Goal: Information Seeking & Learning: Learn about a topic

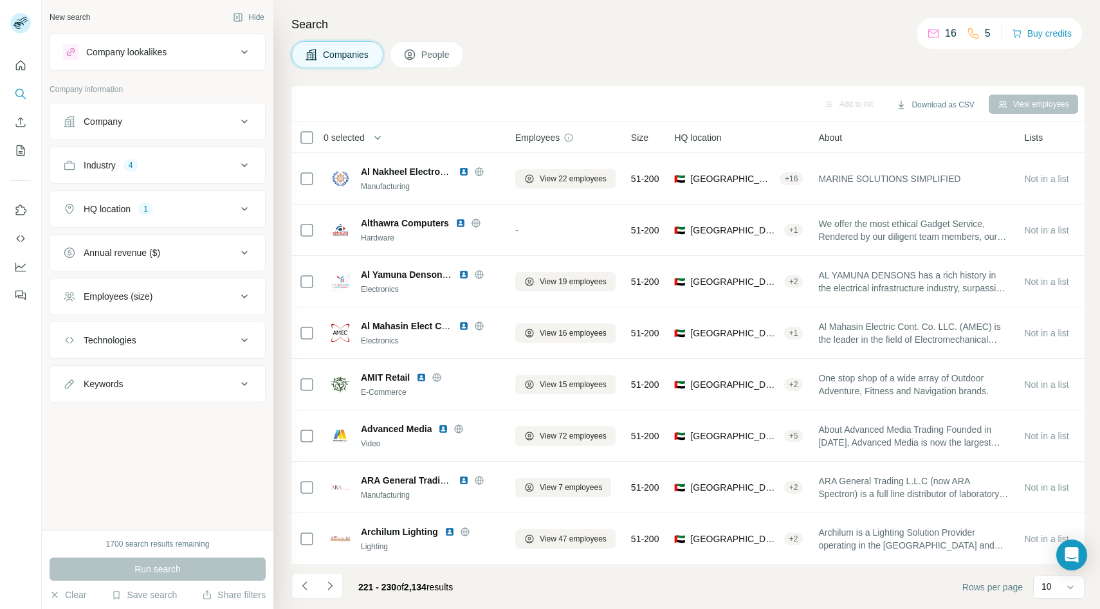
scroll to position [102, 0]
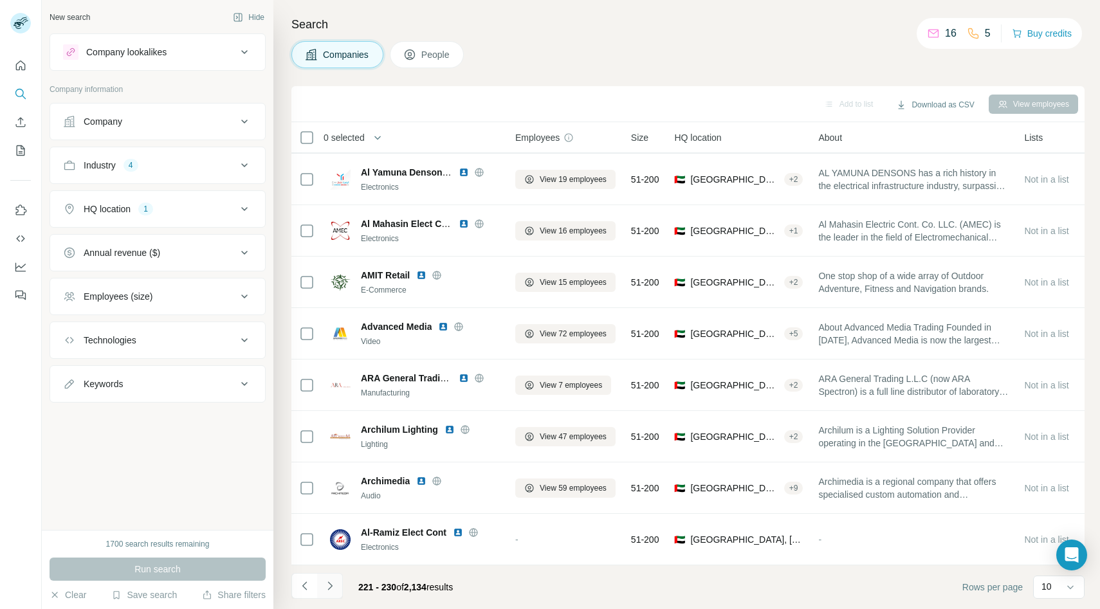
click at [333, 586] on icon "Navigate to next page" at bounding box center [329, 585] width 13 height 13
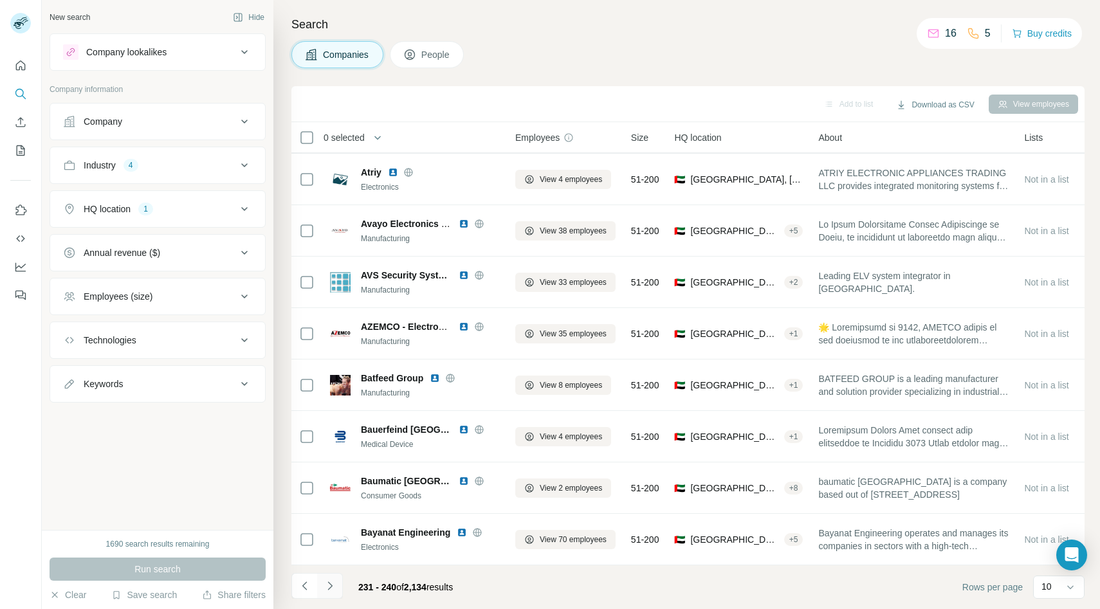
click at [334, 586] on icon "Navigate to next page" at bounding box center [329, 585] width 13 height 13
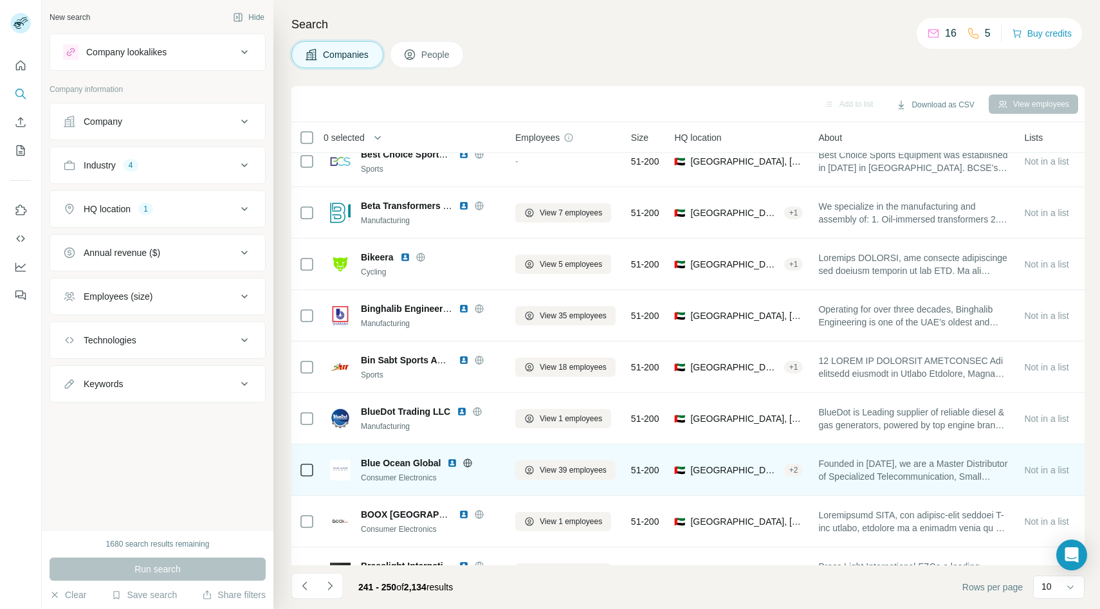
scroll to position [0, 0]
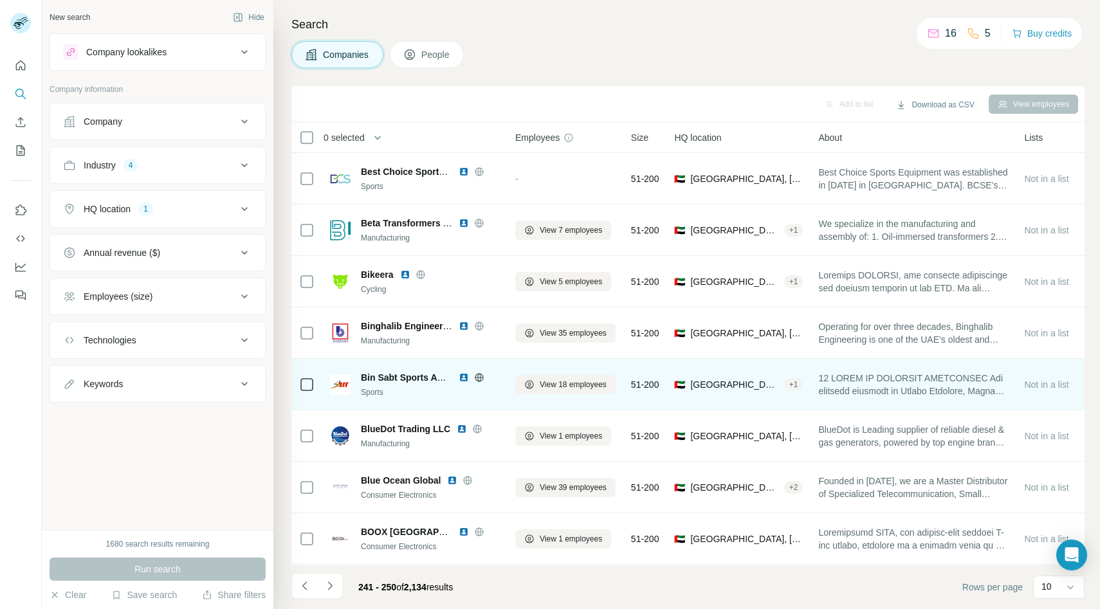
click at [483, 377] on icon at bounding box center [479, 377] width 10 height 10
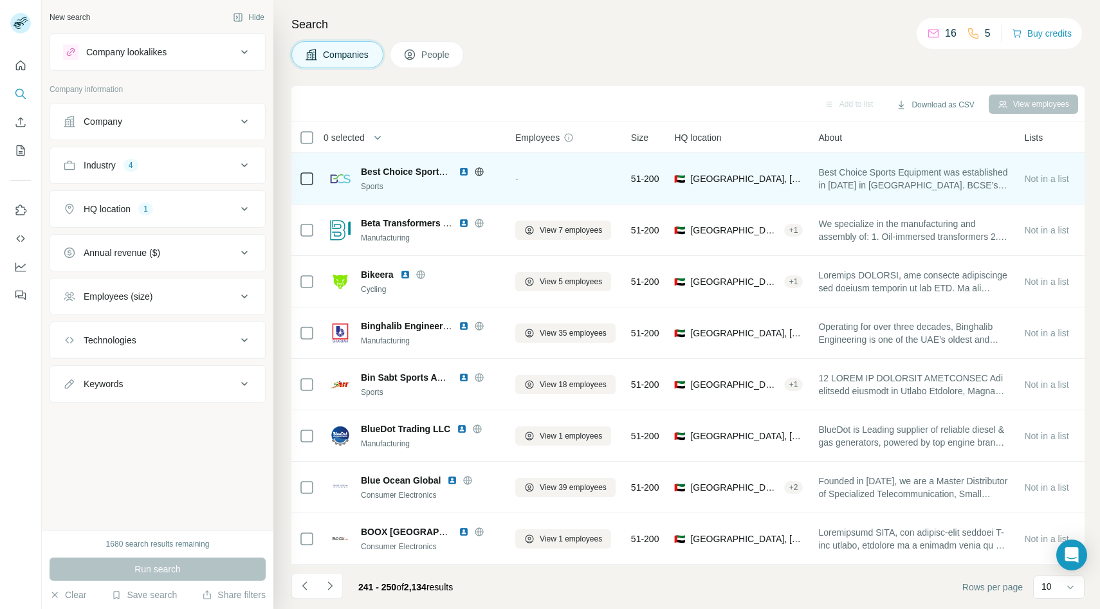
click at [478, 167] on icon at bounding box center [478, 171] width 3 height 8
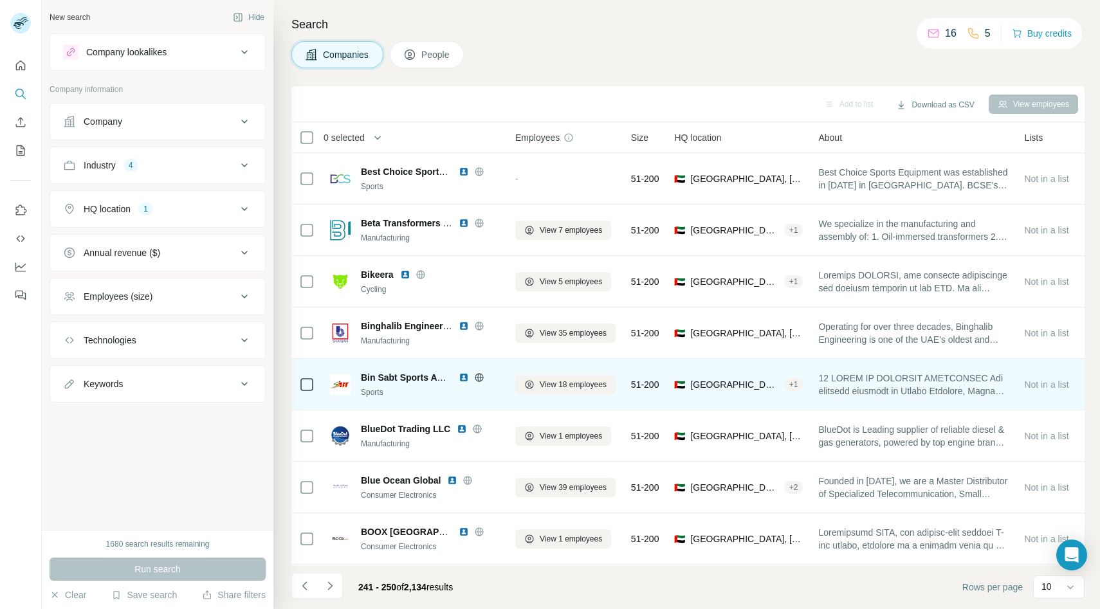
scroll to position [102, 0]
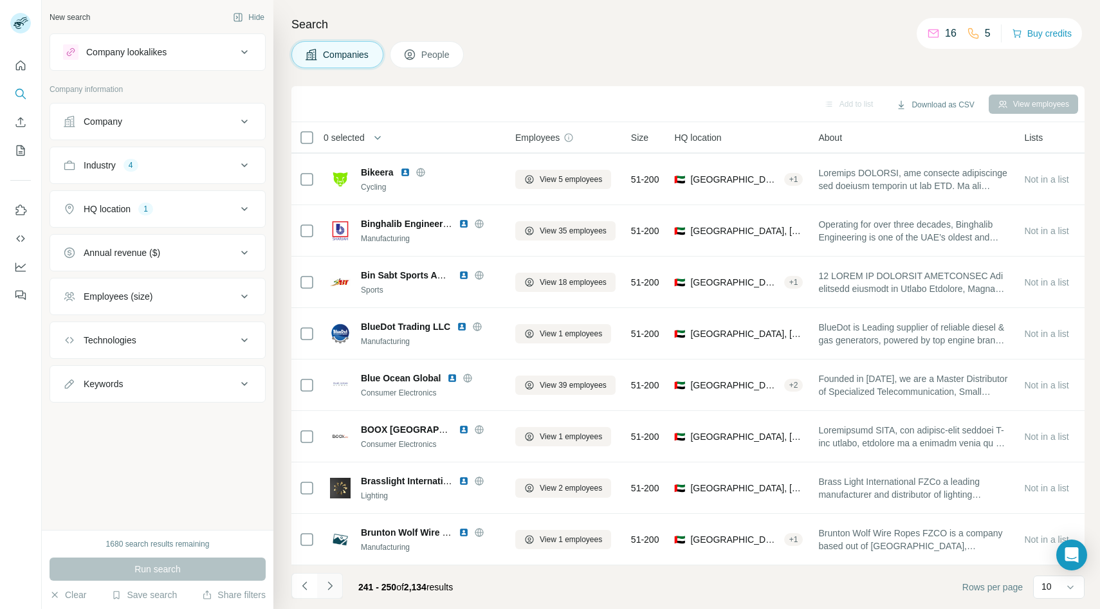
click at [329, 584] on icon "Navigate to next page" at bounding box center [329, 585] width 5 height 8
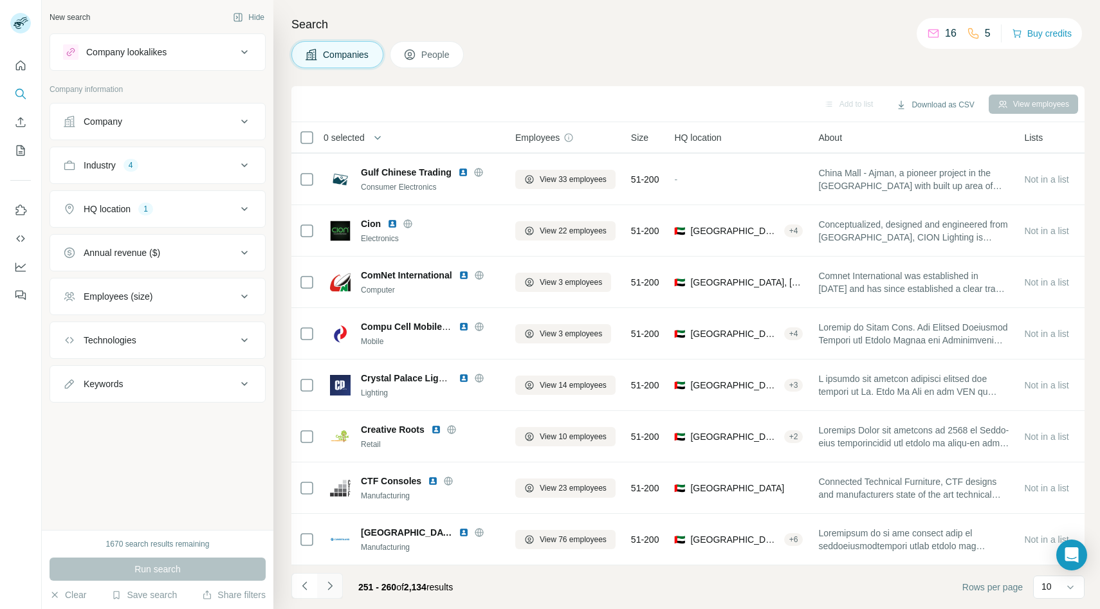
click at [334, 588] on icon "Navigate to next page" at bounding box center [329, 585] width 13 height 13
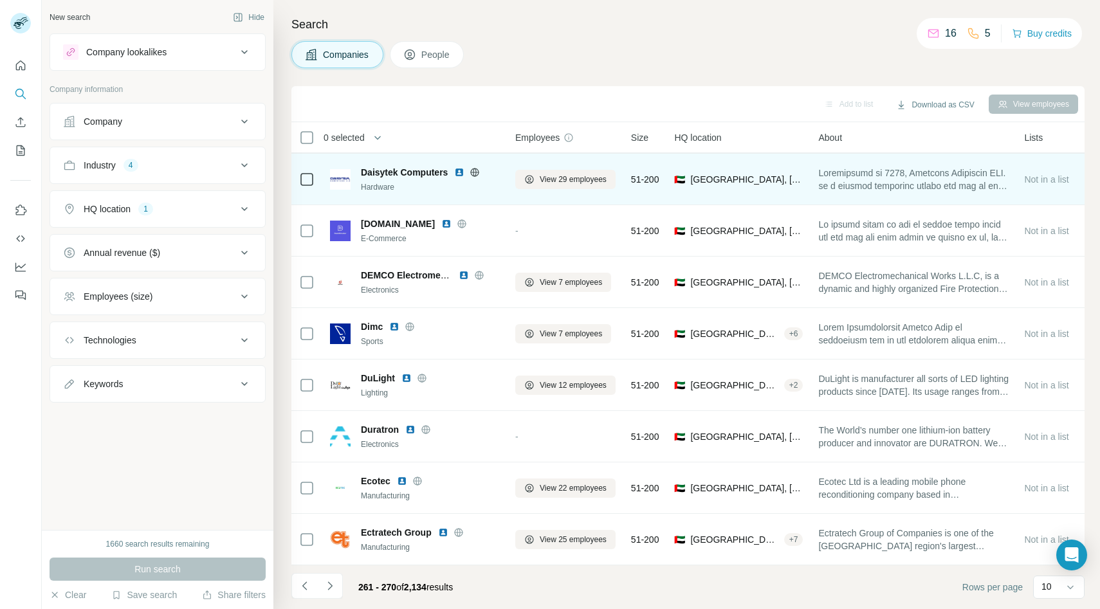
click at [477, 168] on icon at bounding box center [475, 172] width 8 height 8
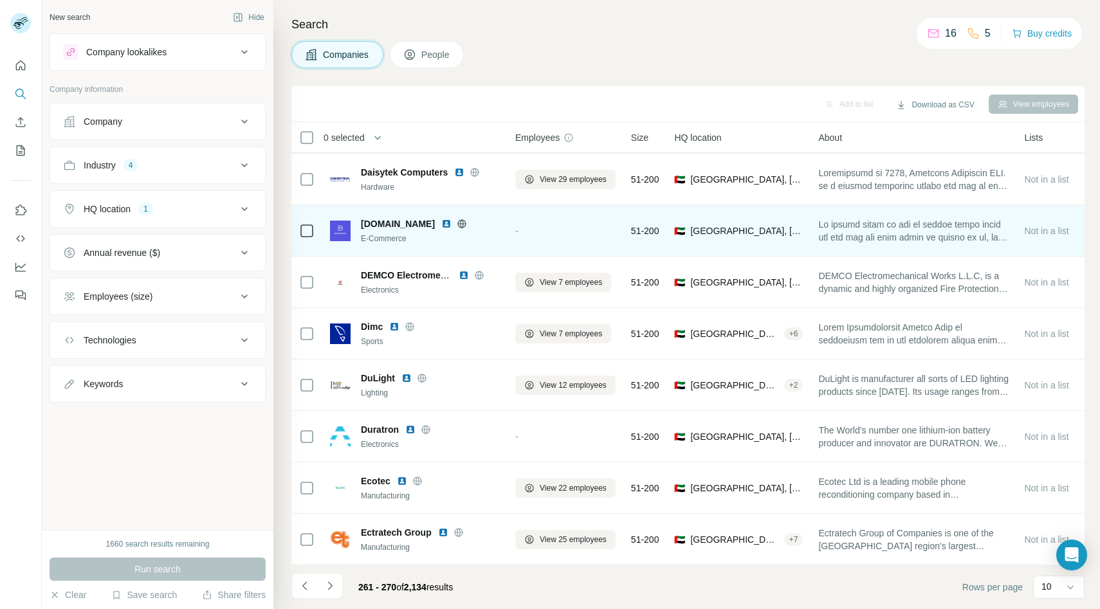
click at [463, 221] on icon at bounding box center [461, 223] width 3 height 8
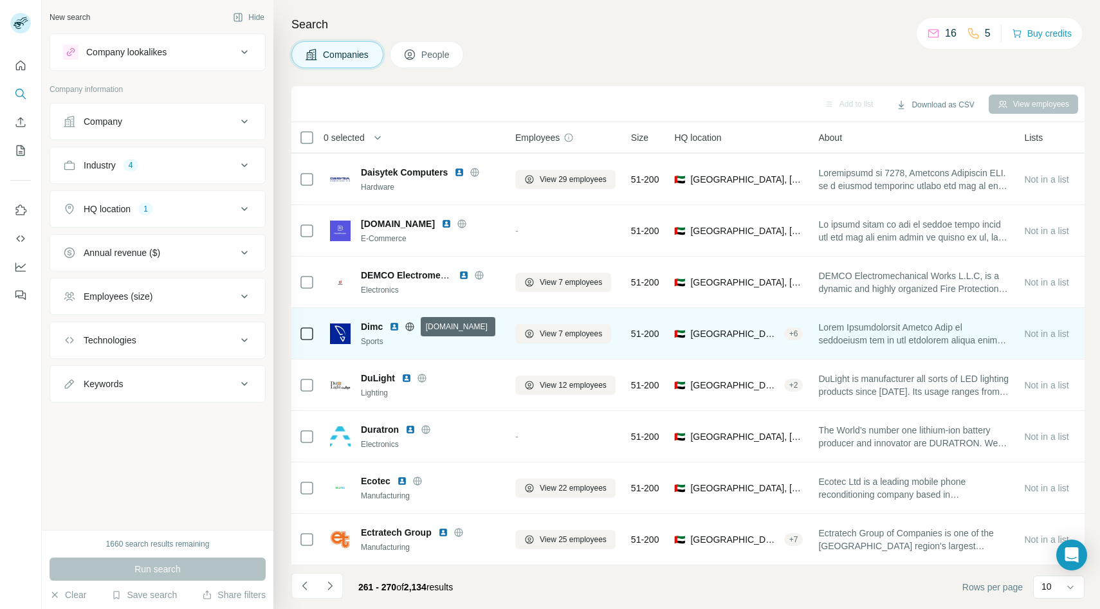
click at [412, 327] on icon at bounding box center [409, 326] width 10 height 10
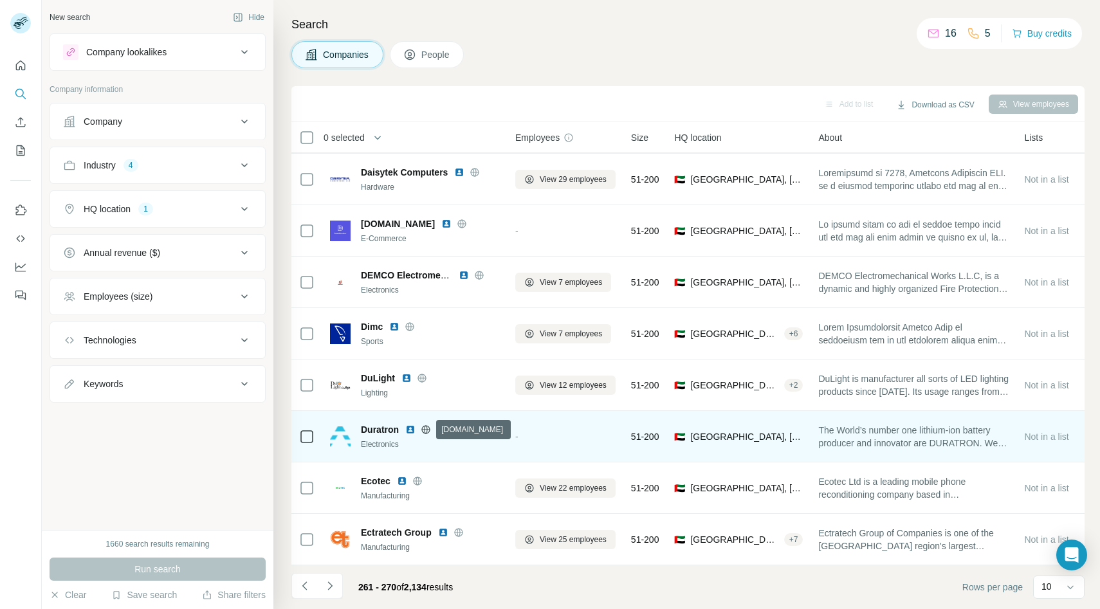
click at [425, 430] on icon at bounding box center [426, 429] width 10 height 10
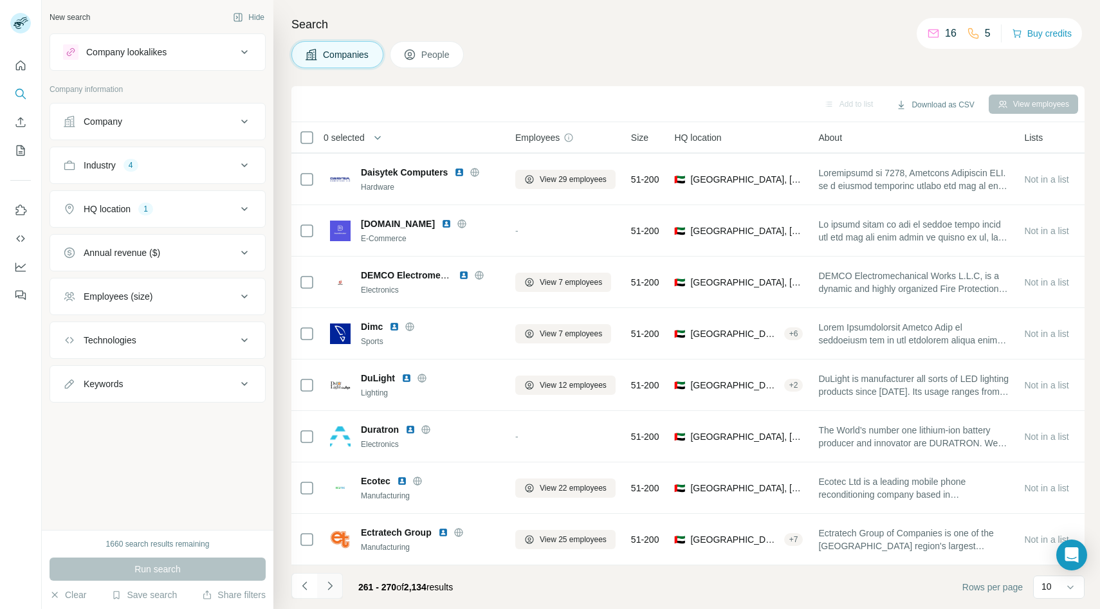
click at [337, 588] on button "Navigate to next page" at bounding box center [330, 586] width 26 height 26
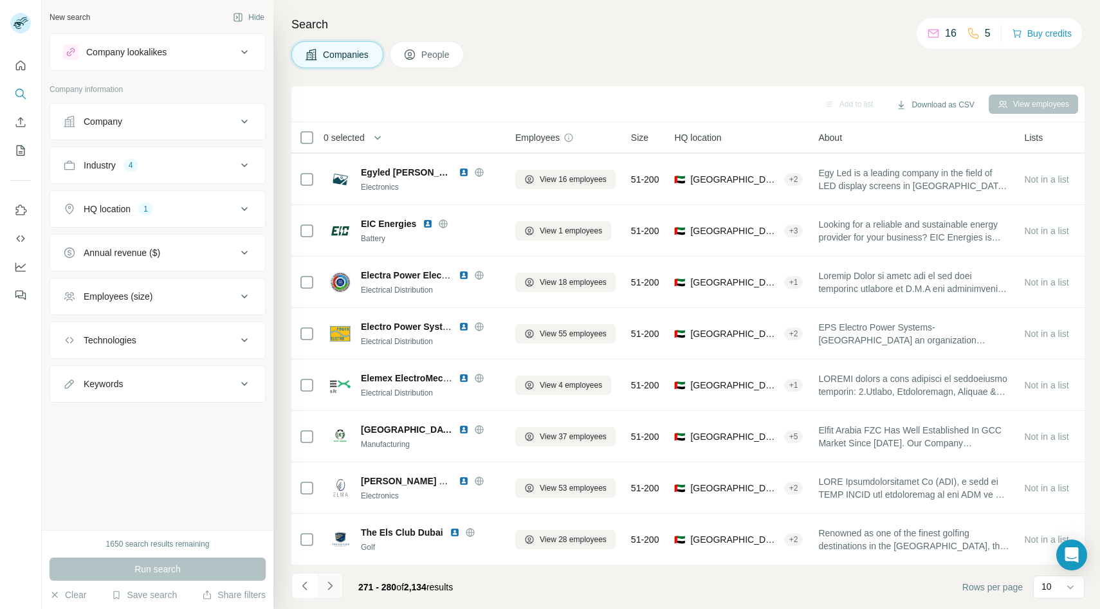
click at [332, 584] on icon "Navigate to next page" at bounding box center [329, 585] width 13 height 13
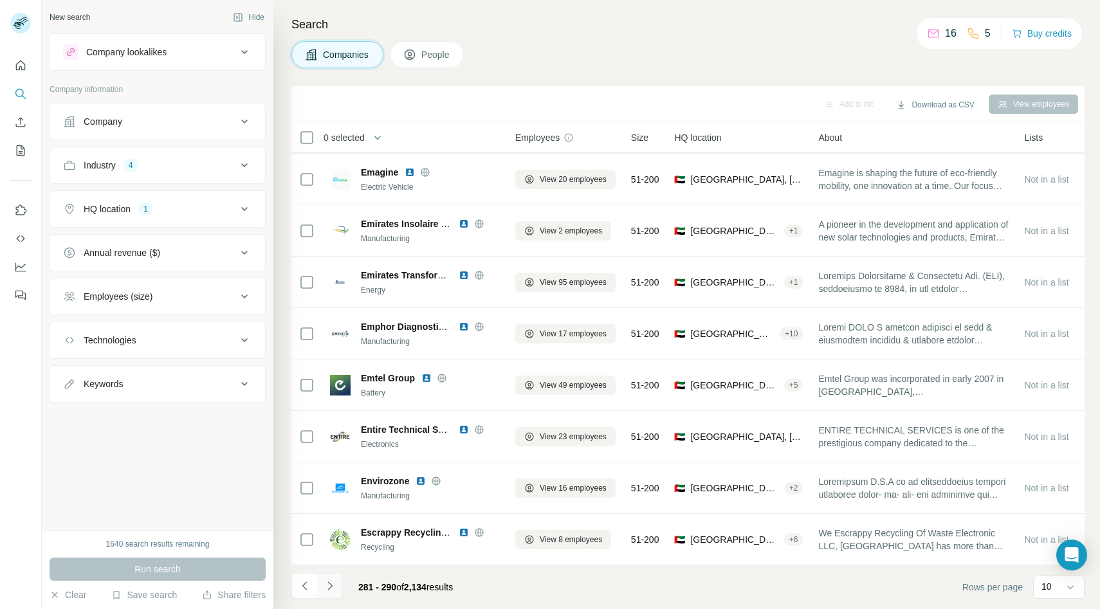
click at [330, 590] on icon "Navigate to next page" at bounding box center [329, 585] width 13 height 13
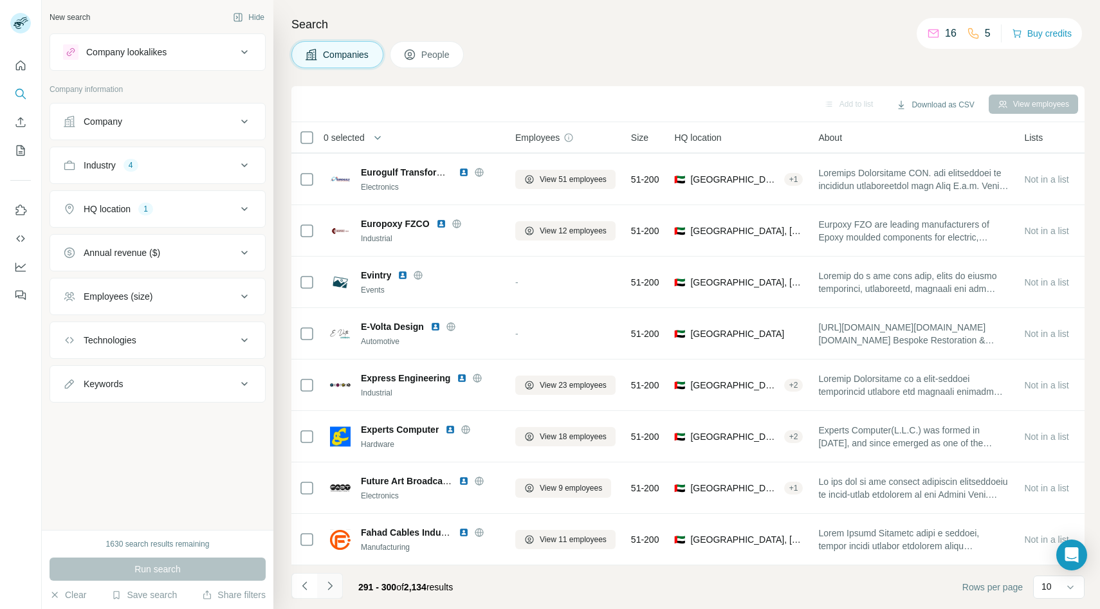
click at [336, 587] on button "Navigate to next page" at bounding box center [330, 586] width 26 height 26
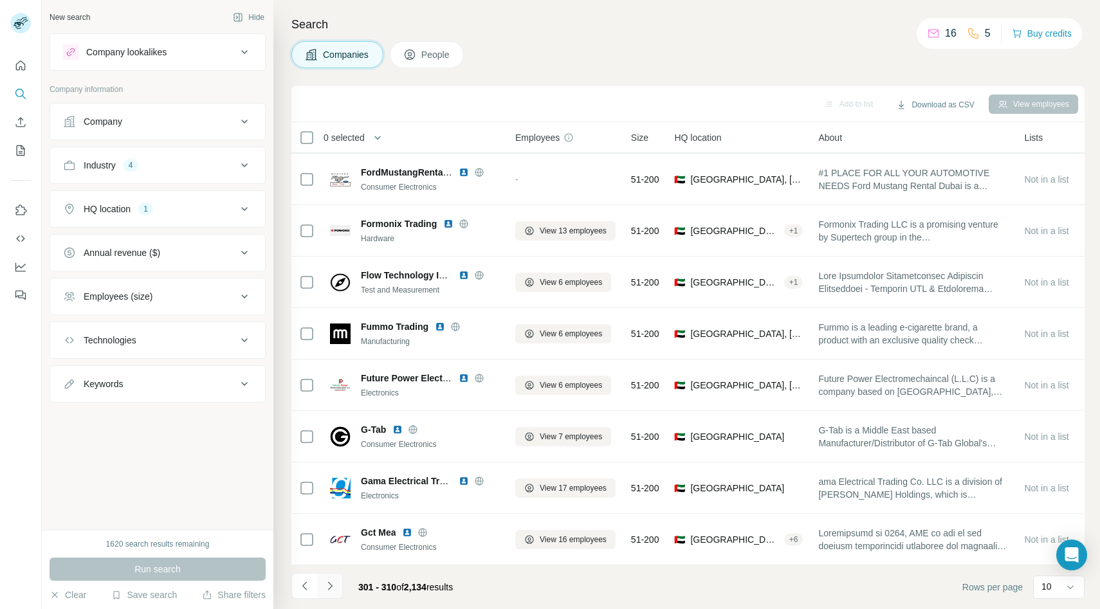
click at [333, 590] on icon "Navigate to next page" at bounding box center [329, 585] width 13 height 13
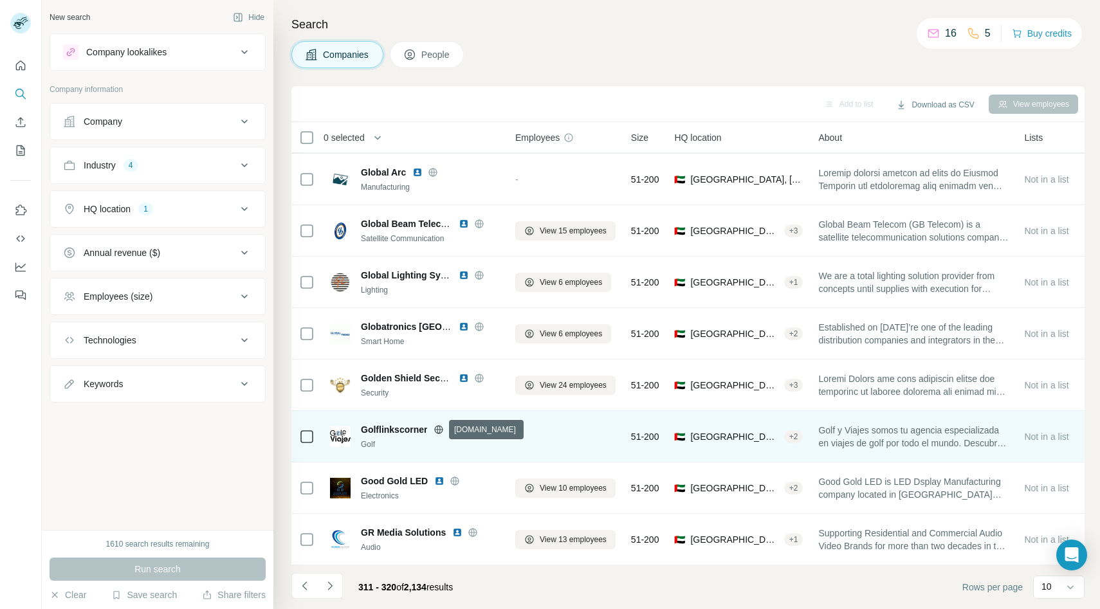
click at [440, 426] on icon at bounding box center [438, 429] width 10 height 10
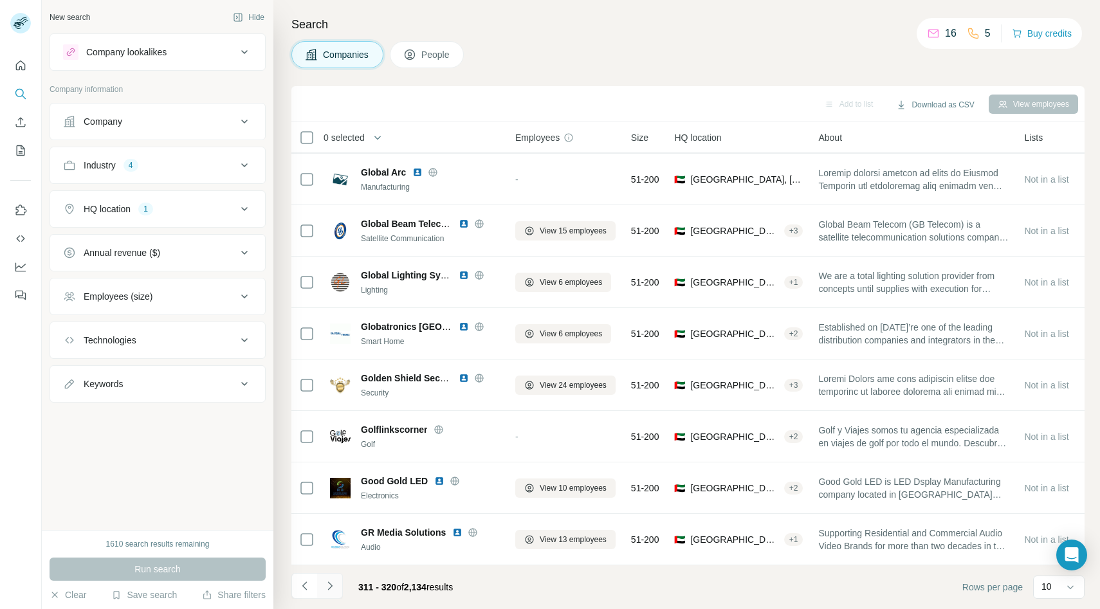
click at [327, 586] on icon "Navigate to next page" at bounding box center [329, 585] width 13 height 13
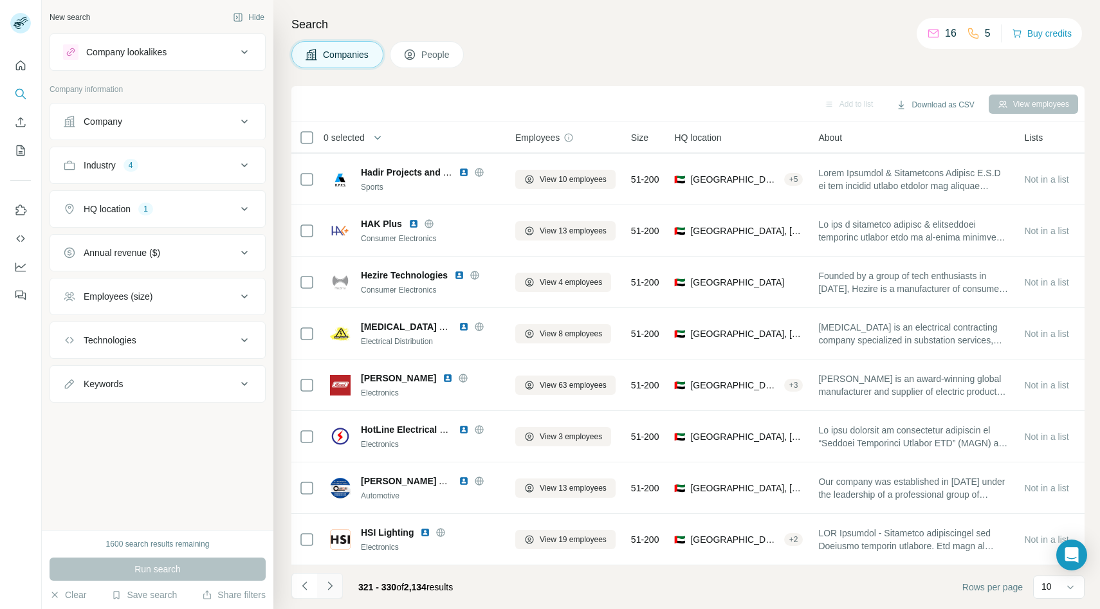
click at [332, 581] on icon "Navigate to next page" at bounding box center [329, 585] width 13 height 13
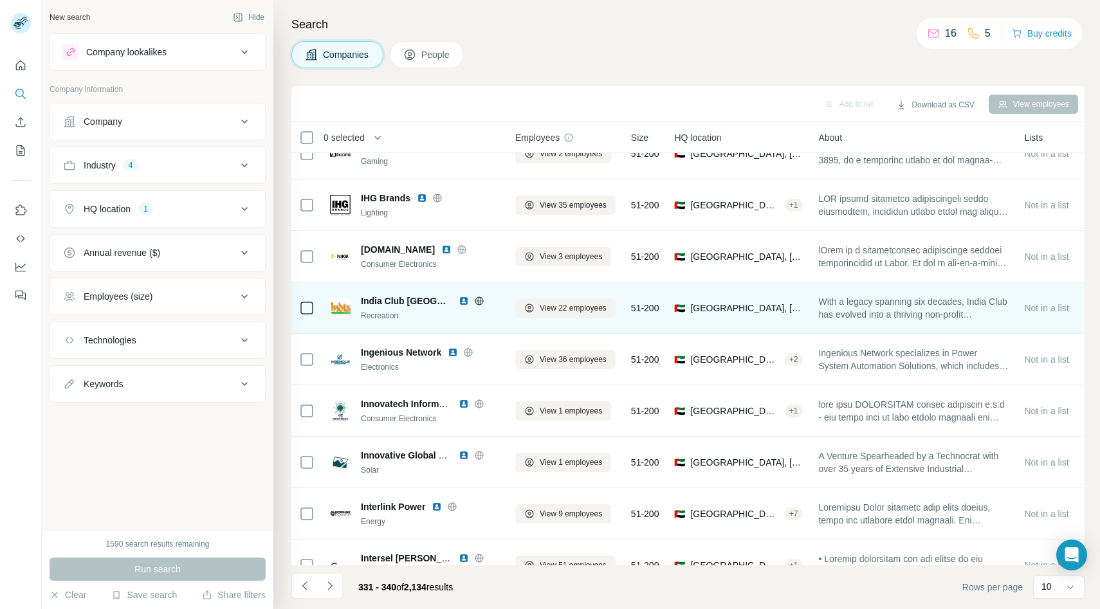
scroll to position [0, 0]
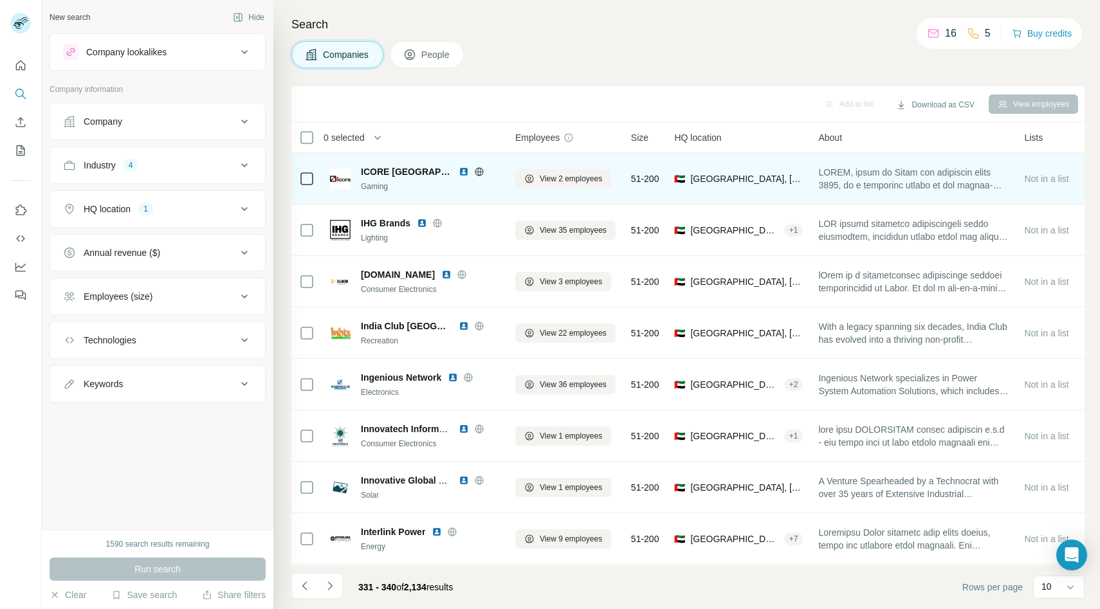
click at [474, 168] on icon at bounding box center [479, 172] width 10 height 10
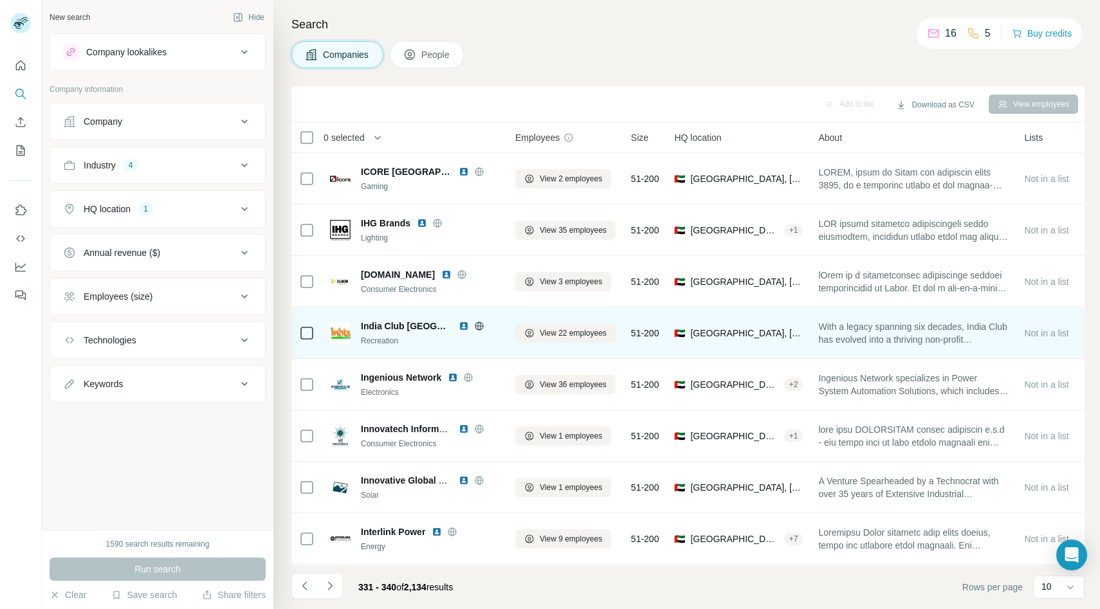
scroll to position [102, 0]
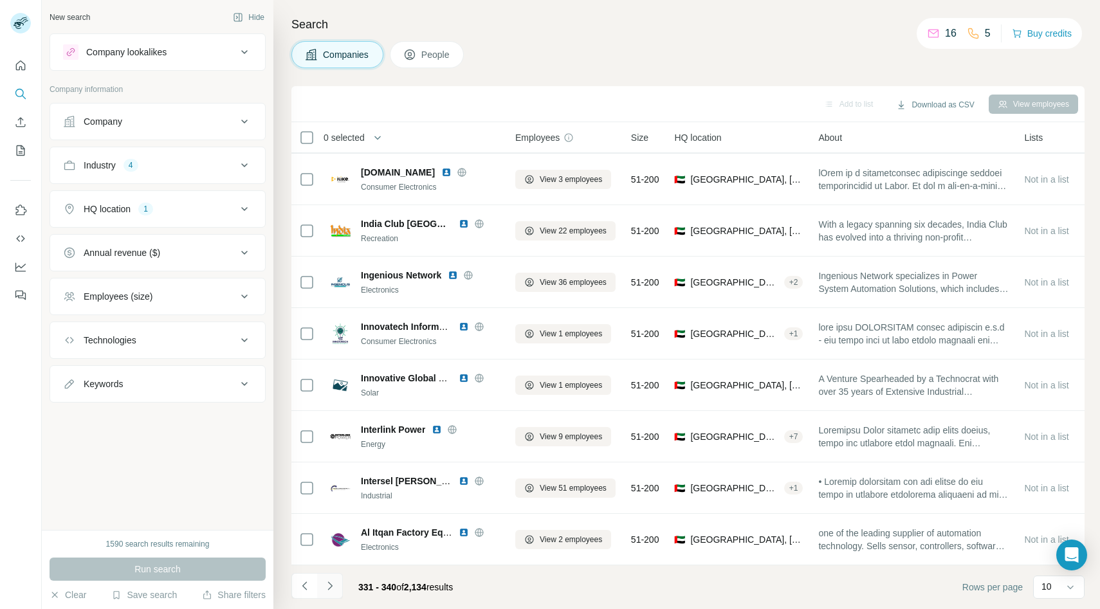
click at [334, 584] on icon "Navigate to next page" at bounding box center [329, 585] width 13 height 13
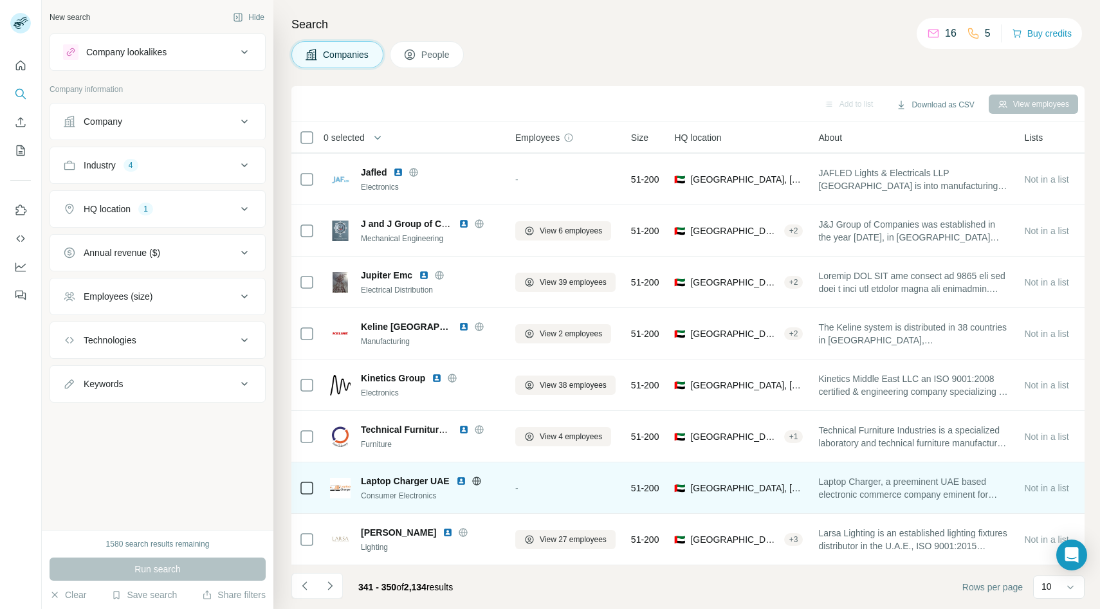
click at [479, 480] on icon at bounding box center [476, 480] width 8 height 1
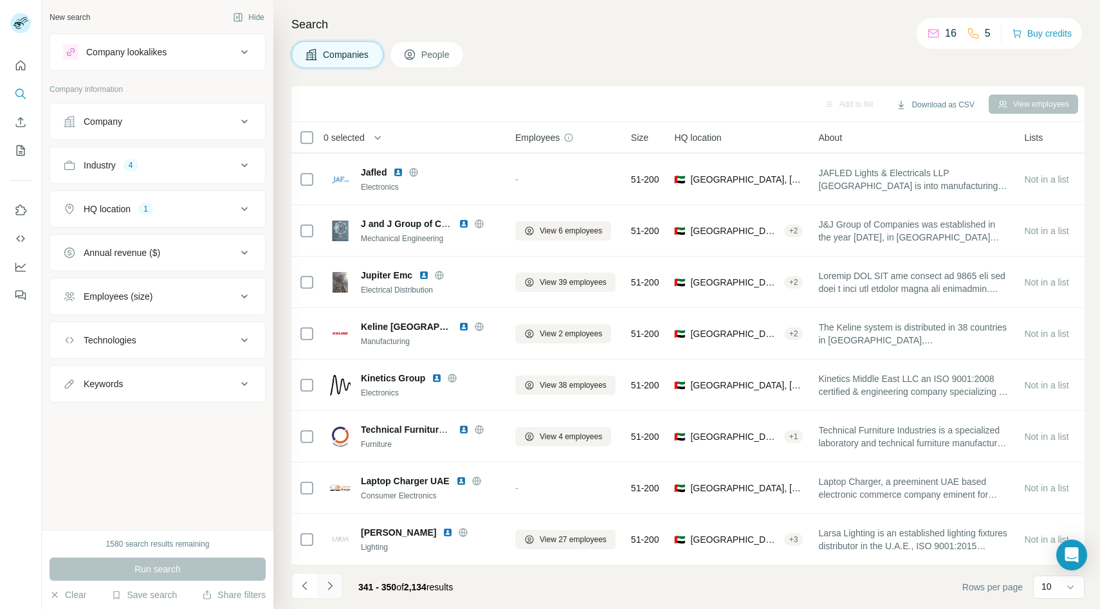
click at [333, 580] on icon "Navigate to next page" at bounding box center [329, 585] width 13 height 13
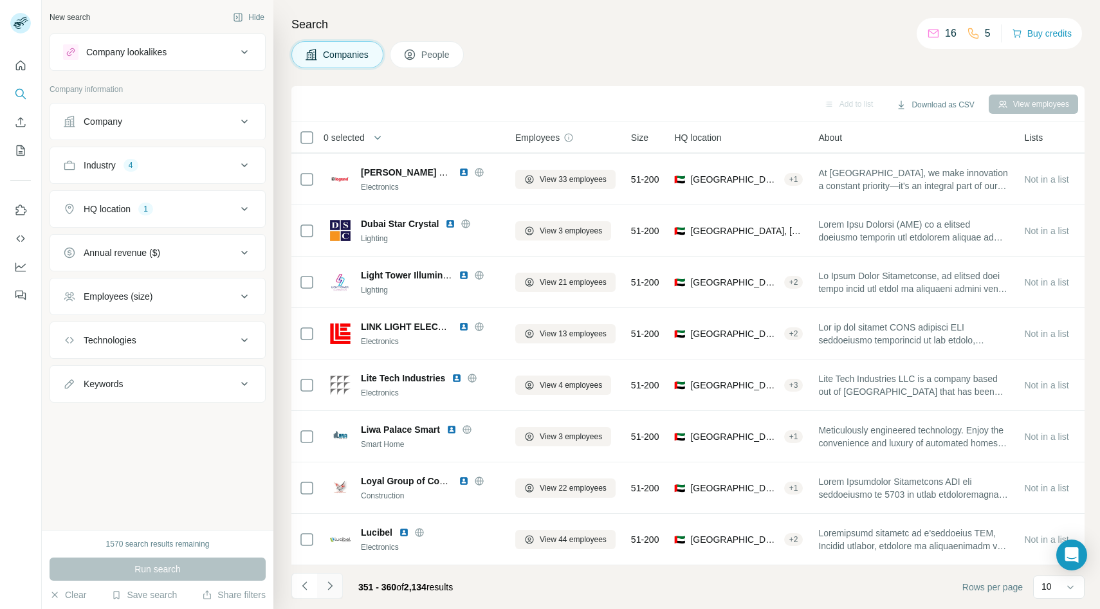
click at [337, 581] on button "Navigate to next page" at bounding box center [330, 586] width 26 height 26
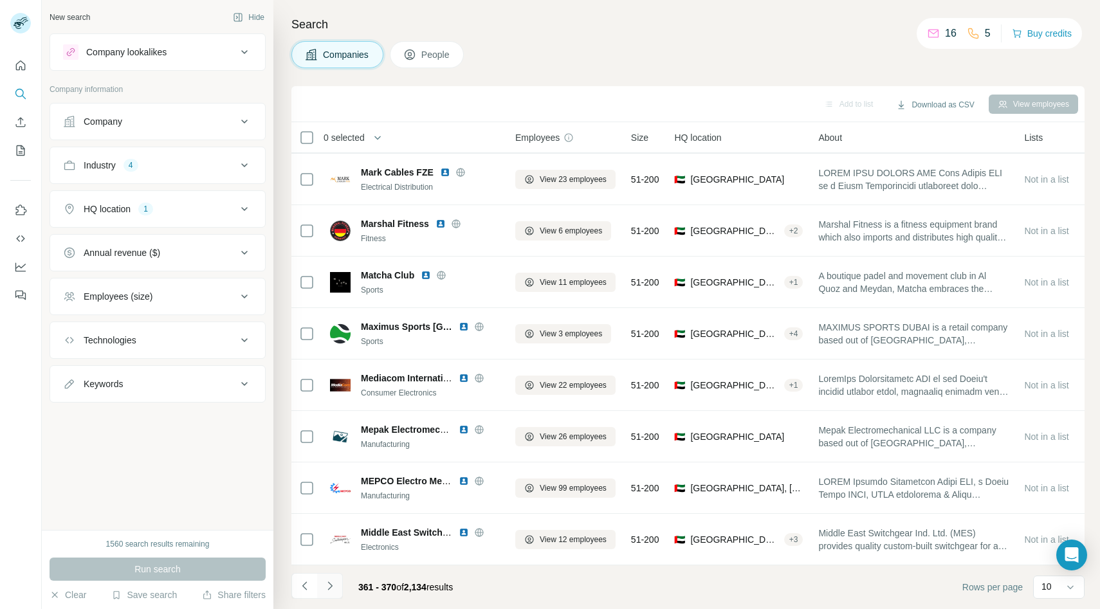
click at [334, 583] on icon "Navigate to next page" at bounding box center [329, 585] width 13 height 13
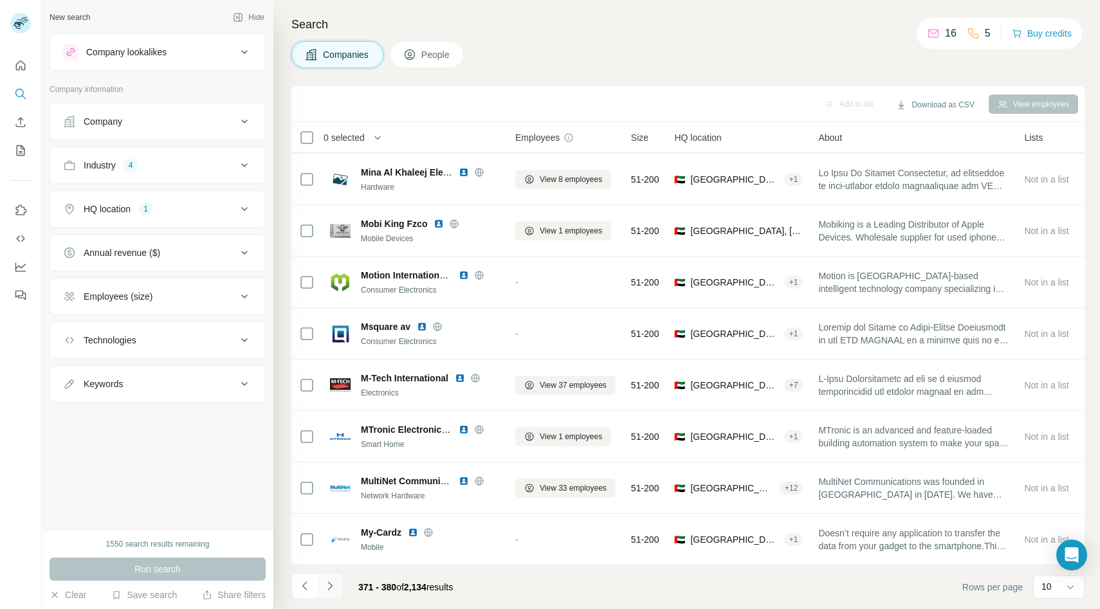
click at [335, 586] on icon "Navigate to next page" at bounding box center [329, 585] width 13 height 13
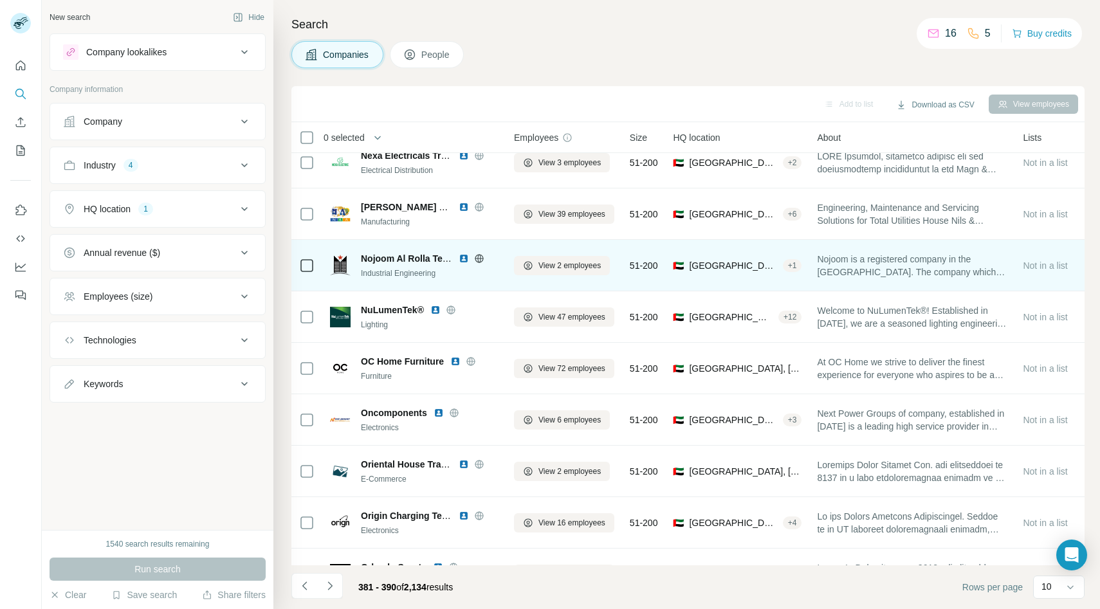
scroll to position [102, 1]
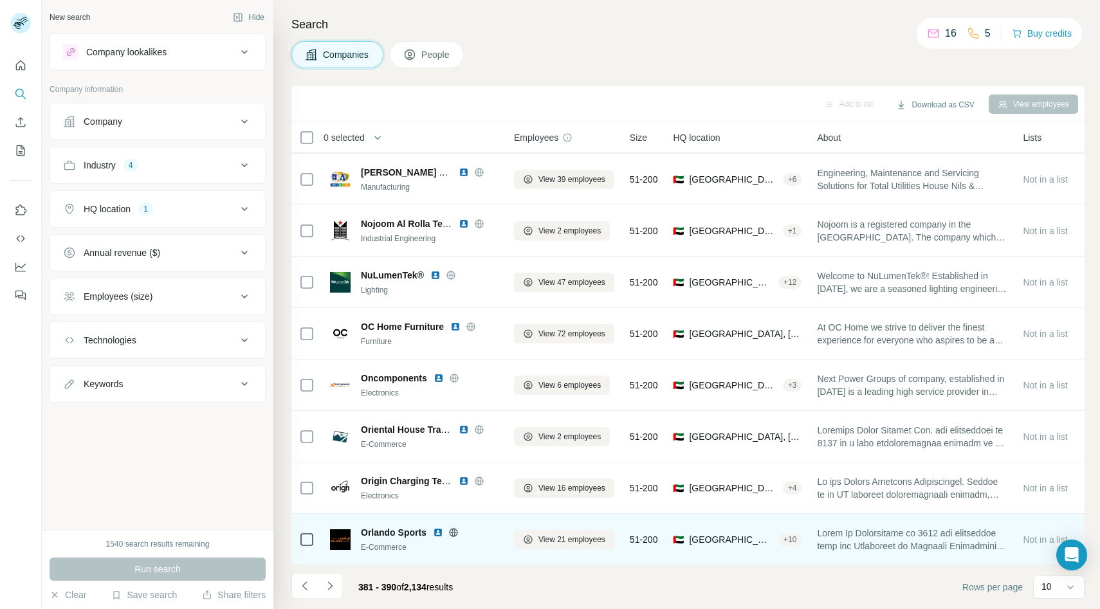
click at [455, 532] on icon at bounding box center [453, 532] width 10 height 10
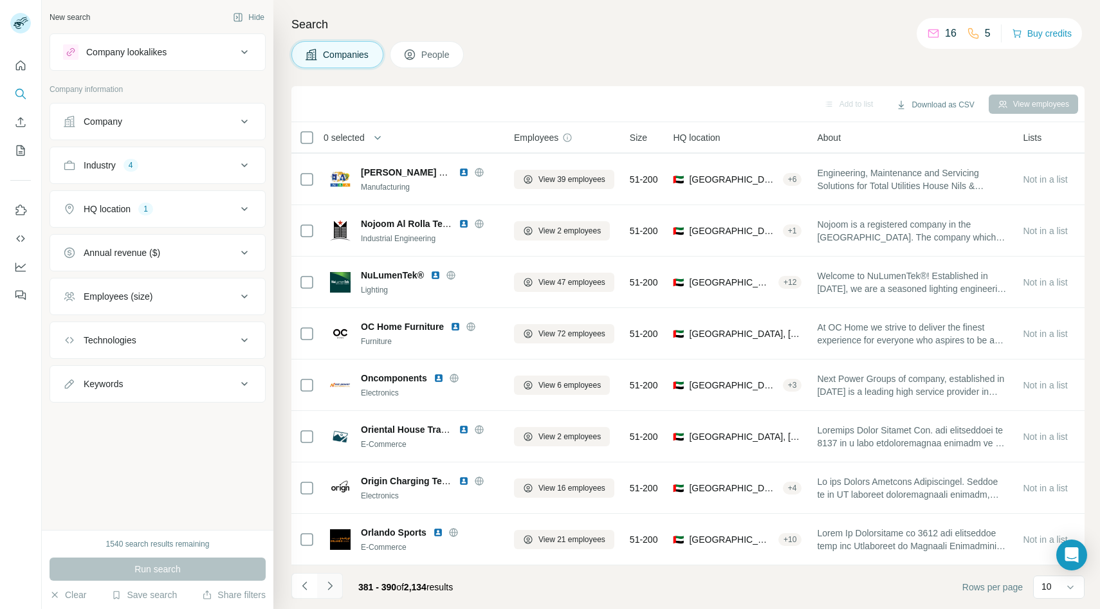
click at [338, 581] on button "Navigate to next page" at bounding box center [330, 586] width 26 height 26
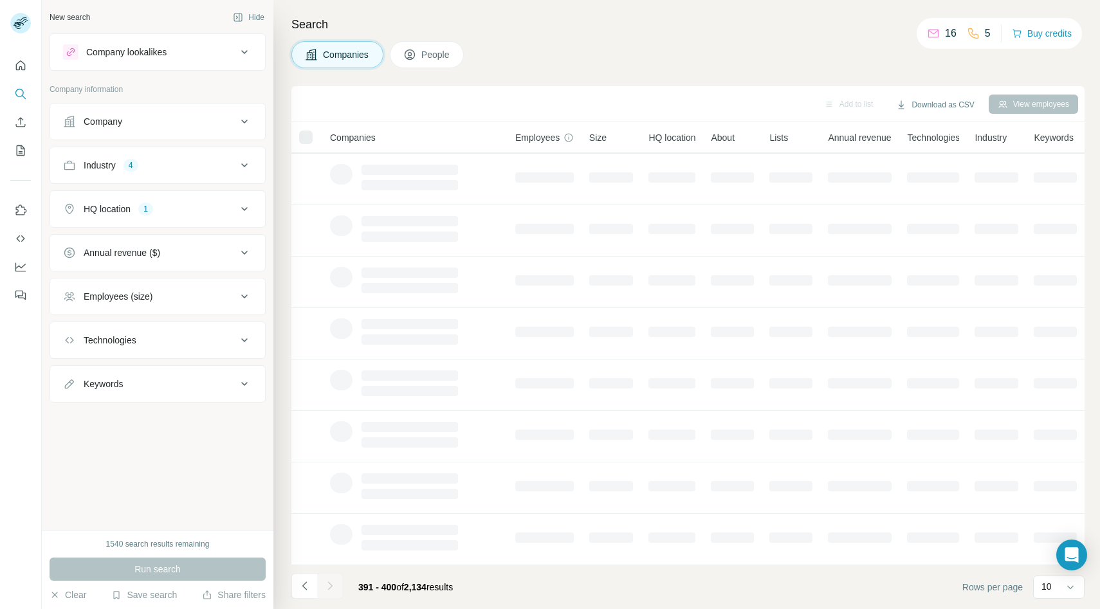
scroll to position [102, 0]
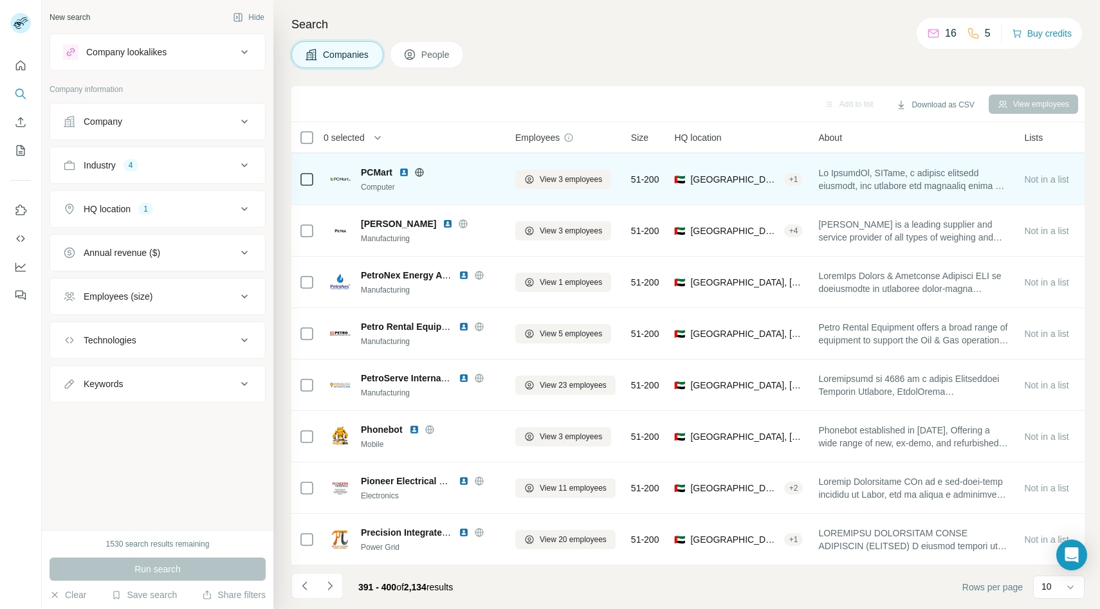
click at [421, 172] on icon at bounding box center [419, 172] width 8 height 1
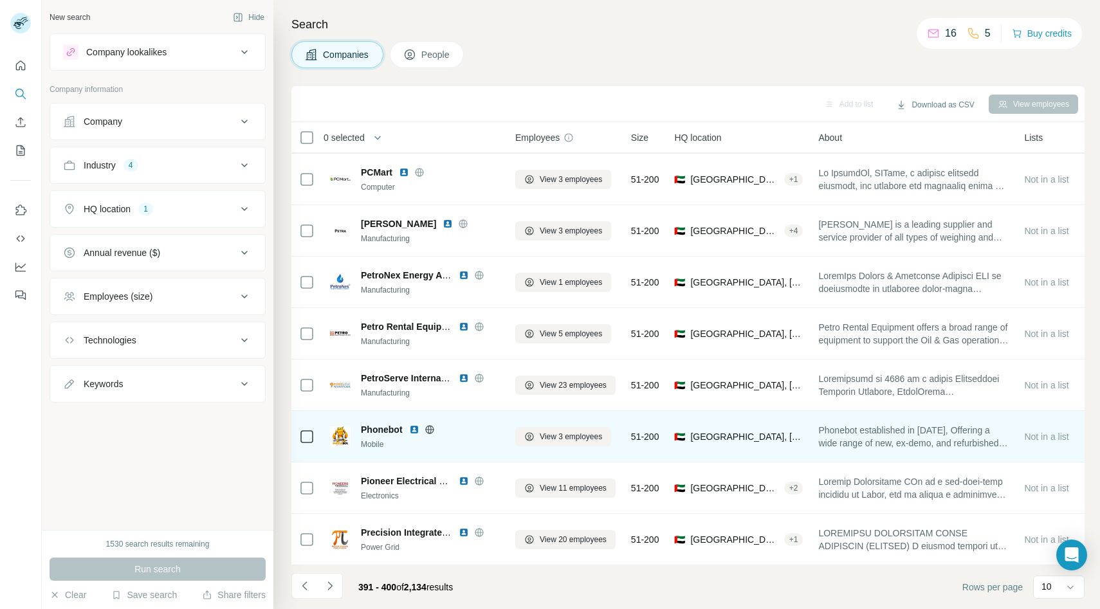
click at [428, 428] on icon at bounding box center [429, 429] width 3 height 8
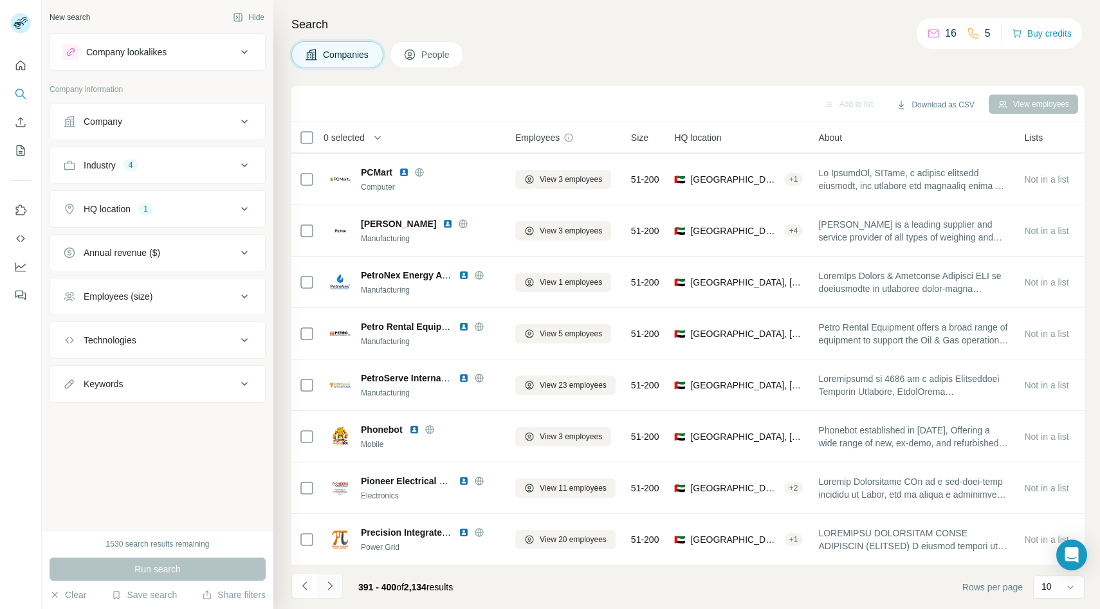
click at [334, 579] on button "Navigate to next page" at bounding box center [330, 586] width 26 height 26
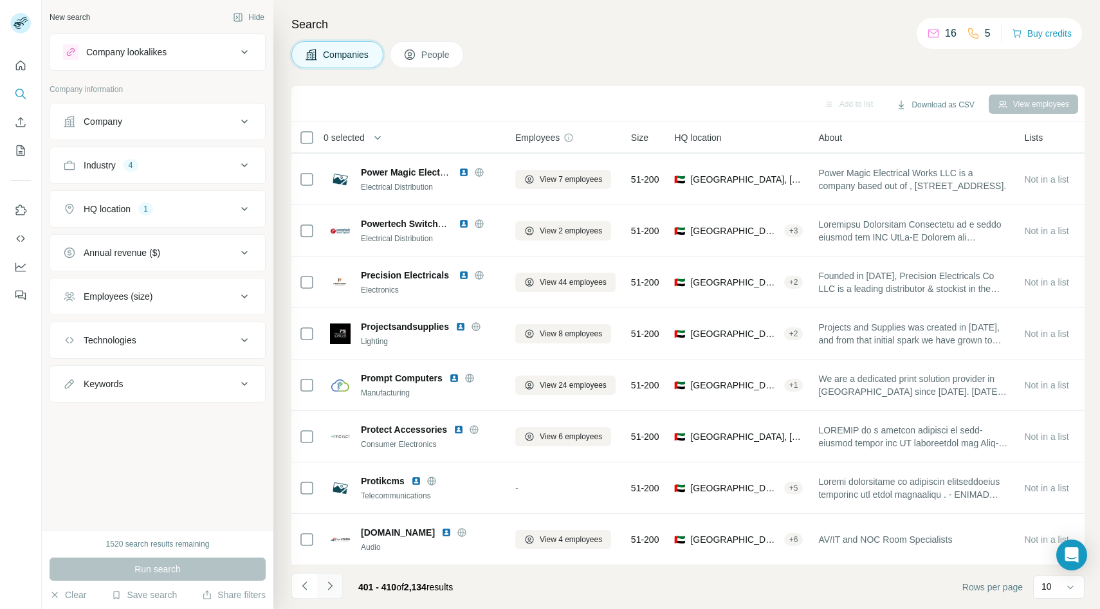
click at [332, 583] on icon "Navigate to next page" at bounding box center [329, 585] width 13 height 13
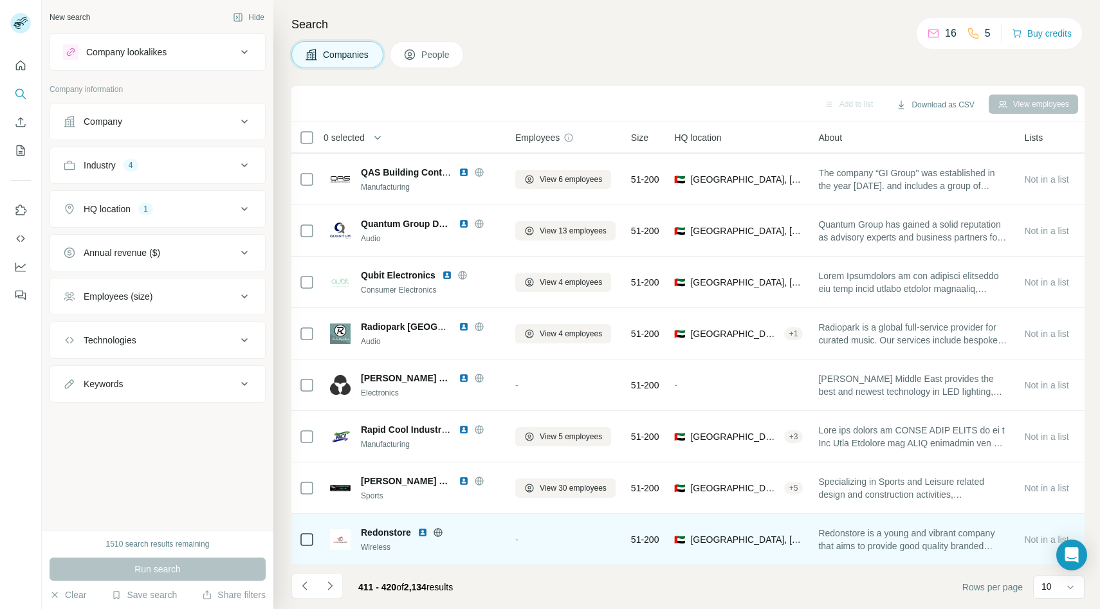
click at [434, 533] on icon at bounding box center [437, 532] width 8 height 8
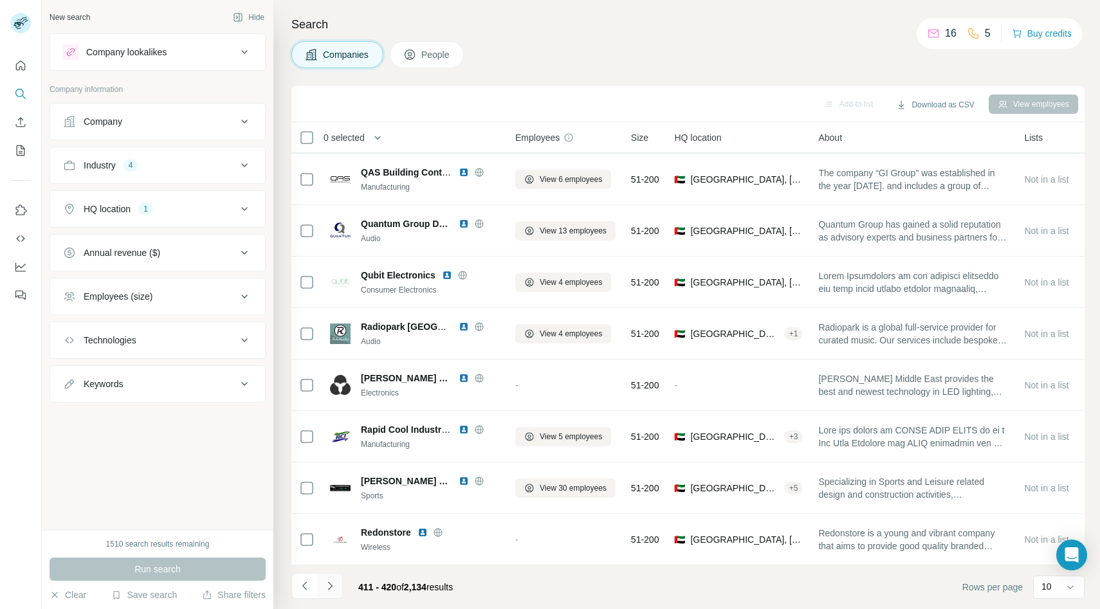
click at [334, 581] on icon "Navigate to next page" at bounding box center [329, 585] width 13 height 13
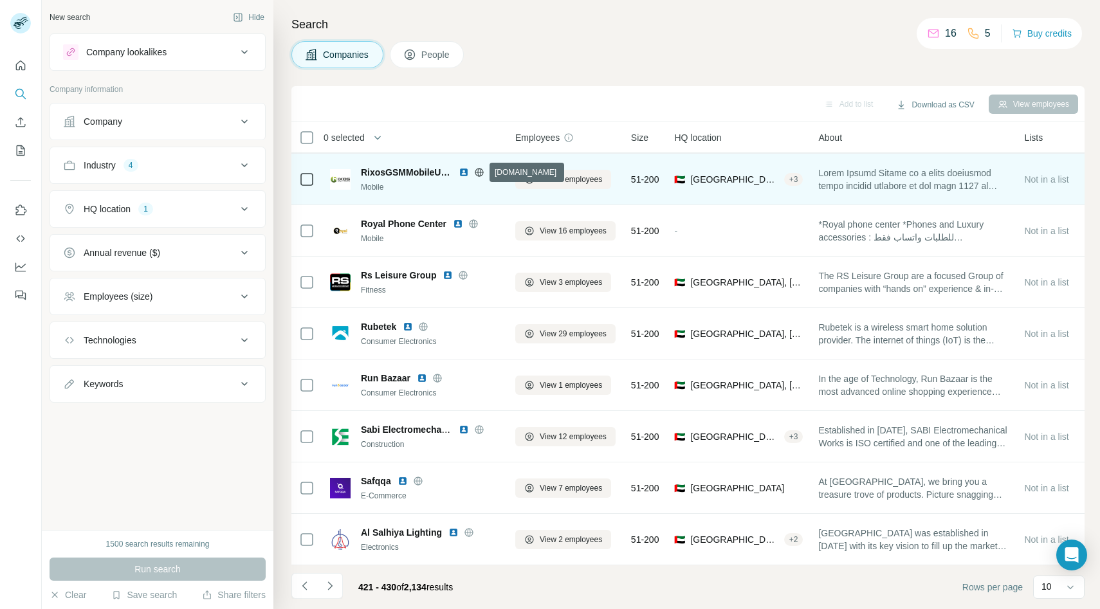
click at [477, 172] on icon at bounding box center [479, 172] width 8 height 1
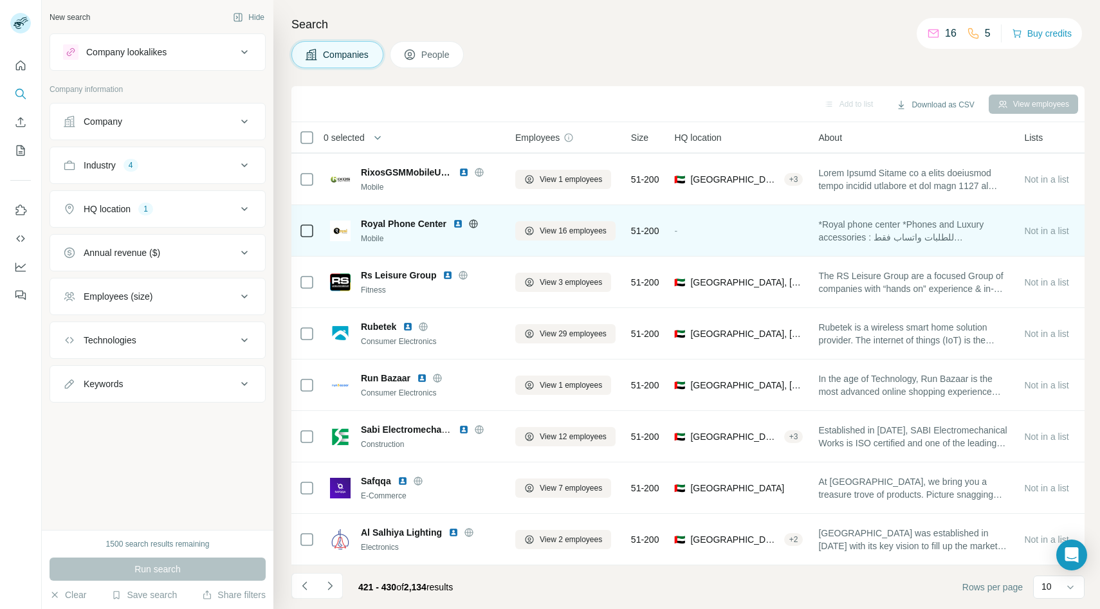
scroll to position [0, 0]
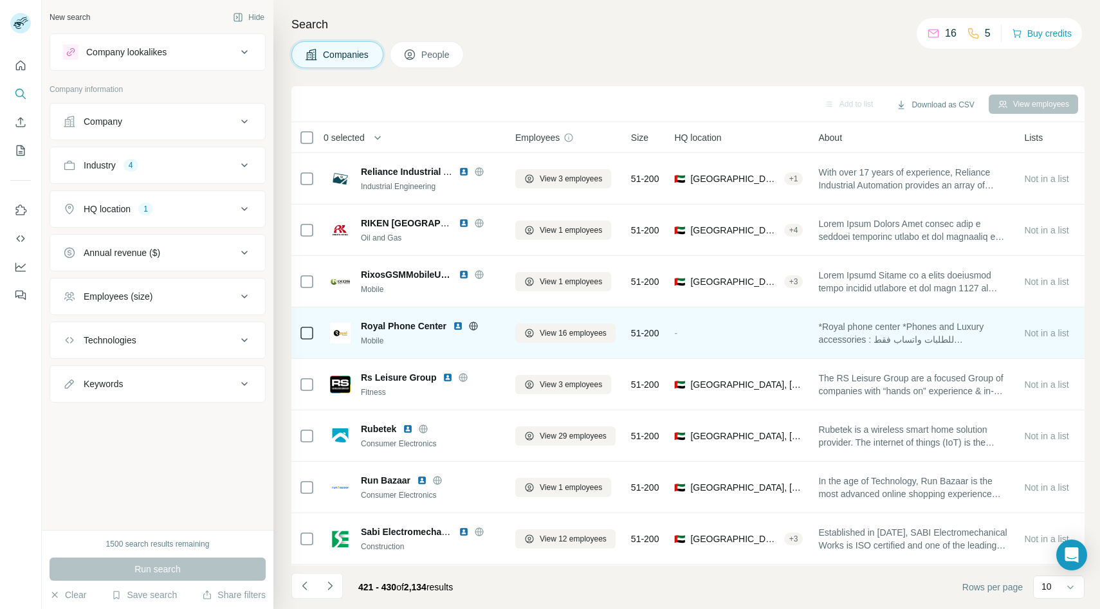
click at [470, 321] on icon at bounding box center [473, 326] width 10 height 10
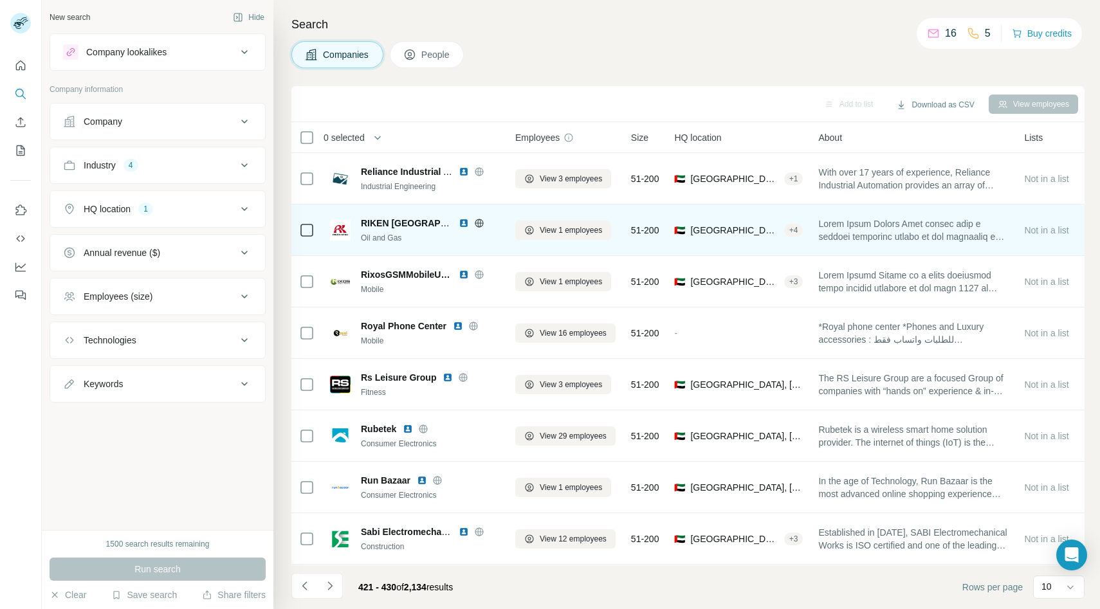
scroll to position [102, 0]
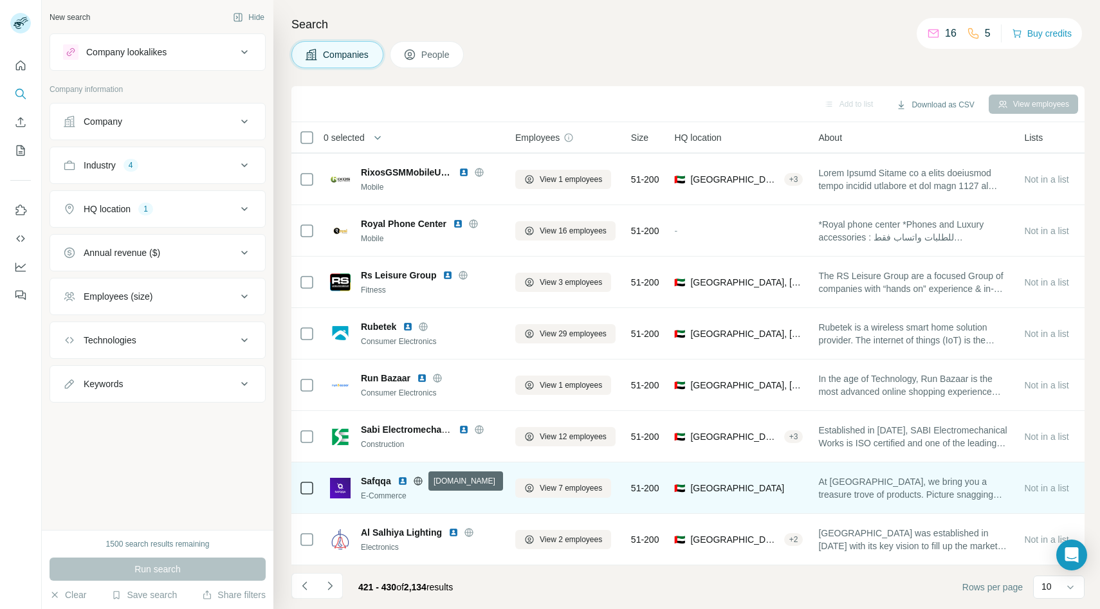
click at [415, 480] on icon at bounding box center [418, 481] width 10 height 10
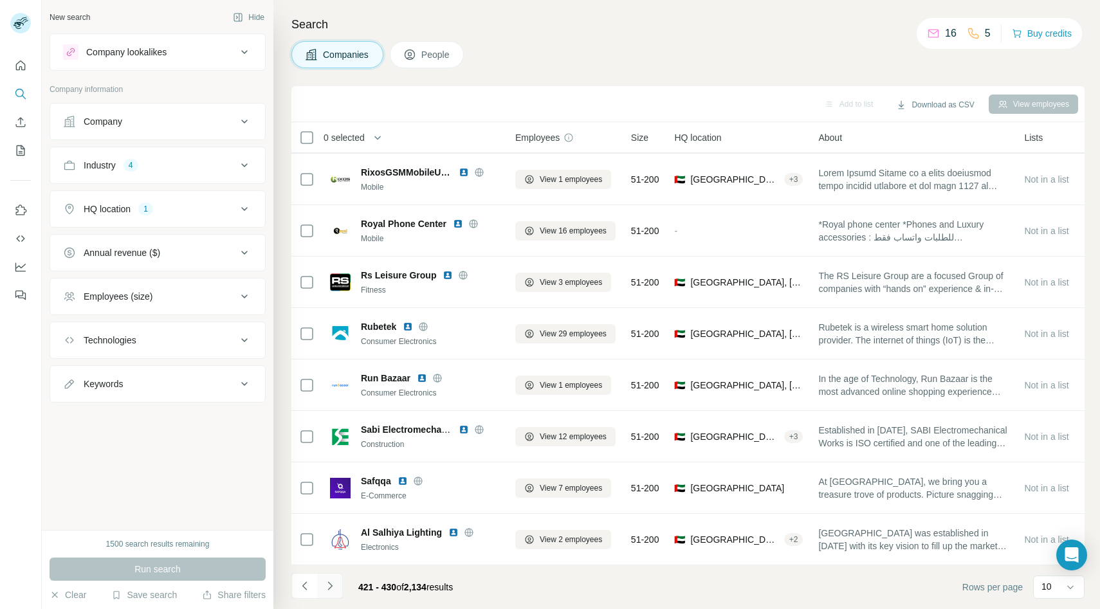
click at [335, 580] on icon "Navigate to next page" at bounding box center [329, 585] width 13 height 13
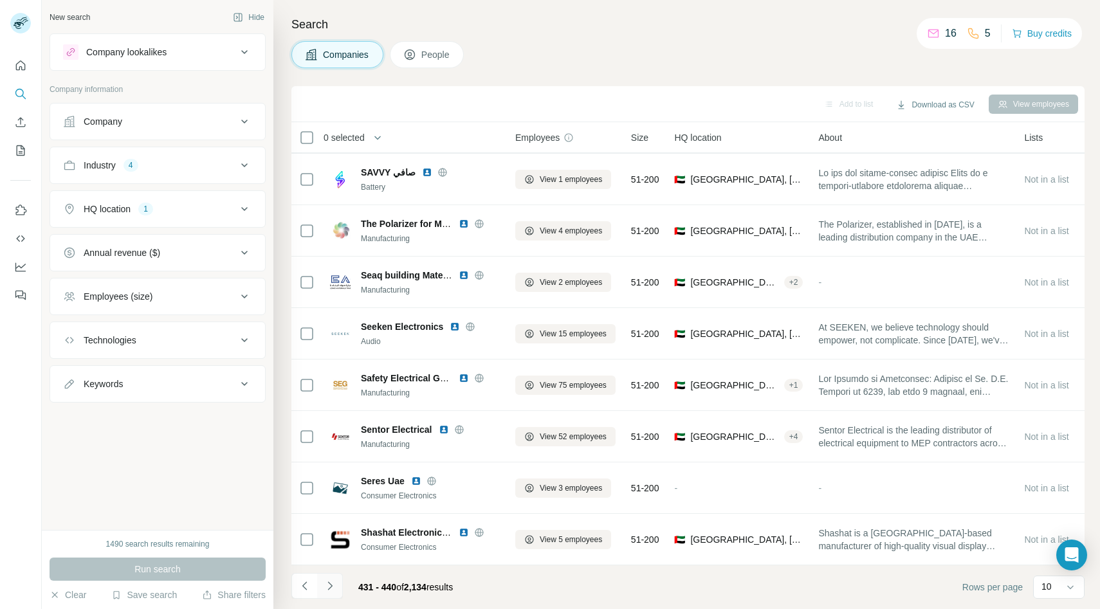
click at [338, 583] on button "Navigate to next page" at bounding box center [330, 586] width 26 height 26
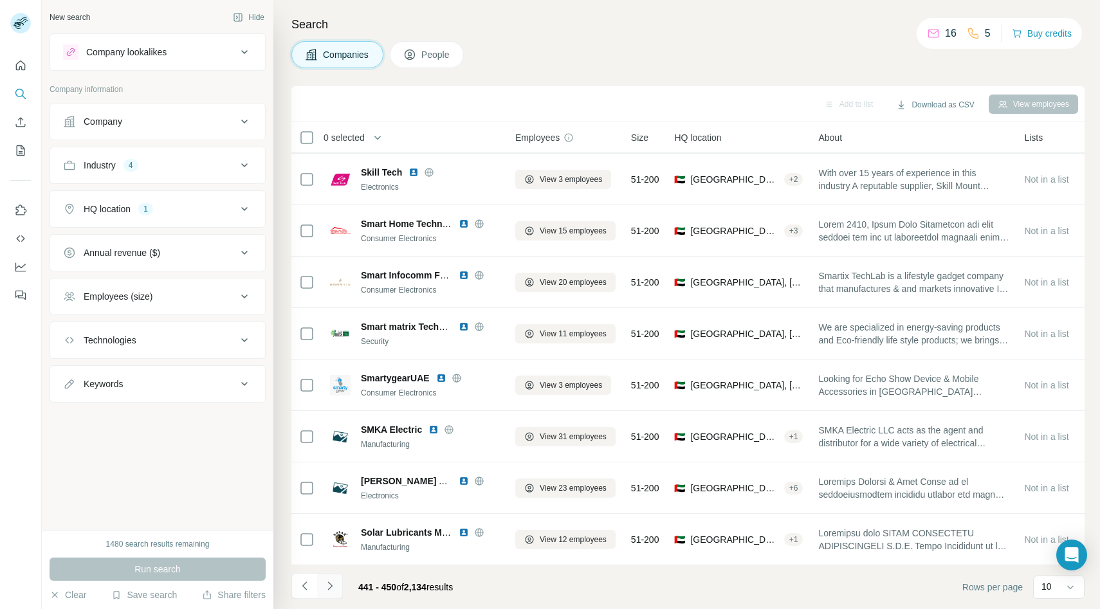
click at [333, 579] on icon "Navigate to next page" at bounding box center [329, 585] width 13 height 13
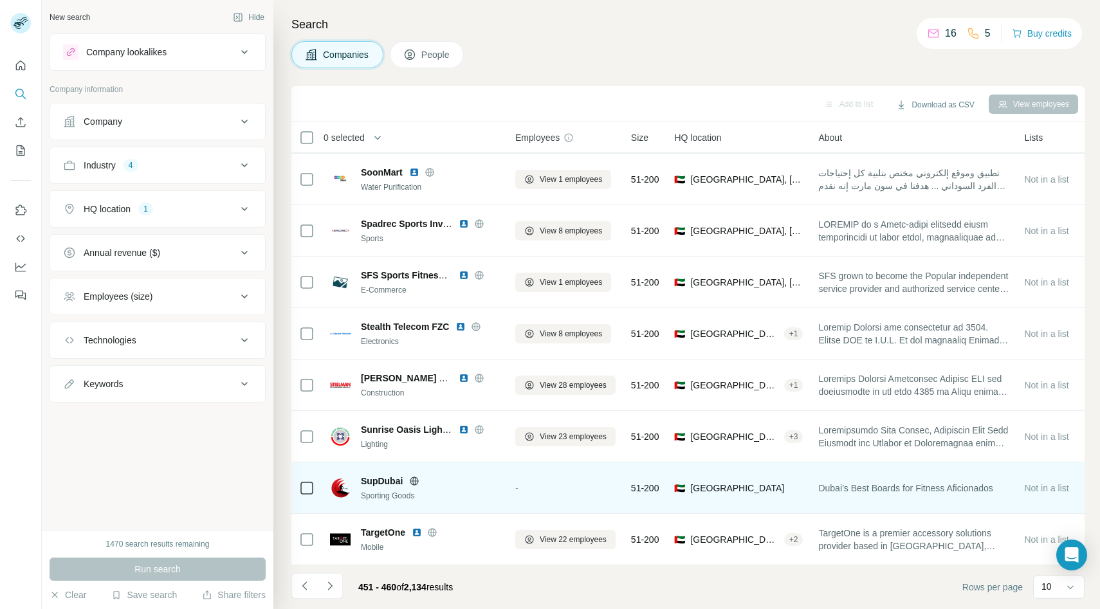
click at [415, 482] on icon at bounding box center [414, 480] width 3 height 8
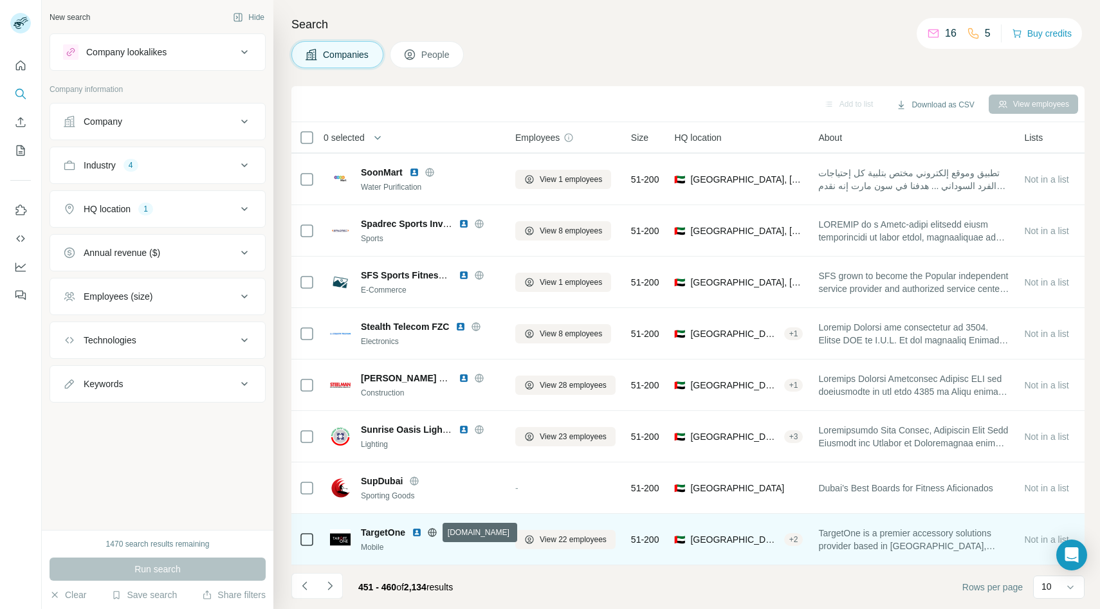
click at [430, 533] on icon at bounding box center [432, 532] width 10 height 10
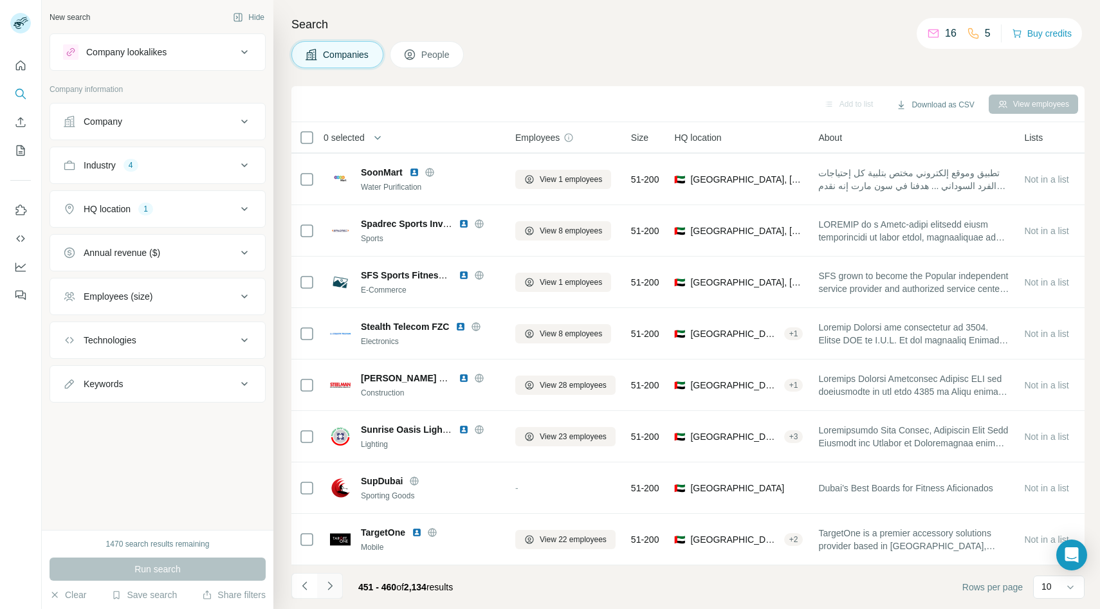
click at [327, 586] on icon "Navigate to next page" at bounding box center [329, 585] width 13 height 13
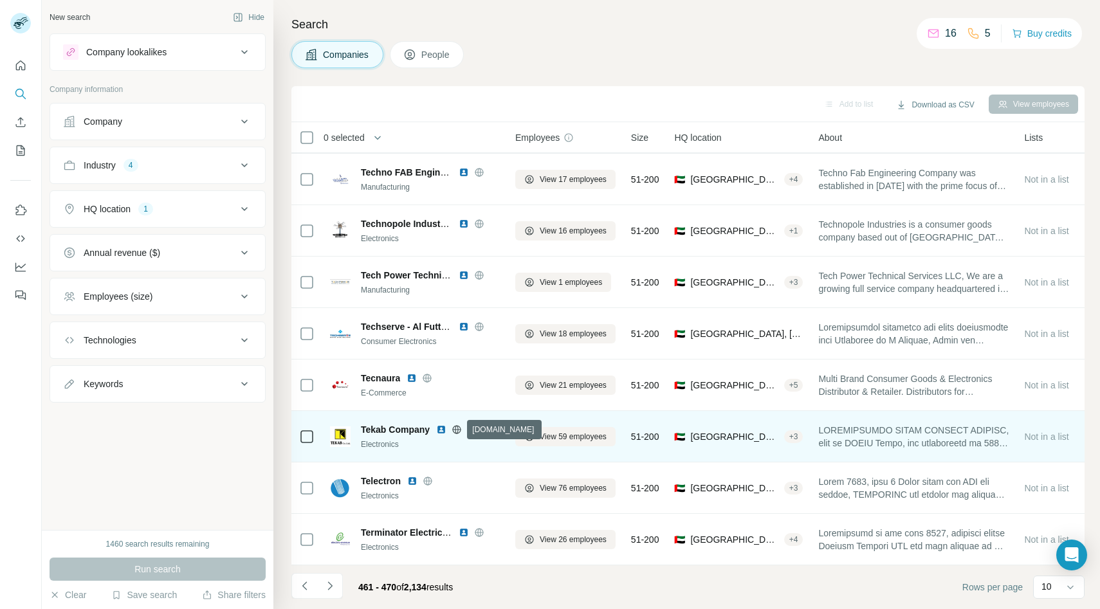
click at [455, 428] on icon at bounding box center [456, 429] width 10 height 10
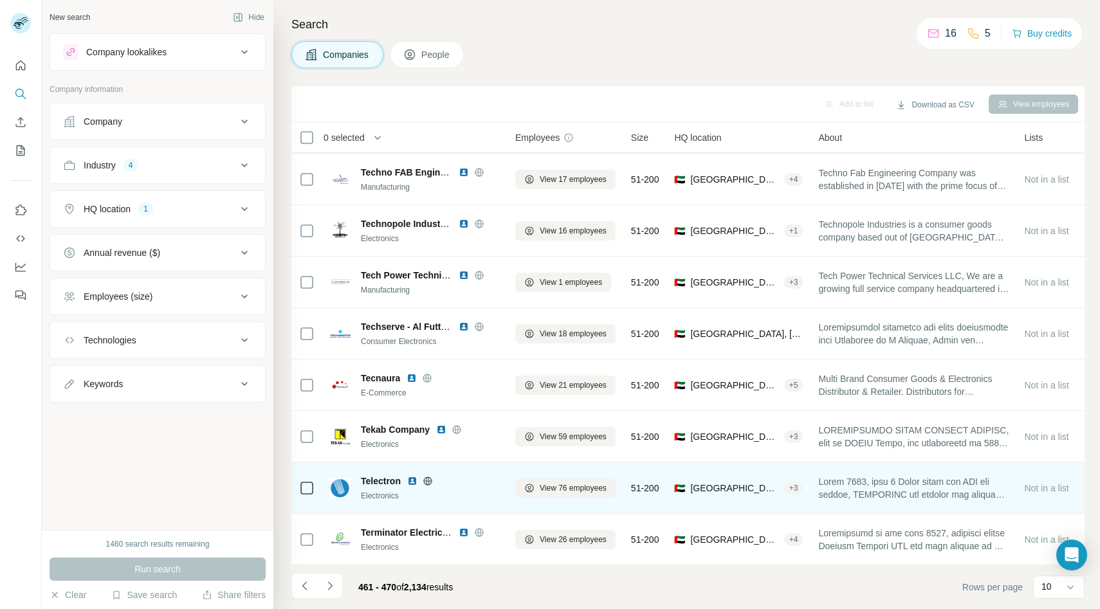
click at [427, 480] on icon at bounding box center [427, 480] width 8 height 1
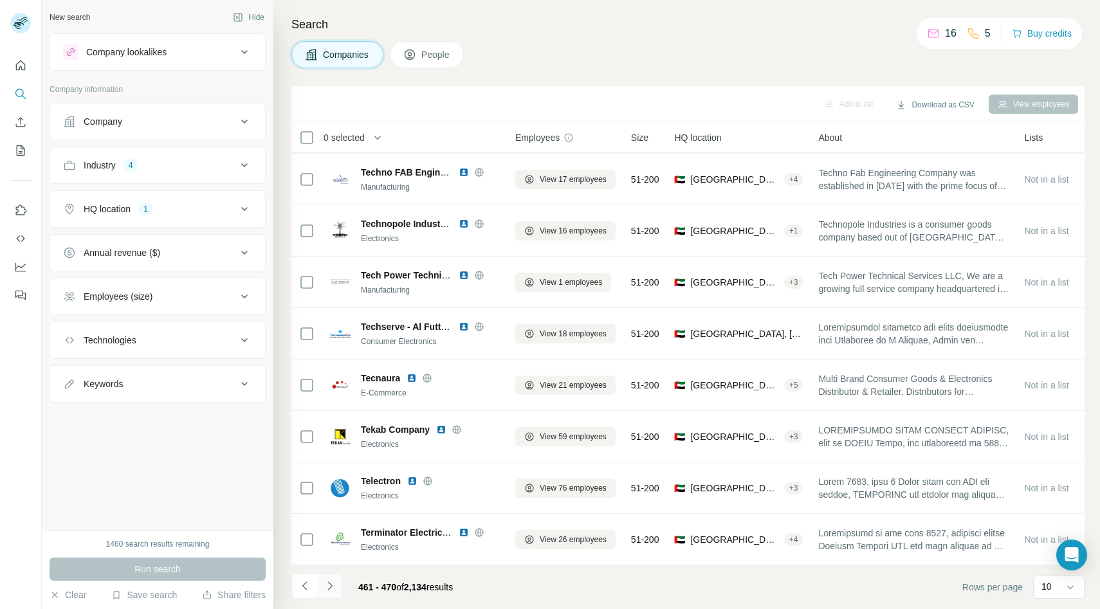
click at [325, 579] on button "Navigate to next page" at bounding box center [330, 586] width 26 height 26
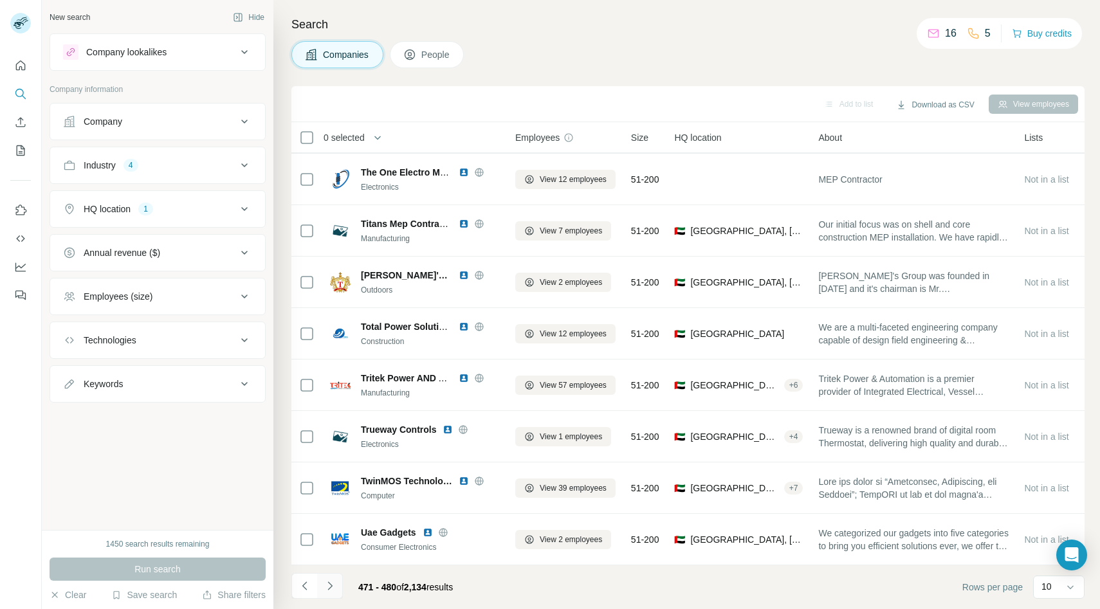
click at [331, 590] on icon "Navigate to next page" at bounding box center [329, 585] width 13 height 13
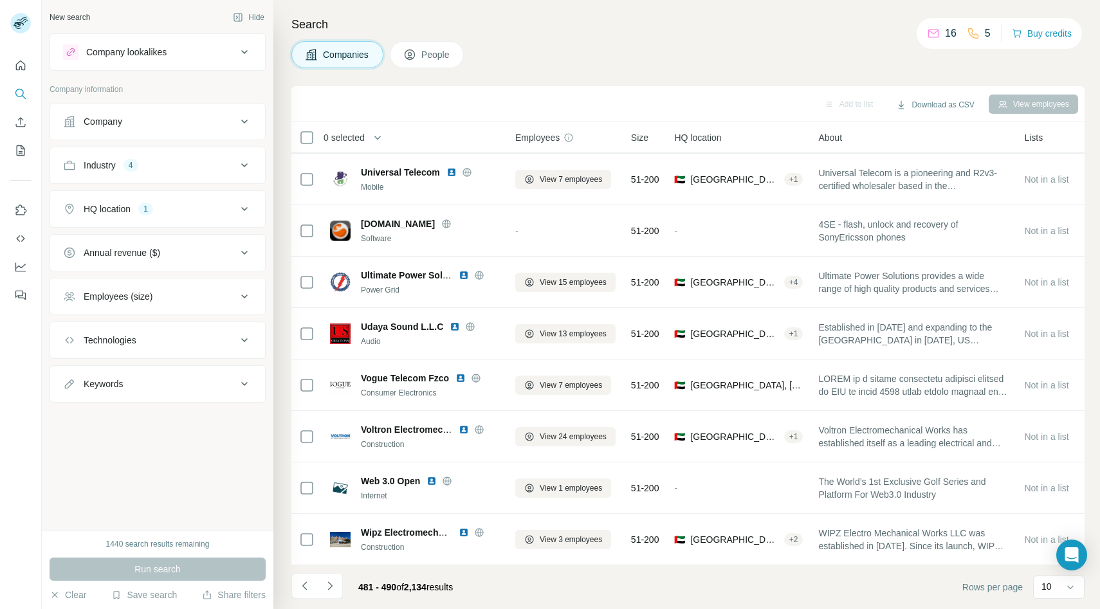
click at [343, 580] on div "481 - 490 of 2,134 results" at bounding box center [377, 587] width 172 height 28
click at [326, 581] on icon "Navigate to next page" at bounding box center [329, 585] width 13 height 13
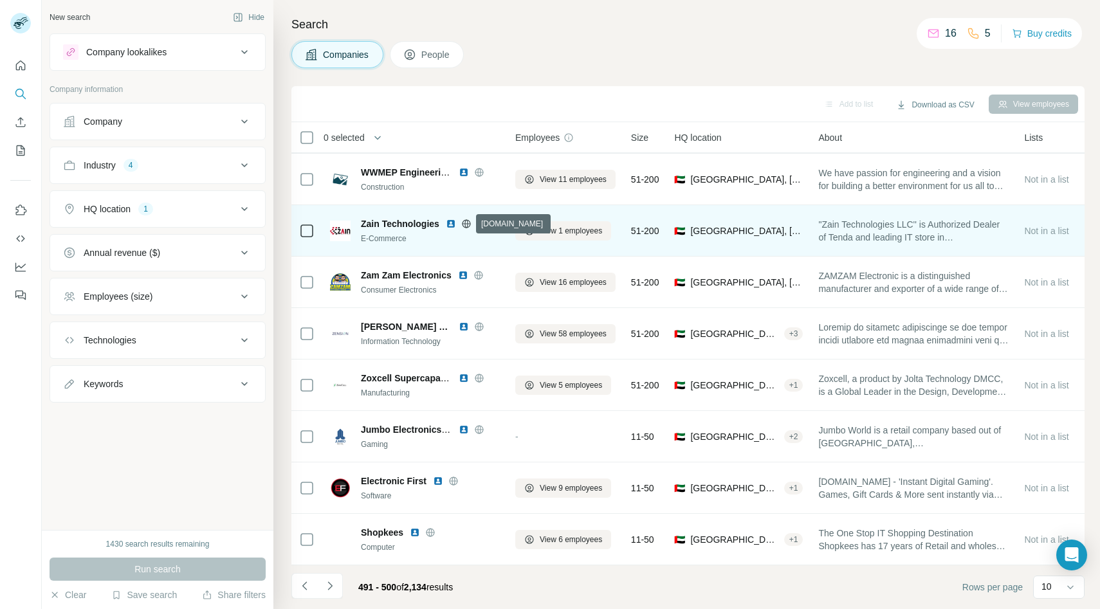
click at [466, 222] on icon at bounding box center [465, 223] width 3 height 8
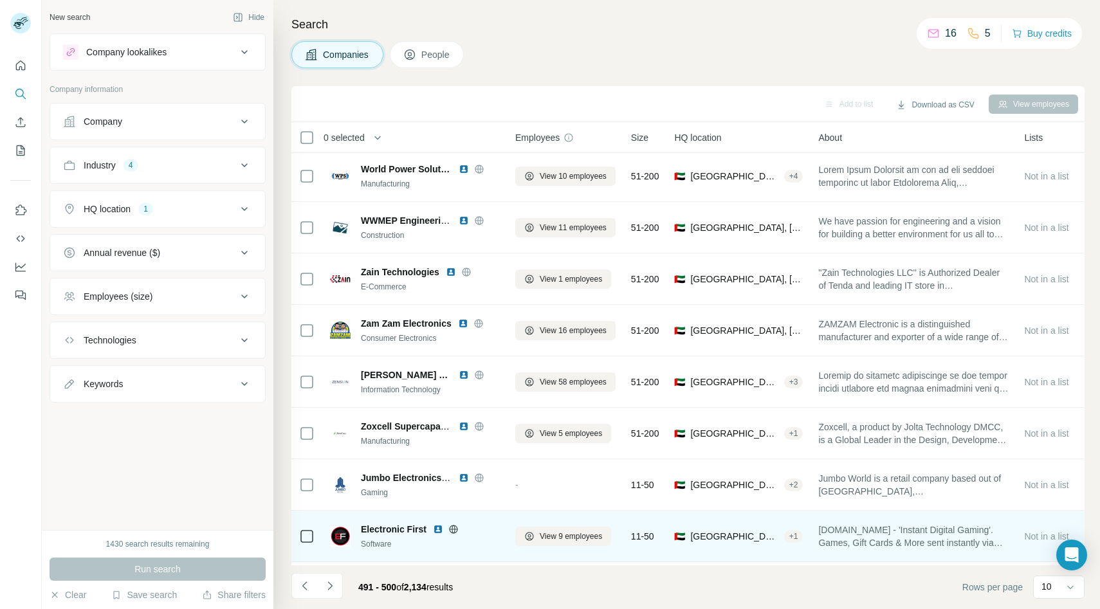
scroll to position [46, 0]
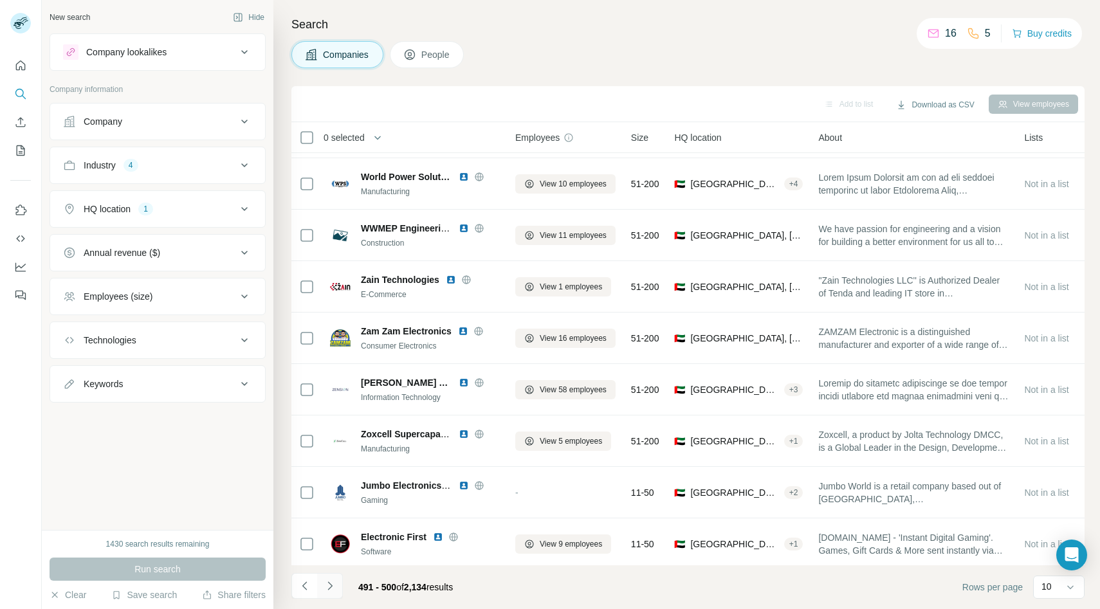
click at [330, 590] on icon "Navigate to next page" at bounding box center [329, 585] width 13 height 13
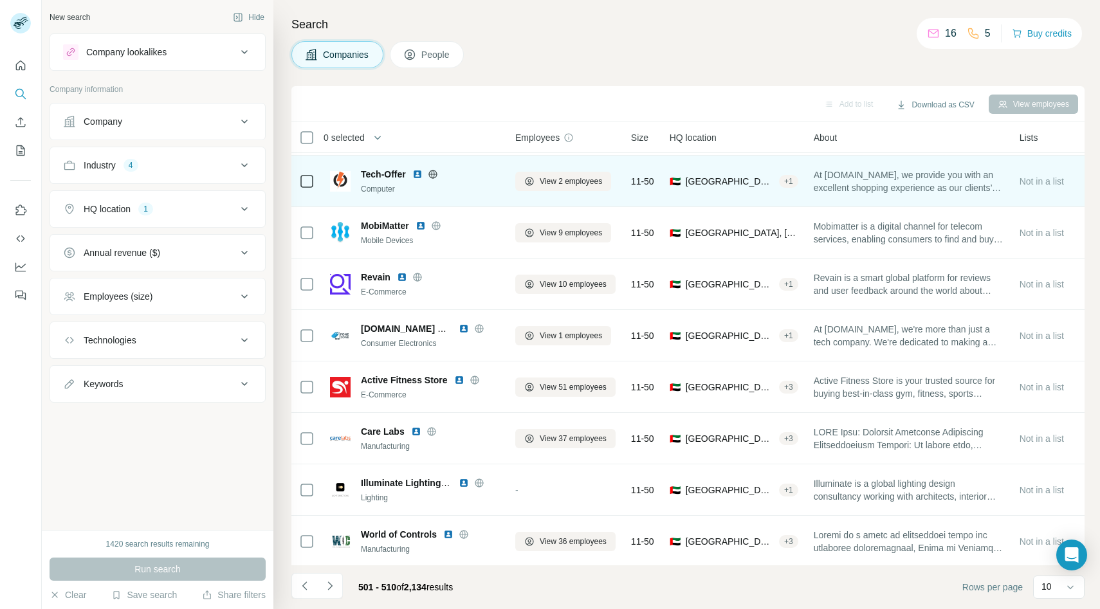
scroll to position [102, 0]
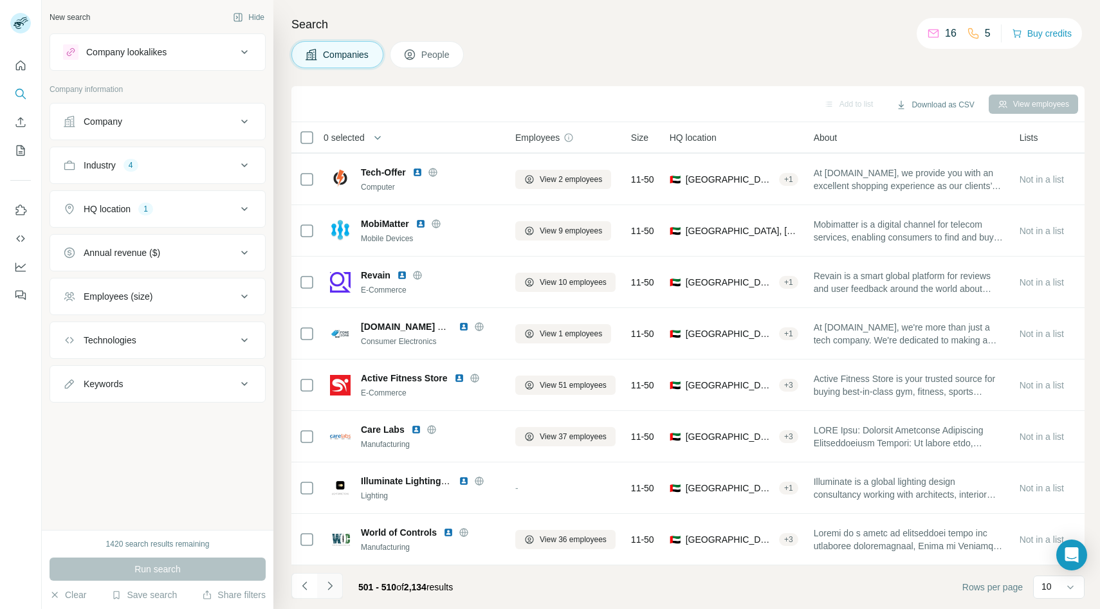
click at [336, 586] on button "Navigate to next page" at bounding box center [330, 586] width 26 height 26
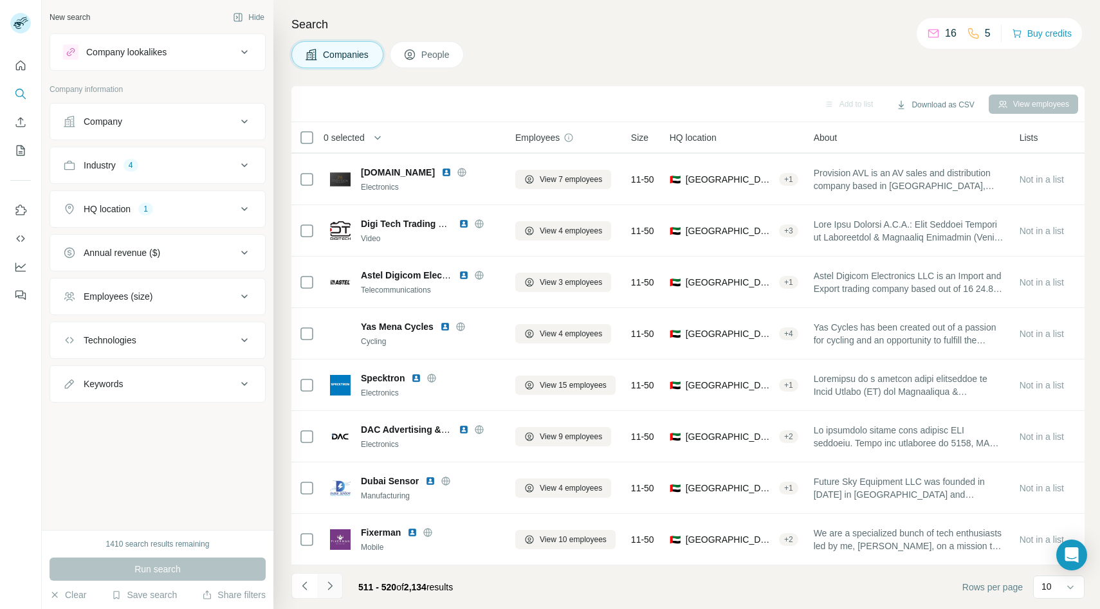
click at [330, 581] on icon "Navigate to next page" at bounding box center [329, 585] width 13 height 13
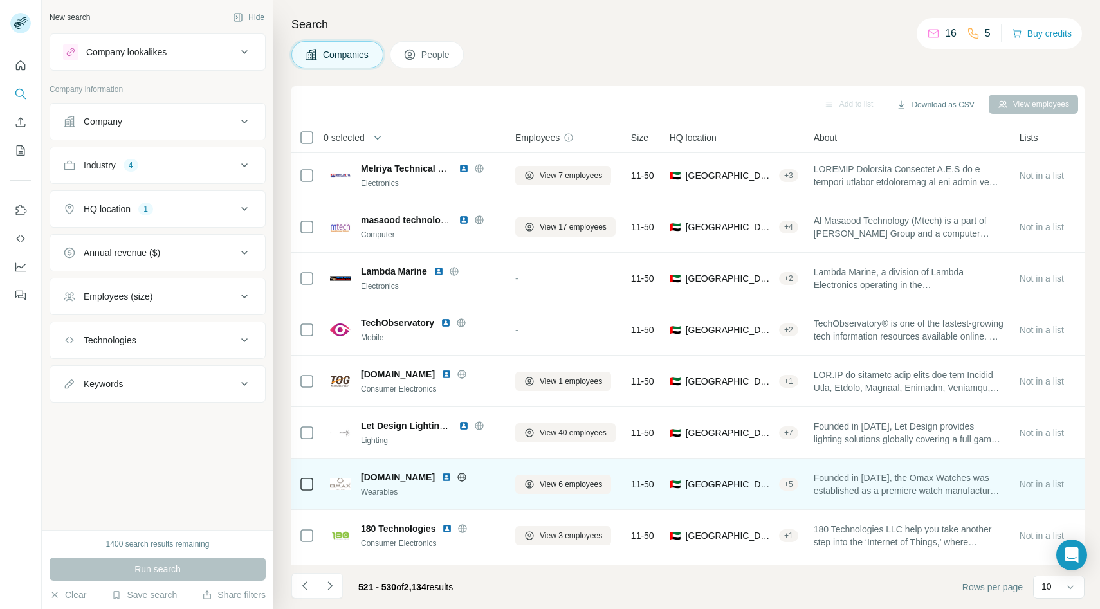
scroll to position [0, 0]
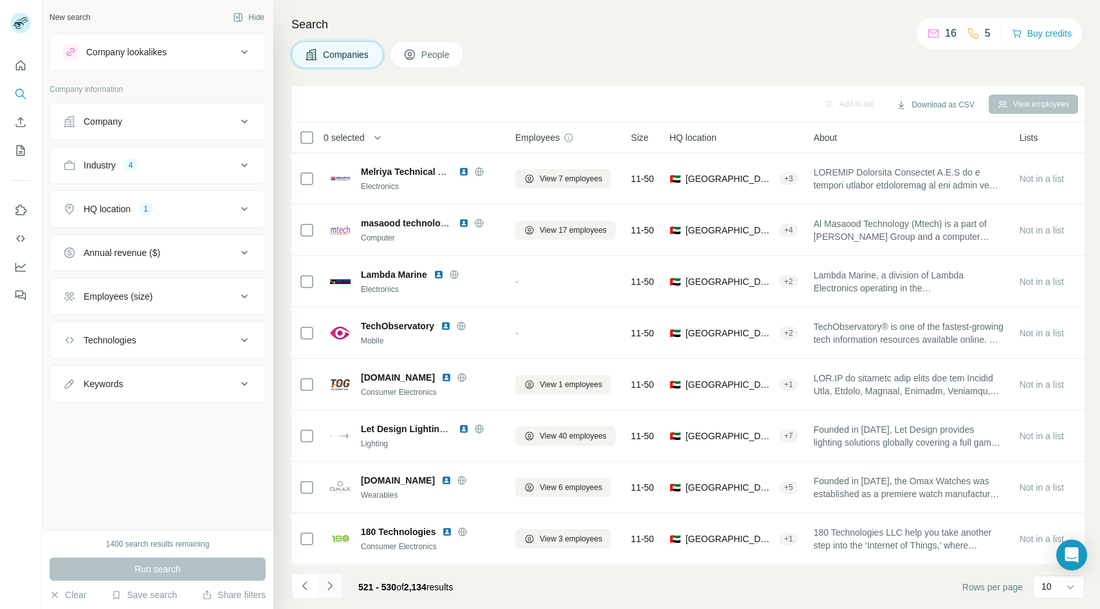
click at [334, 584] on icon "Navigate to next page" at bounding box center [329, 585] width 13 height 13
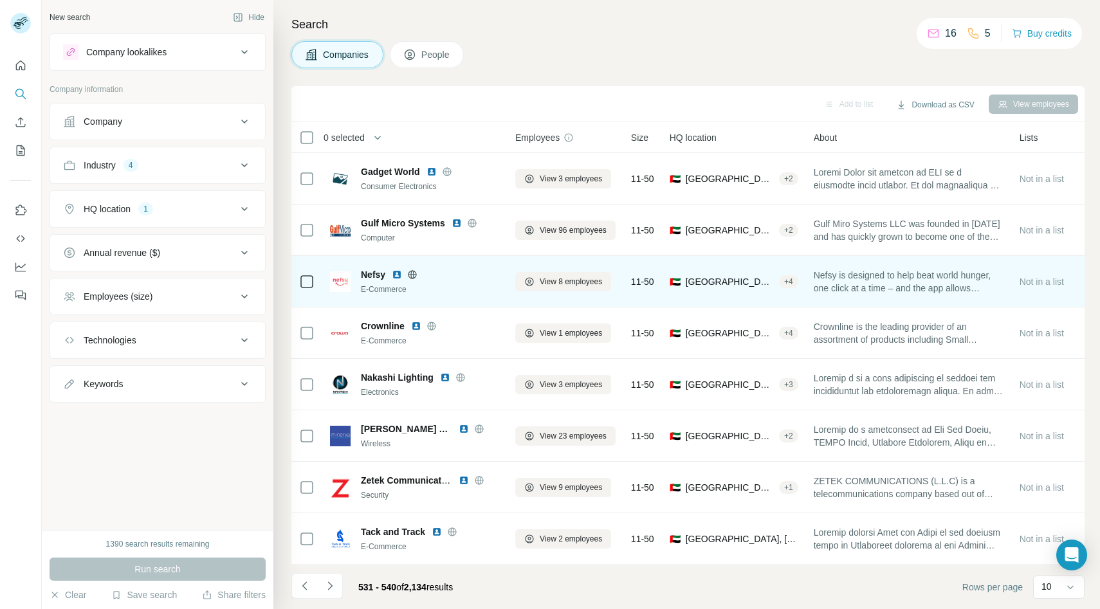
scroll to position [102, 0]
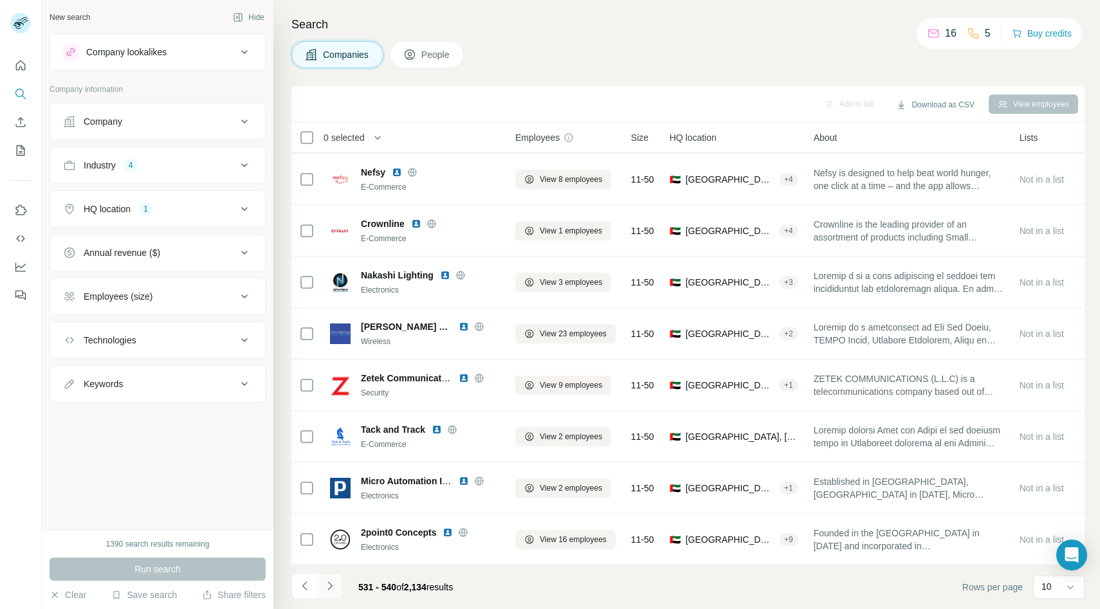
click at [333, 583] on icon "Navigate to next page" at bounding box center [329, 585] width 13 height 13
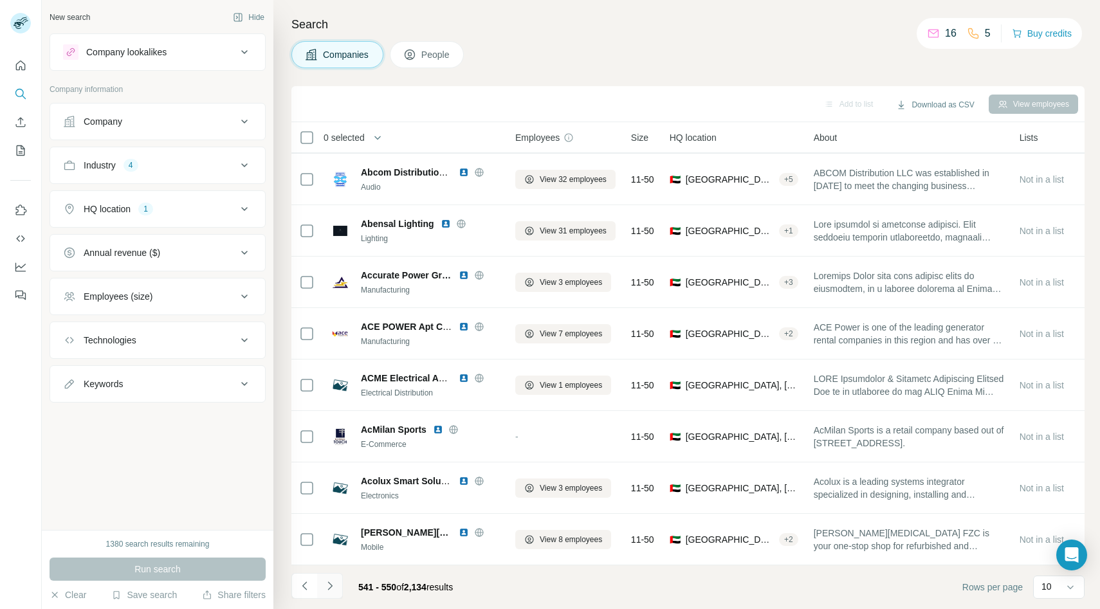
click at [329, 590] on icon "Navigate to next page" at bounding box center [329, 585] width 13 height 13
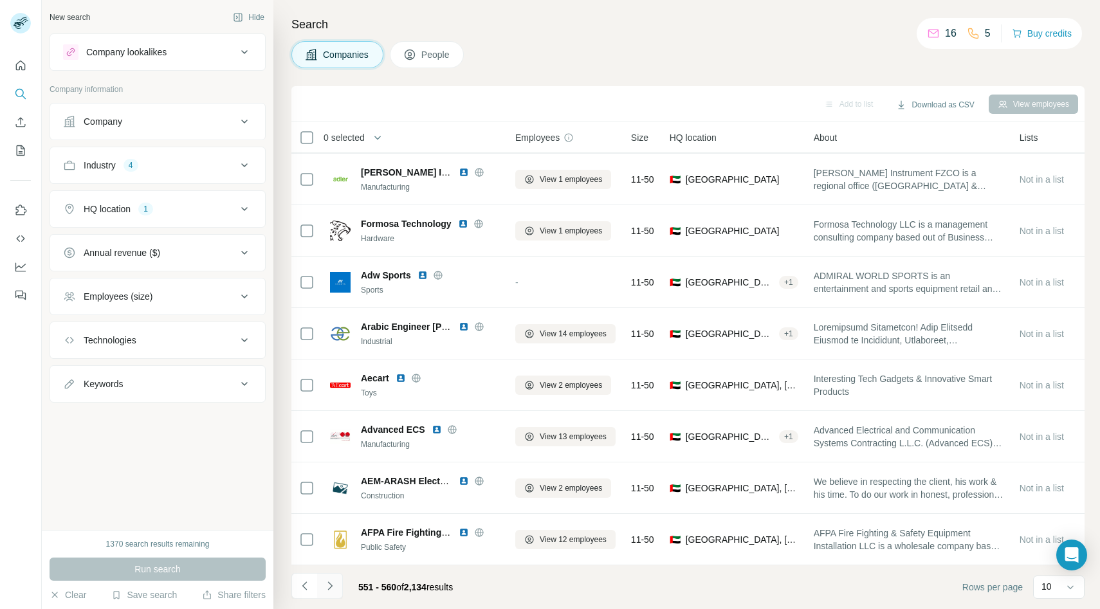
click at [334, 587] on icon "Navigate to next page" at bounding box center [329, 585] width 13 height 13
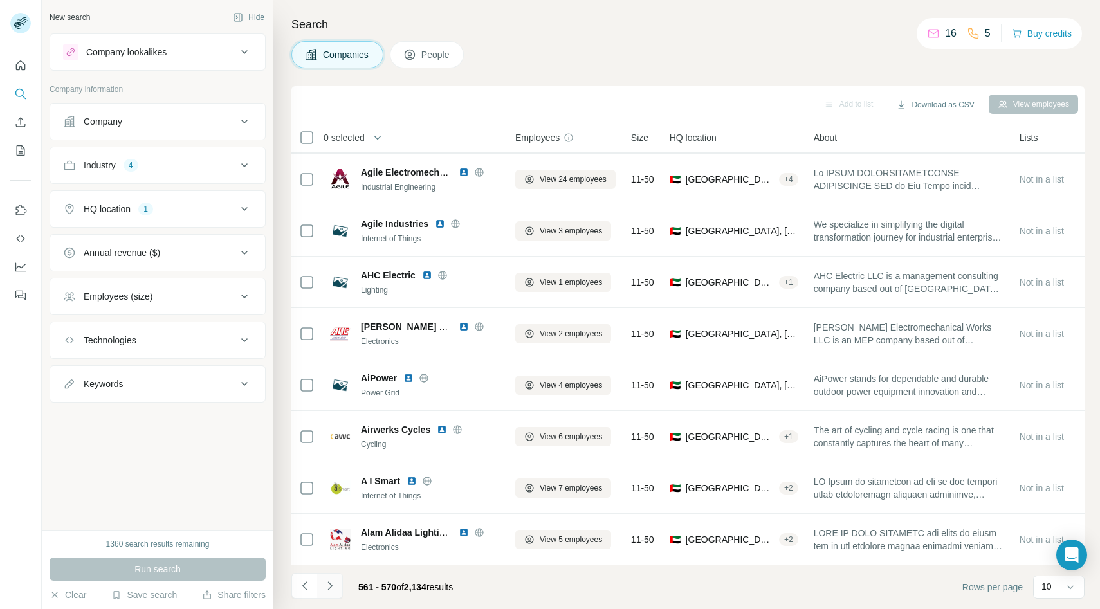
click at [329, 584] on icon "Navigate to next page" at bounding box center [329, 585] width 13 height 13
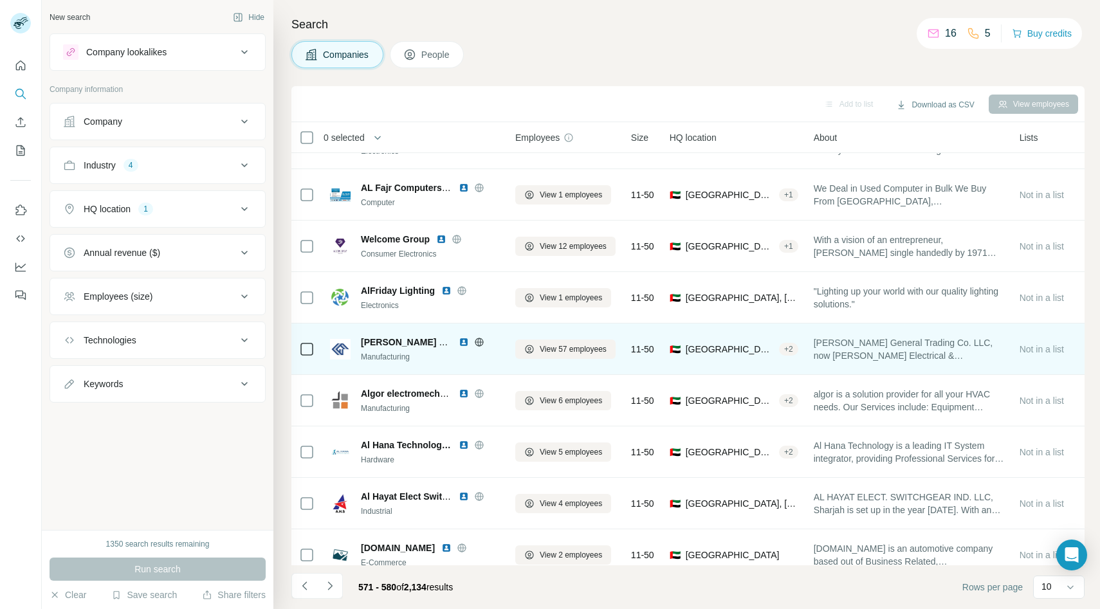
scroll to position [0, 0]
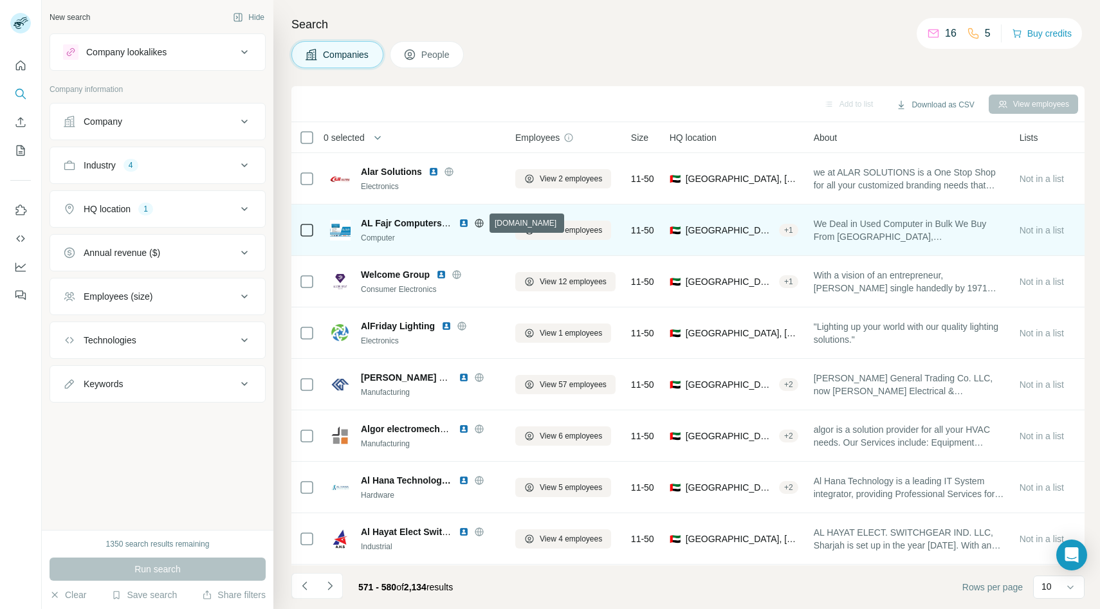
click at [478, 222] on icon at bounding box center [479, 222] width 8 height 1
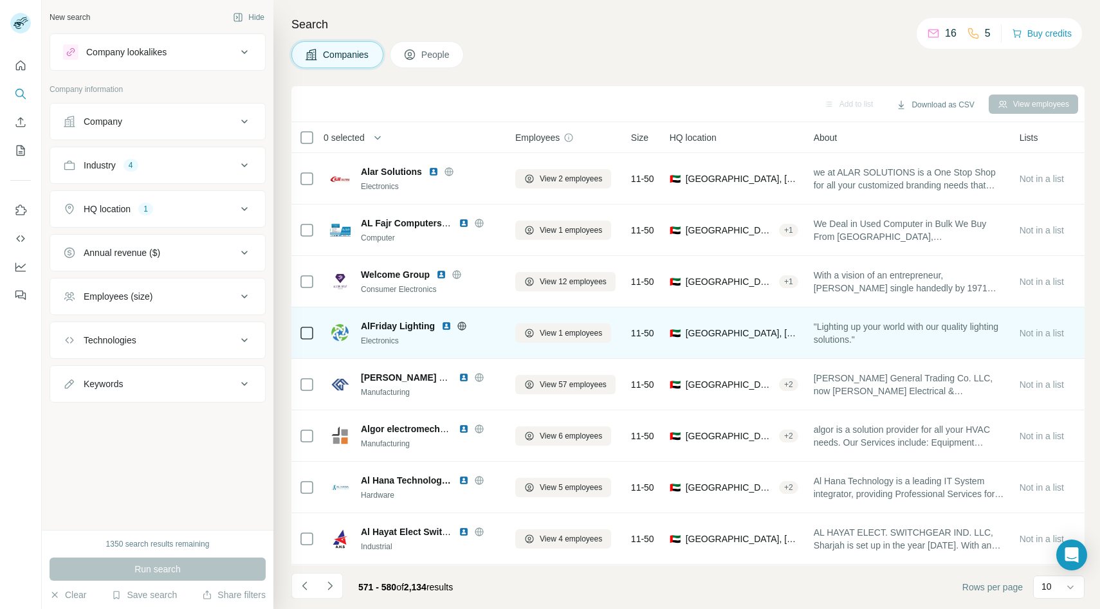
scroll to position [102, 0]
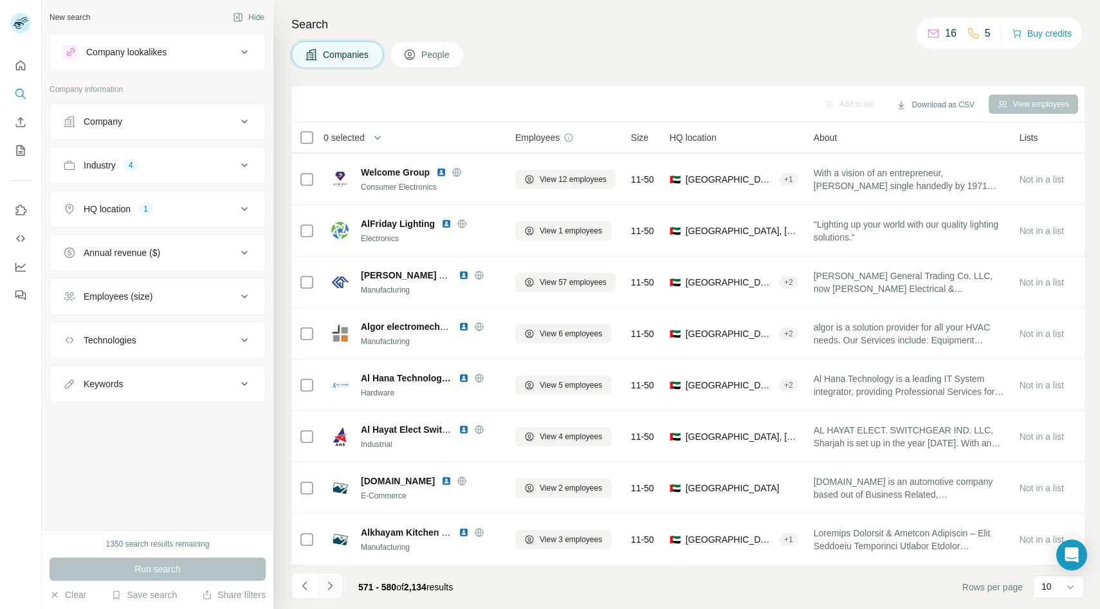
click at [332, 585] on icon "Navigate to next page" at bounding box center [329, 585] width 13 height 13
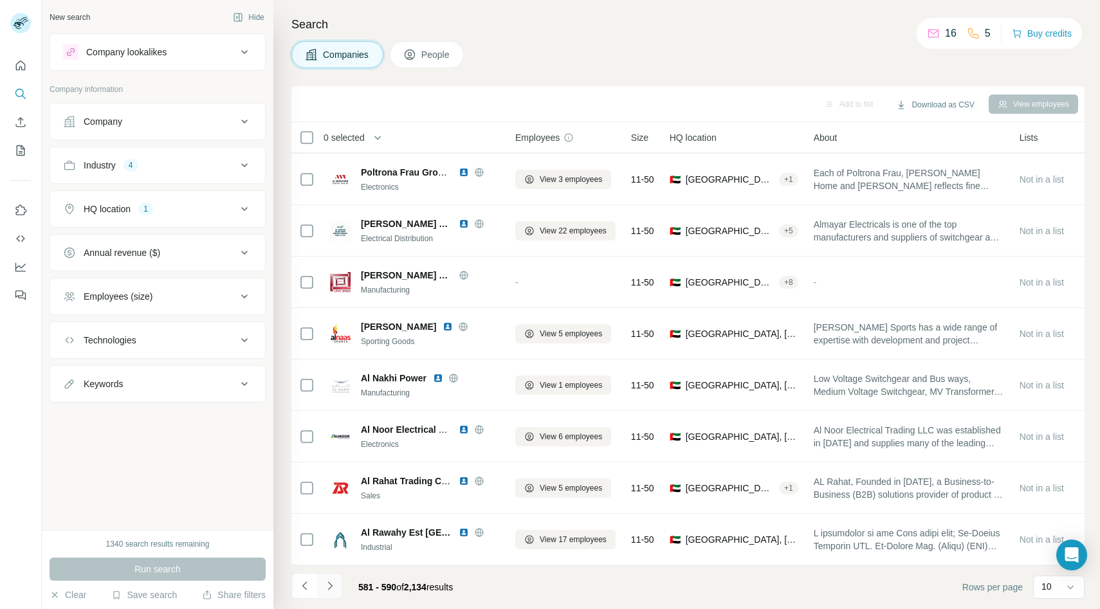
click at [334, 585] on icon "Navigate to next page" at bounding box center [329, 585] width 13 height 13
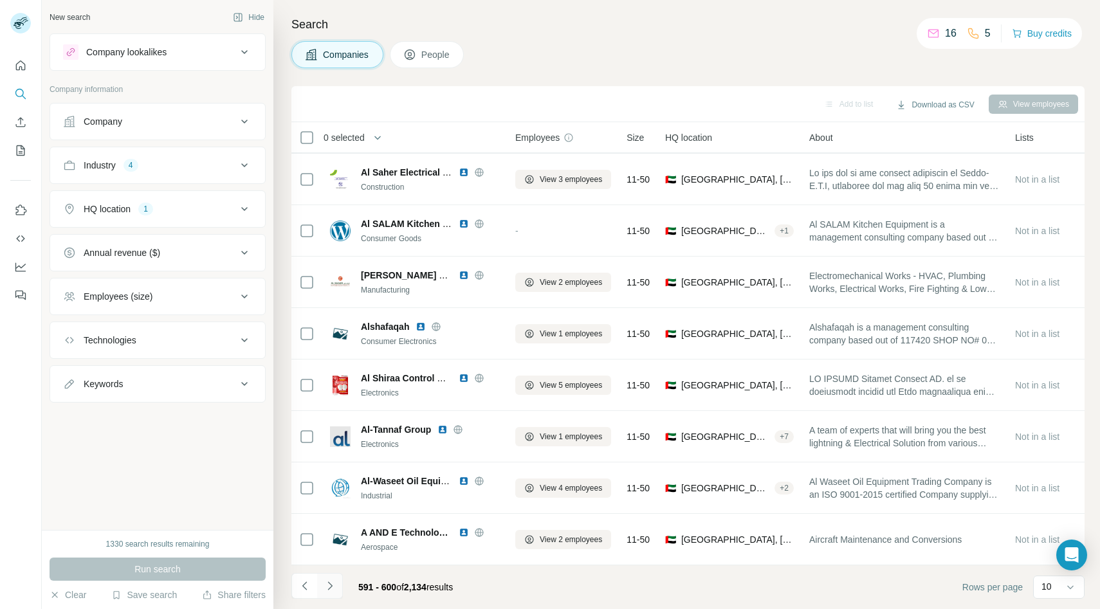
click at [334, 595] on button "Navigate to next page" at bounding box center [330, 586] width 26 height 26
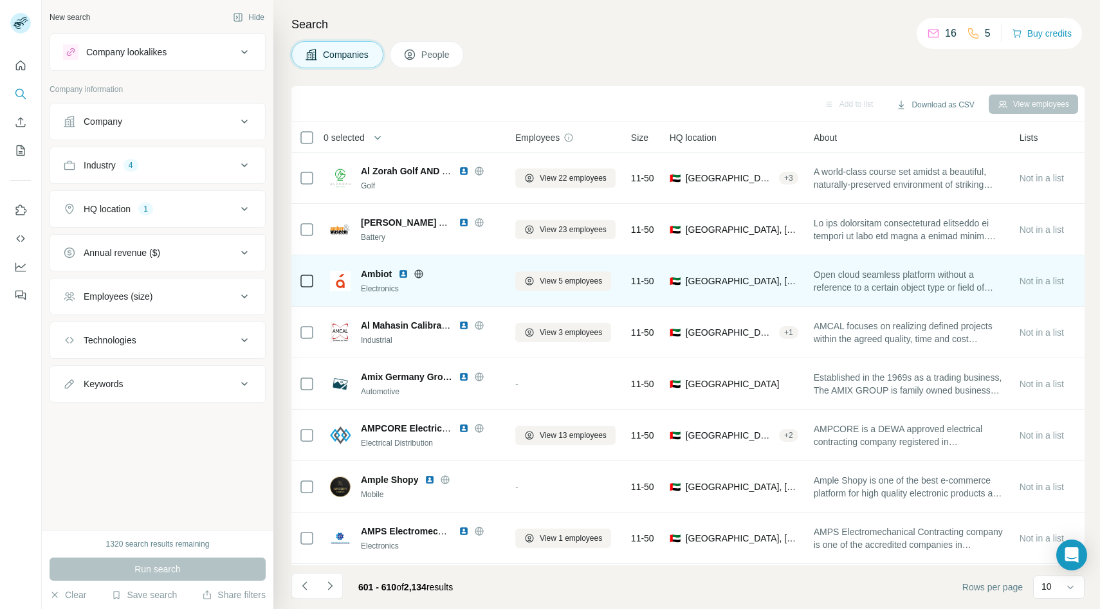
scroll to position [0, 0]
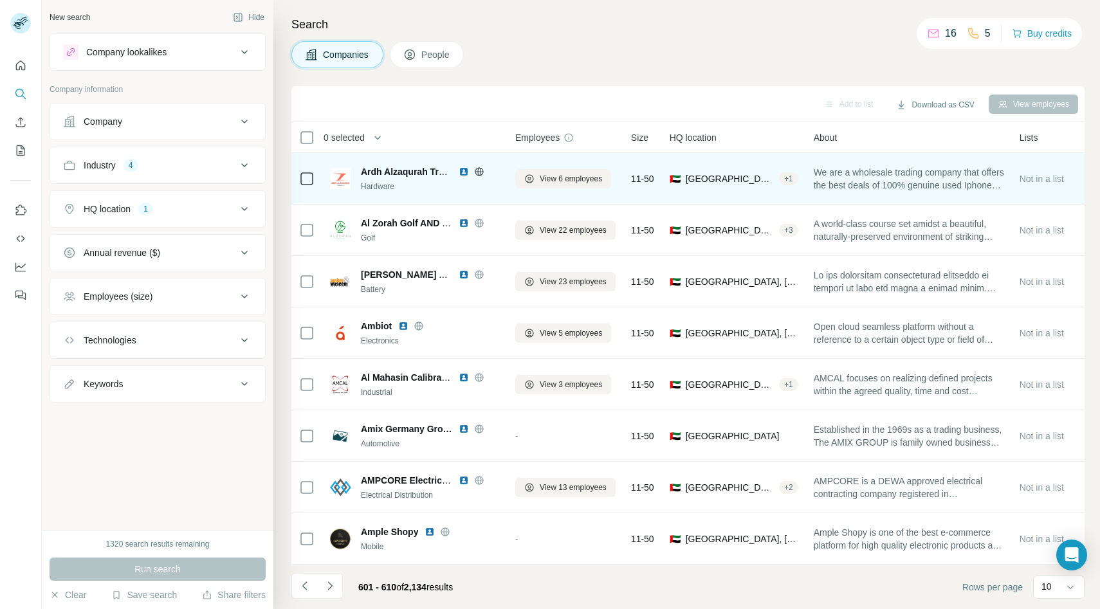
click at [476, 172] on icon at bounding box center [479, 172] width 10 height 10
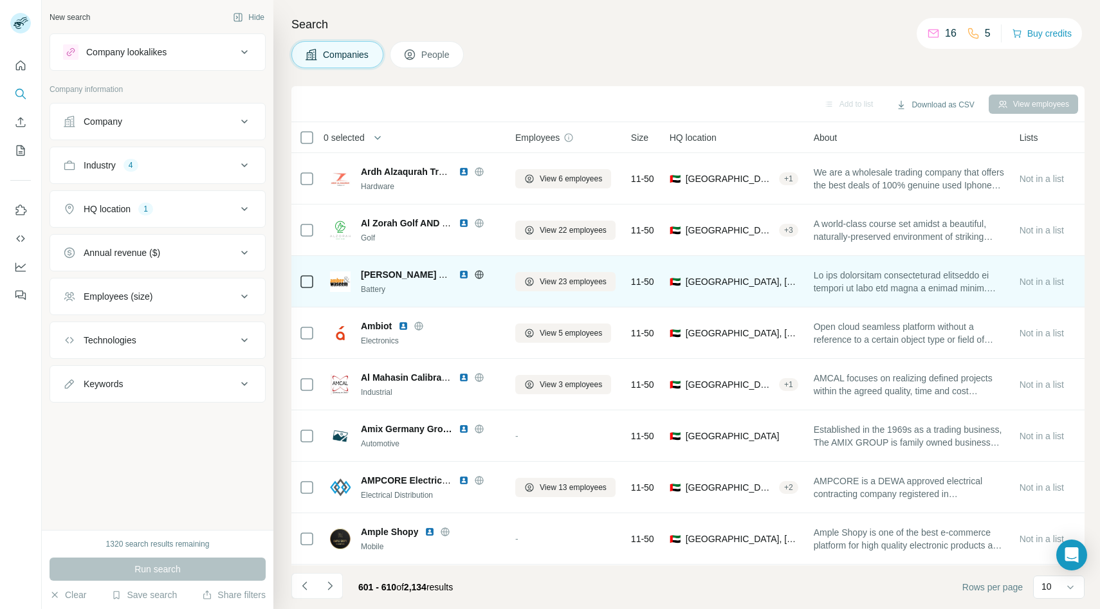
scroll to position [102, 0]
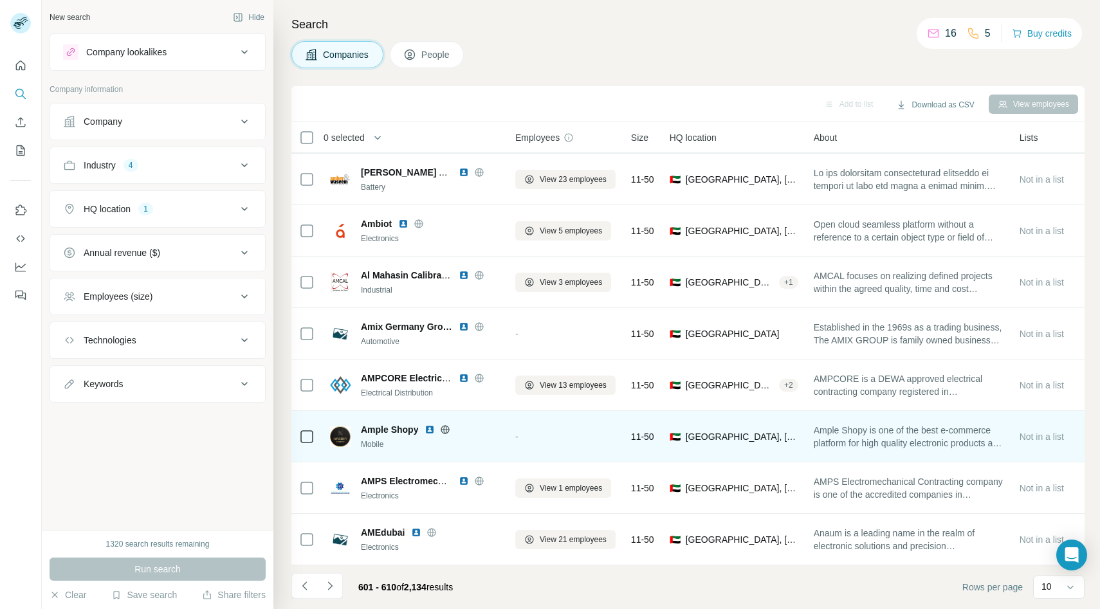
click at [440, 435] on div "Ample Shopy Mobile" at bounding box center [430, 436] width 139 height 27
click at [445, 428] on icon at bounding box center [445, 429] width 3 height 8
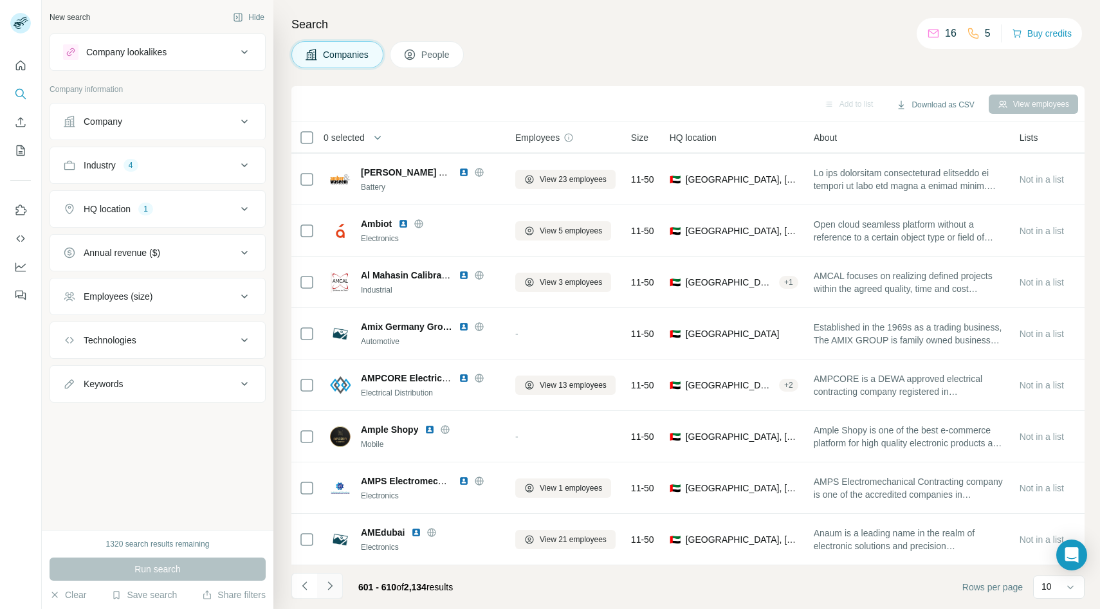
click at [333, 581] on icon "Navigate to next page" at bounding box center [329, 585] width 13 height 13
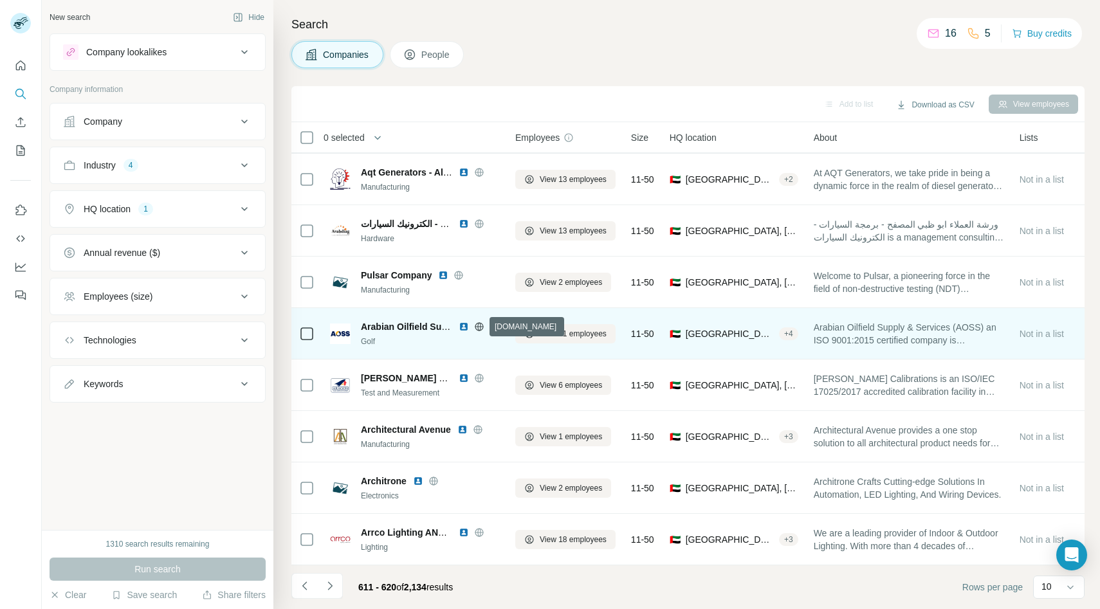
click at [481, 328] on icon at bounding box center [479, 326] width 10 height 10
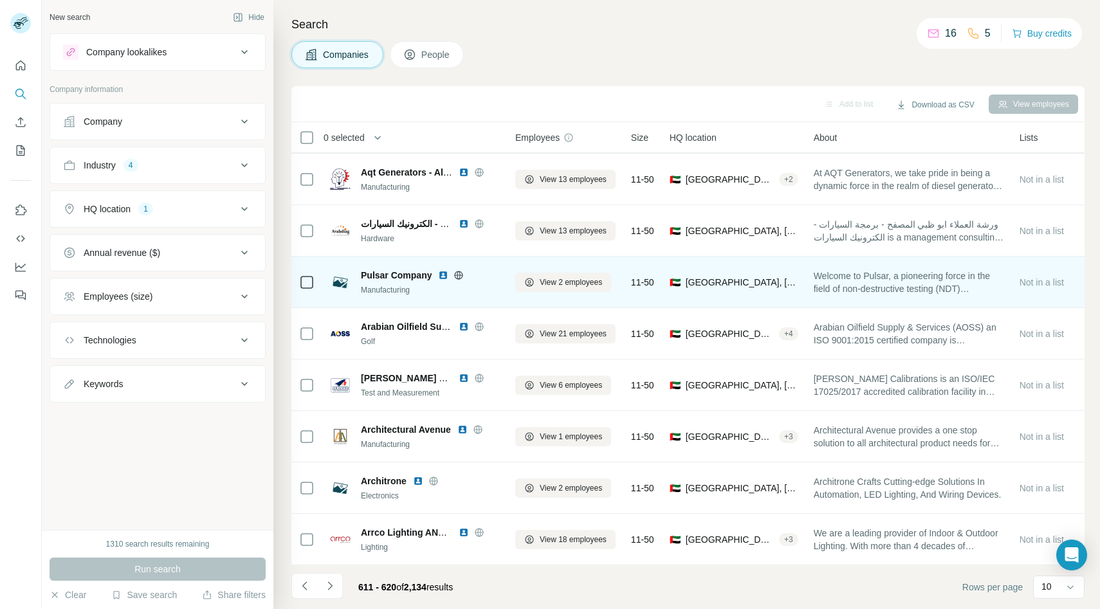
scroll to position [0, 0]
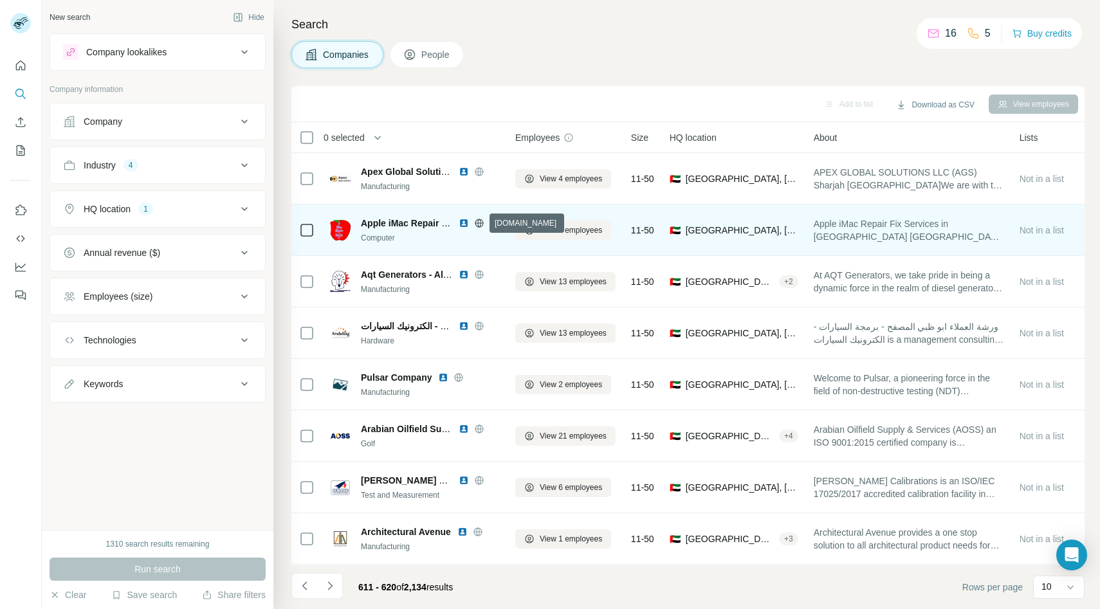
click at [480, 222] on icon at bounding box center [479, 223] width 10 height 10
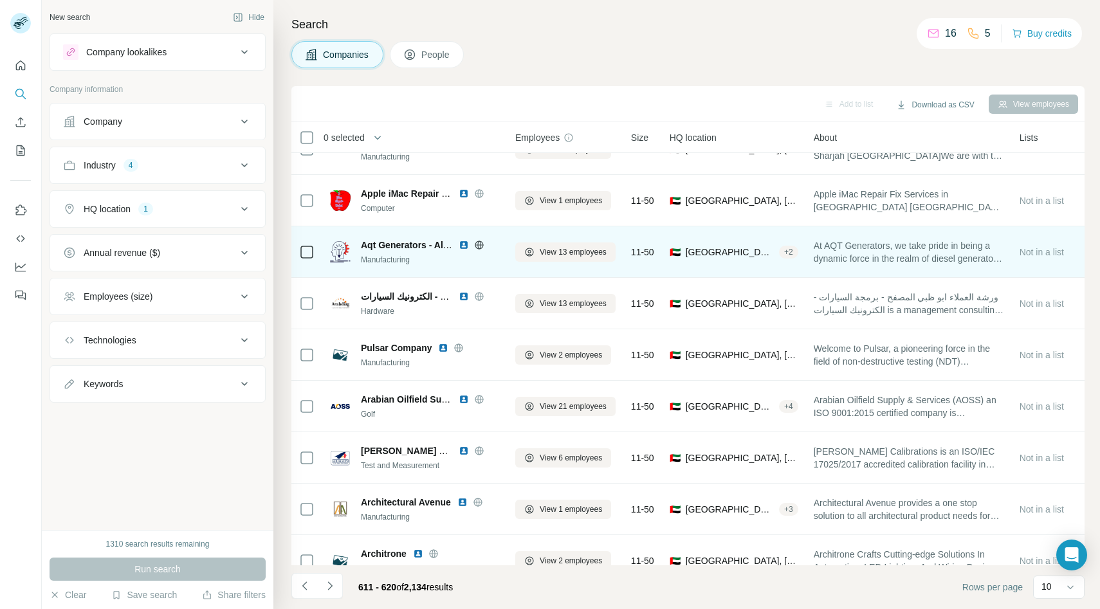
scroll to position [102, 0]
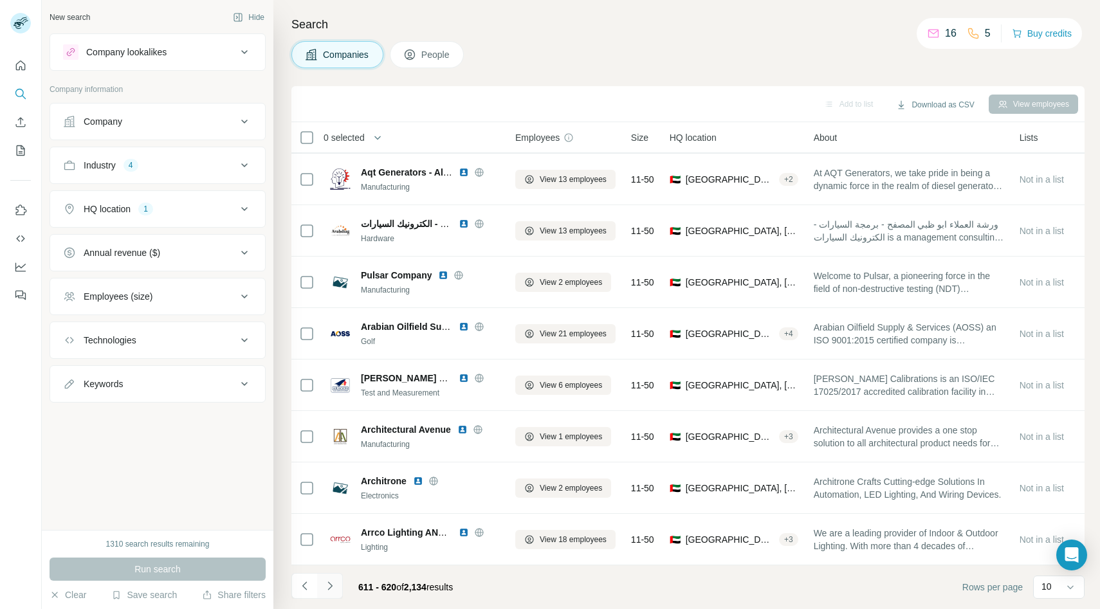
click at [334, 584] on icon "Navigate to next page" at bounding box center [329, 585] width 13 height 13
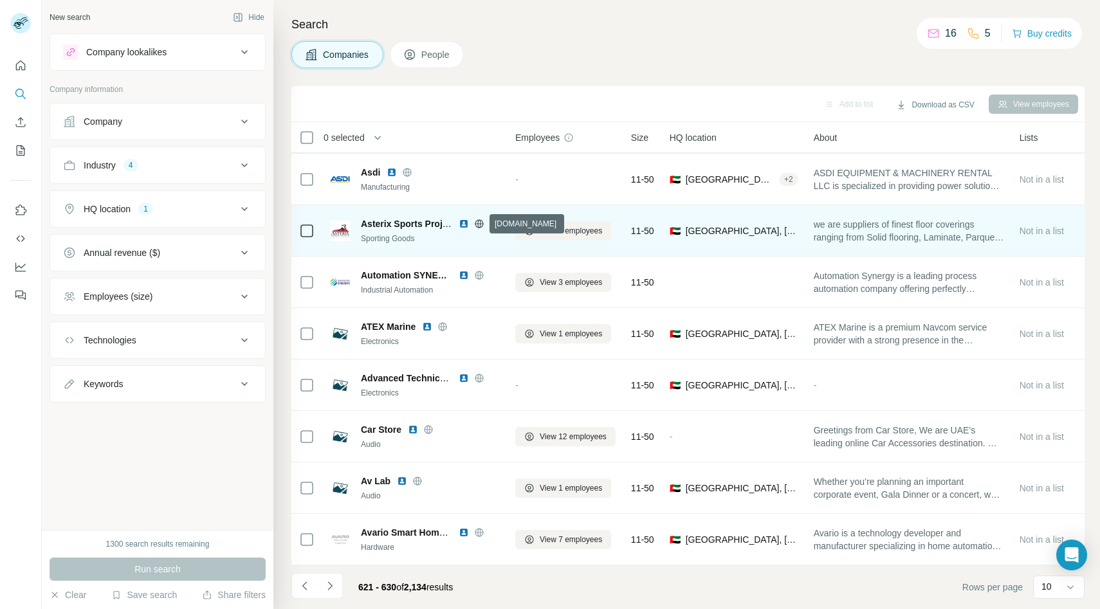
click at [477, 221] on icon at bounding box center [479, 224] width 10 height 10
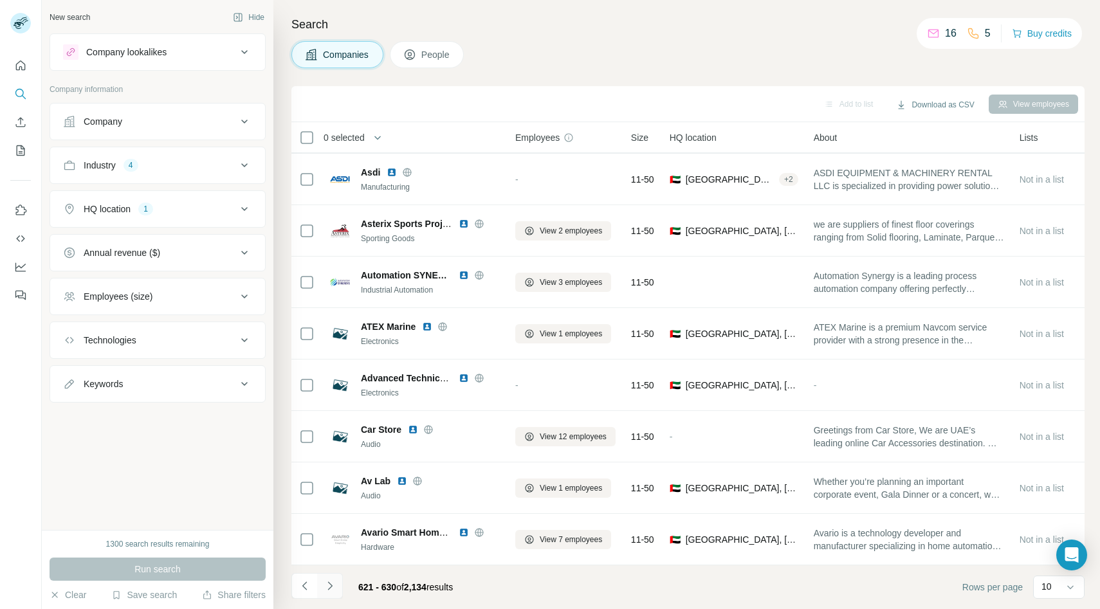
click at [329, 590] on icon "Navigate to next page" at bounding box center [329, 585] width 13 height 13
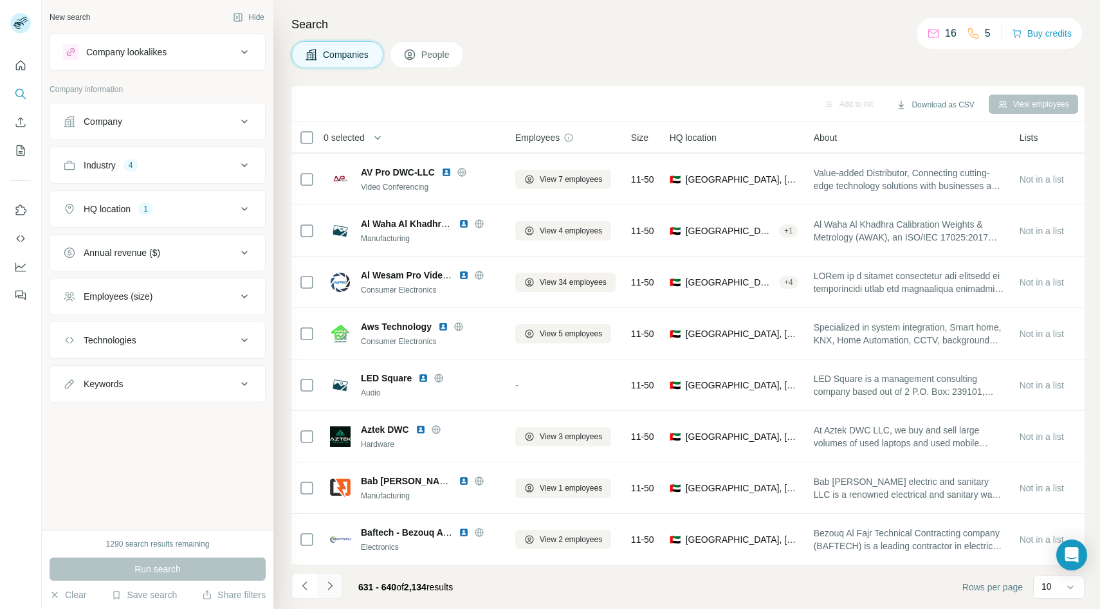
click at [334, 583] on icon "Navigate to next page" at bounding box center [329, 585] width 13 height 13
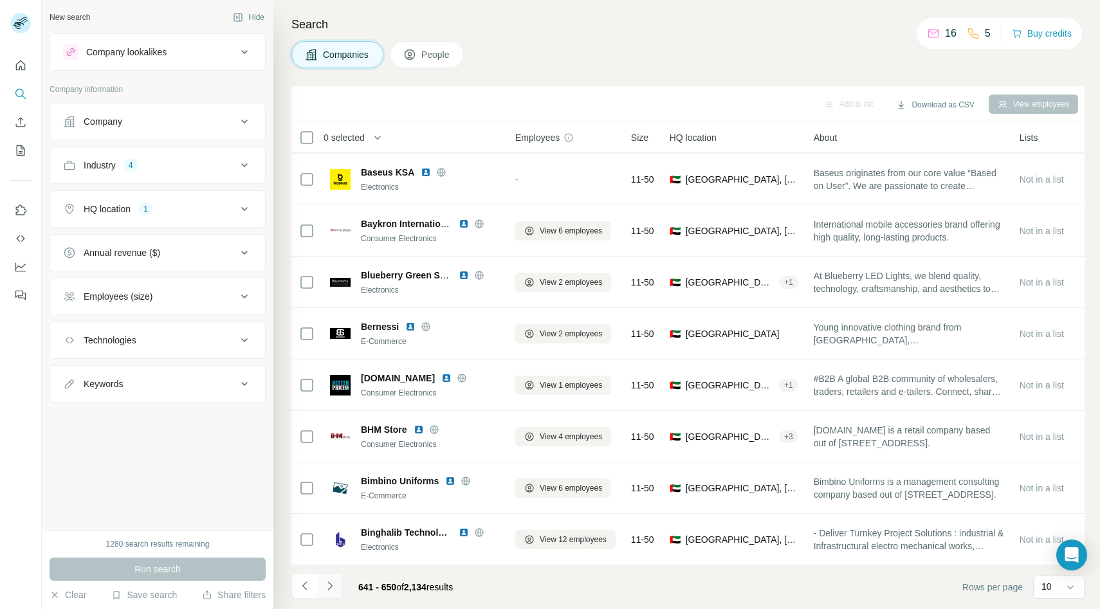
click at [336, 590] on button "Navigate to next page" at bounding box center [330, 586] width 26 height 26
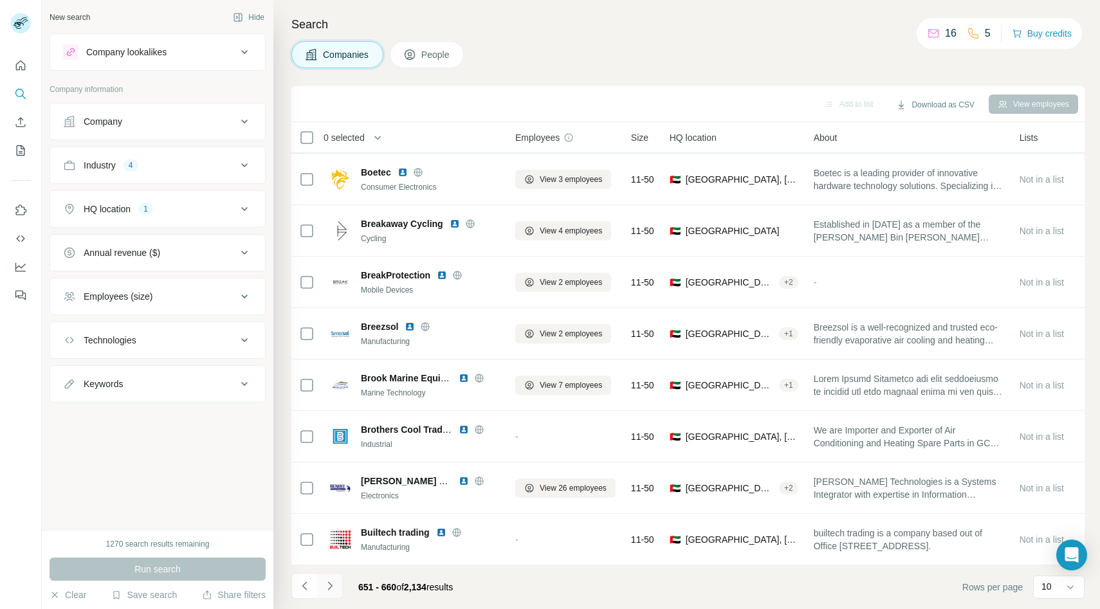
click at [332, 588] on icon "Navigate to next page" at bounding box center [329, 585] width 13 height 13
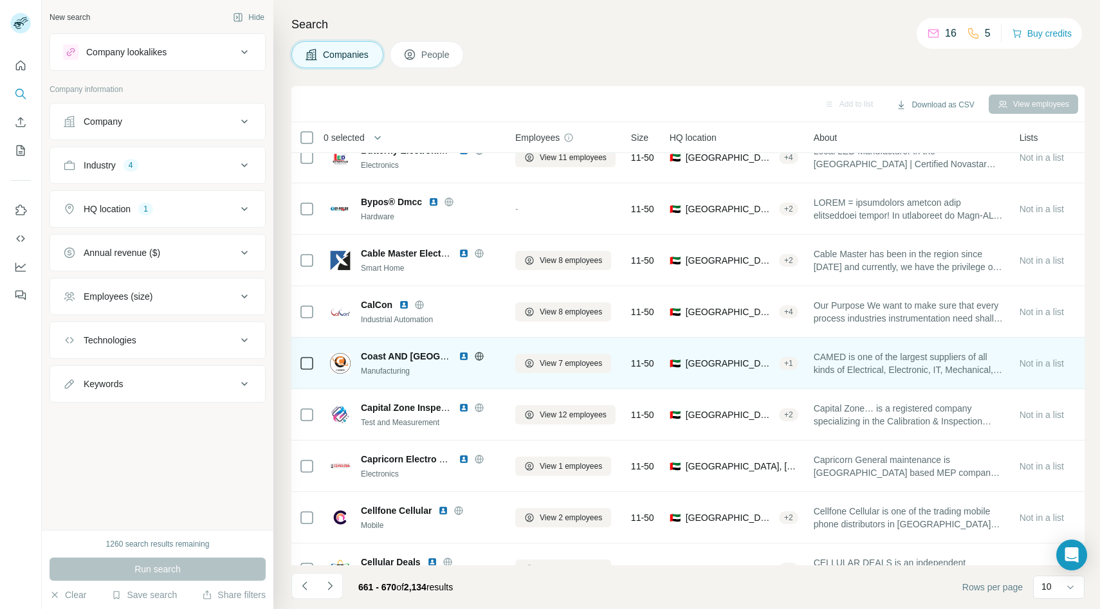
scroll to position [0, 0]
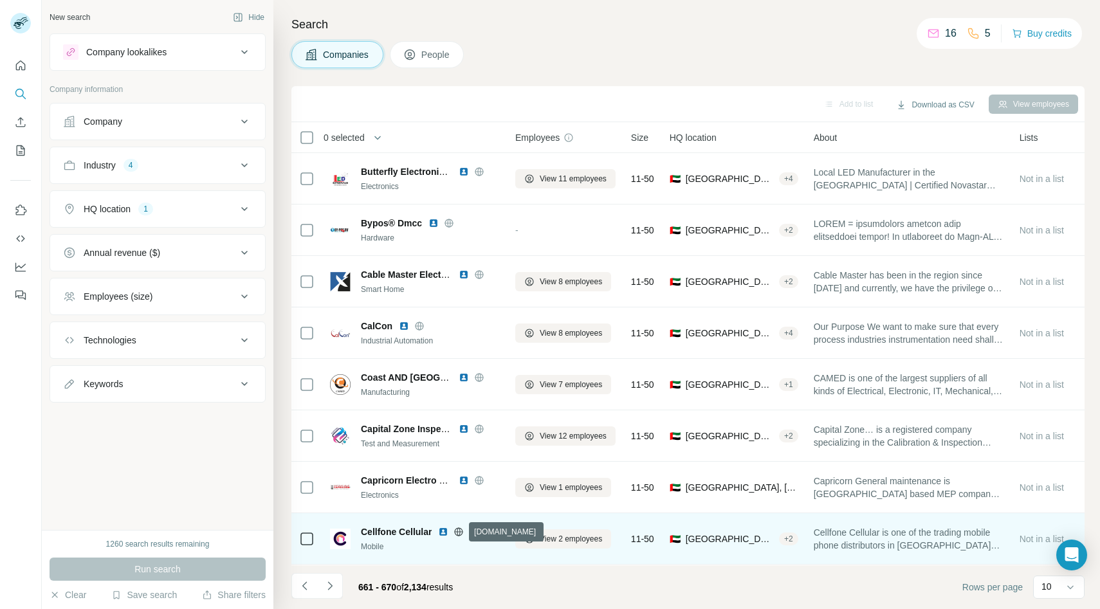
click at [460, 534] on icon at bounding box center [458, 532] width 10 height 10
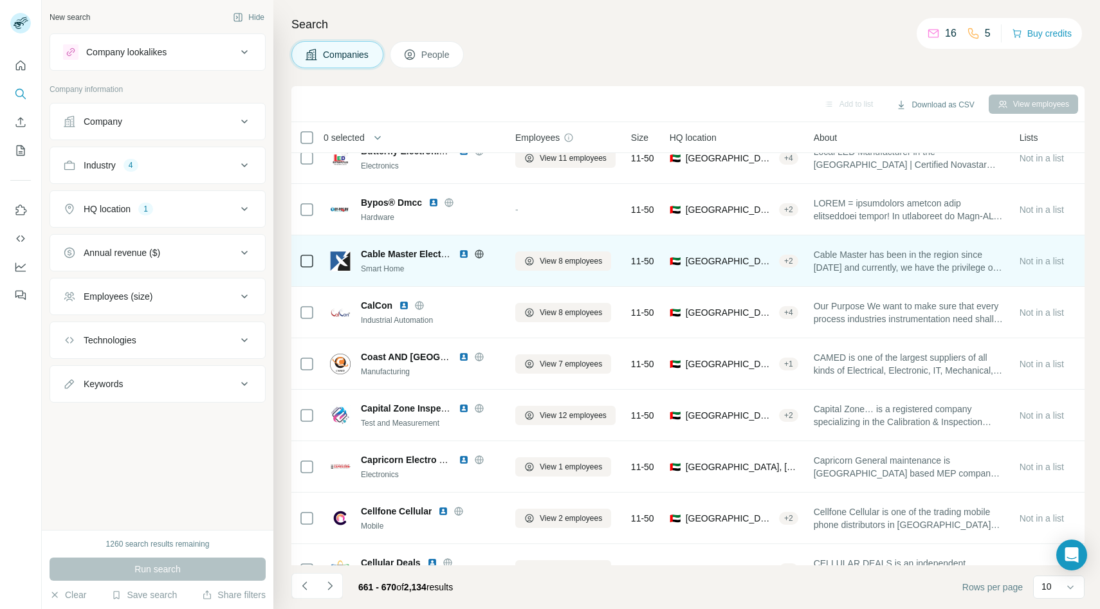
scroll to position [22, 0]
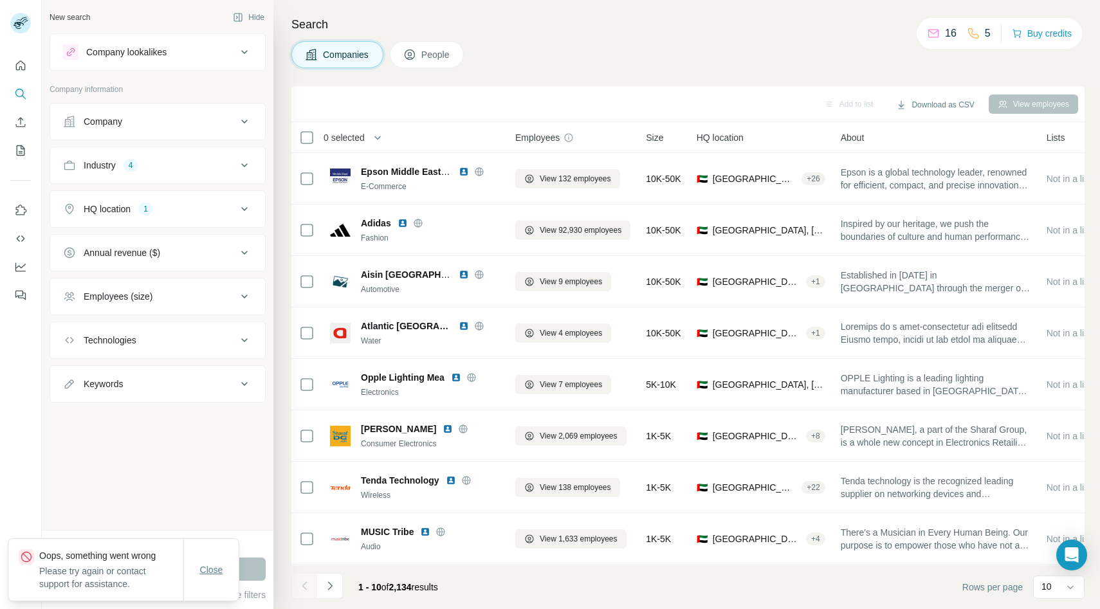
click at [210, 566] on span "Close" at bounding box center [211, 569] width 23 height 13
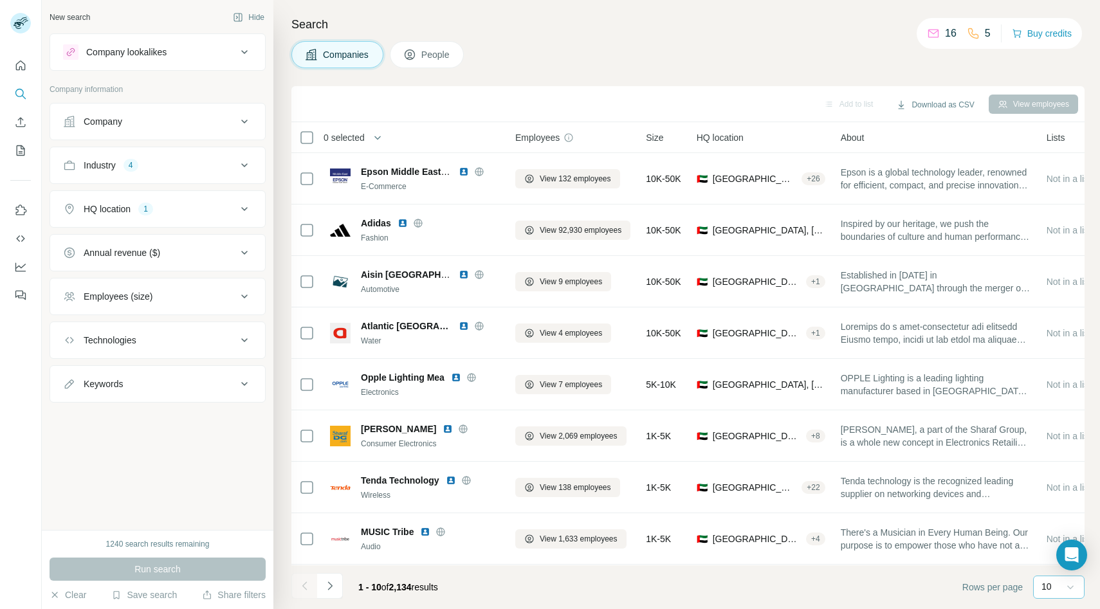
click at [1069, 581] on icon at bounding box center [1070, 587] width 13 height 13
click at [1062, 493] on div "60" at bounding box center [1059, 488] width 30 height 13
click at [1065, 591] on icon at bounding box center [1070, 587] width 13 height 13
click at [1046, 559] on p "10" at bounding box center [1049, 558] width 10 height 13
click at [333, 580] on icon "Navigate to next page" at bounding box center [329, 585] width 13 height 13
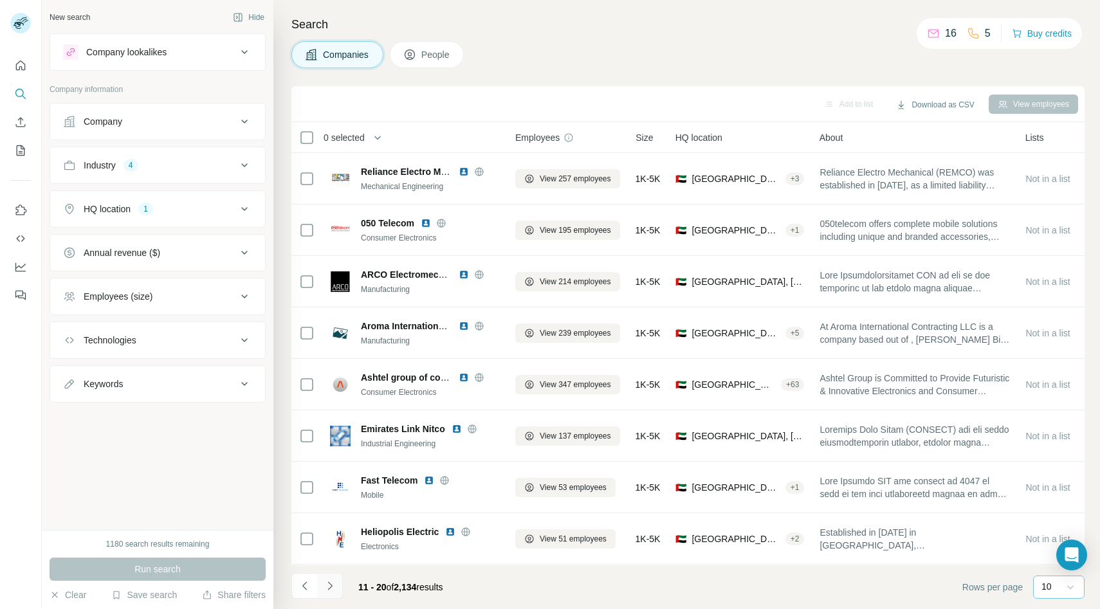
click at [333, 580] on icon "Navigate to next page" at bounding box center [329, 585] width 13 height 13
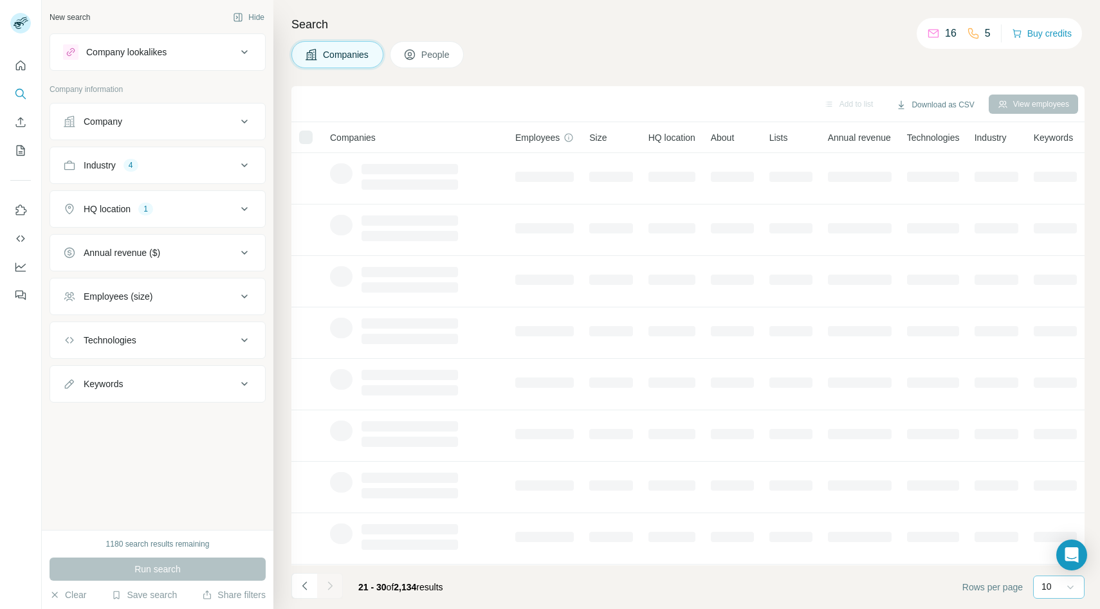
click at [333, 580] on div at bounding box center [330, 586] width 26 height 26
click at [333, 580] on icon "Navigate to next page" at bounding box center [329, 585] width 13 height 13
click at [333, 580] on div at bounding box center [330, 586] width 26 height 26
click at [333, 580] on icon "Navigate to next page" at bounding box center [329, 585] width 13 height 13
click at [333, 580] on div at bounding box center [330, 586] width 26 height 26
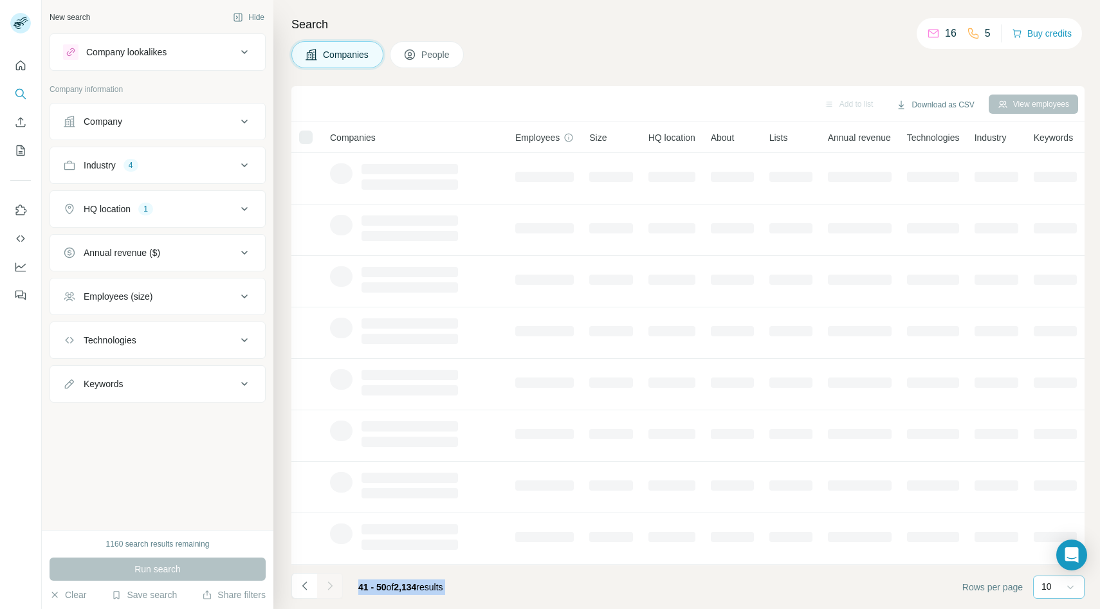
click at [333, 580] on icon "Navigate to next page" at bounding box center [329, 585] width 13 height 13
click at [333, 580] on div at bounding box center [330, 586] width 26 height 26
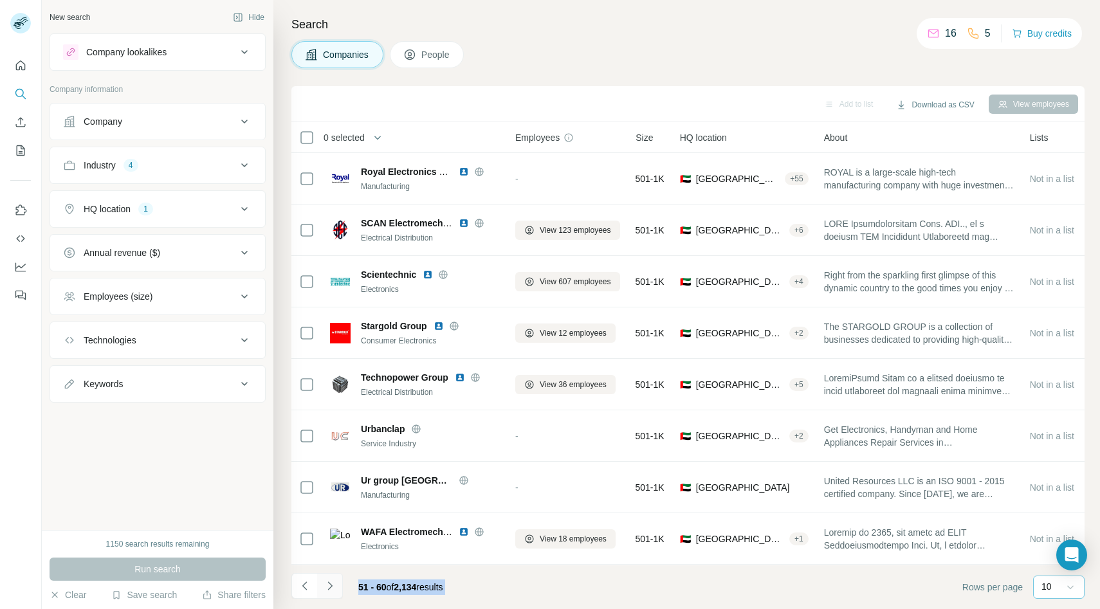
click at [333, 580] on icon "Navigate to next page" at bounding box center [329, 585] width 13 height 13
click at [333, 580] on div at bounding box center [330, 586] width 26 height 26
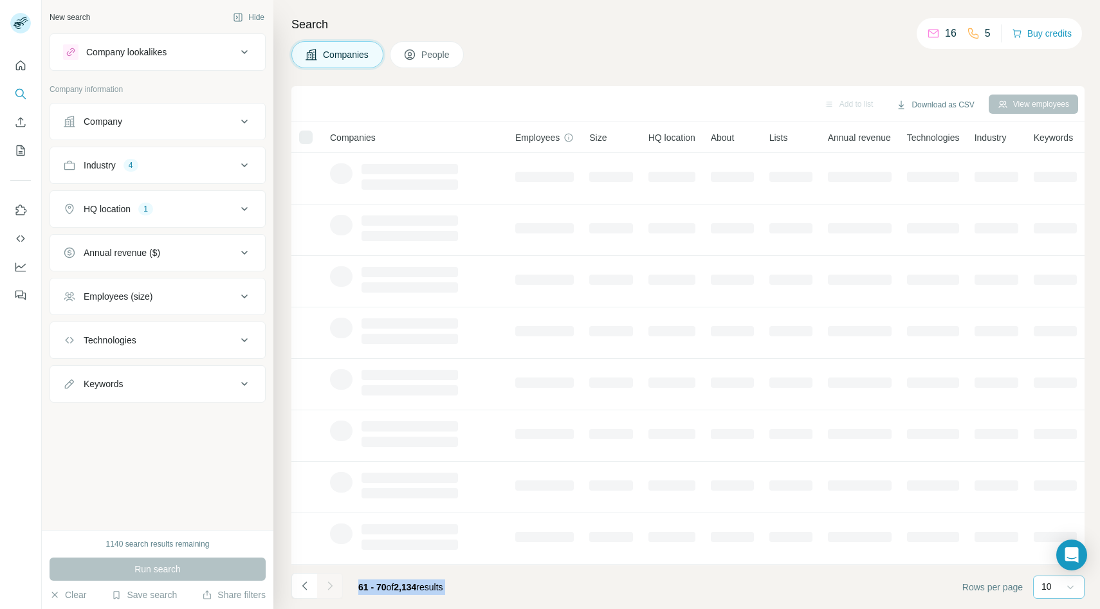
click at [333, 580] on div at bounding box center [330, 586] width 26 height 26
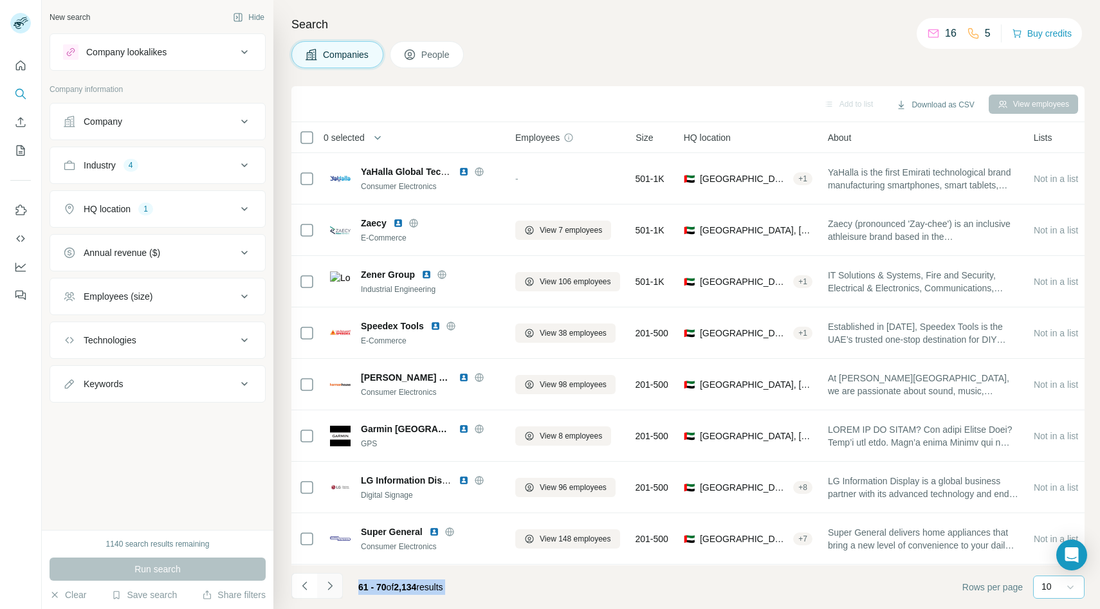
click at [333, 580] on icon "Navigate to next page" at bounding box center [329, 585] width 13 height 13
click at [333, 580] on div at bounding box center [330, 586] width 26 height 26
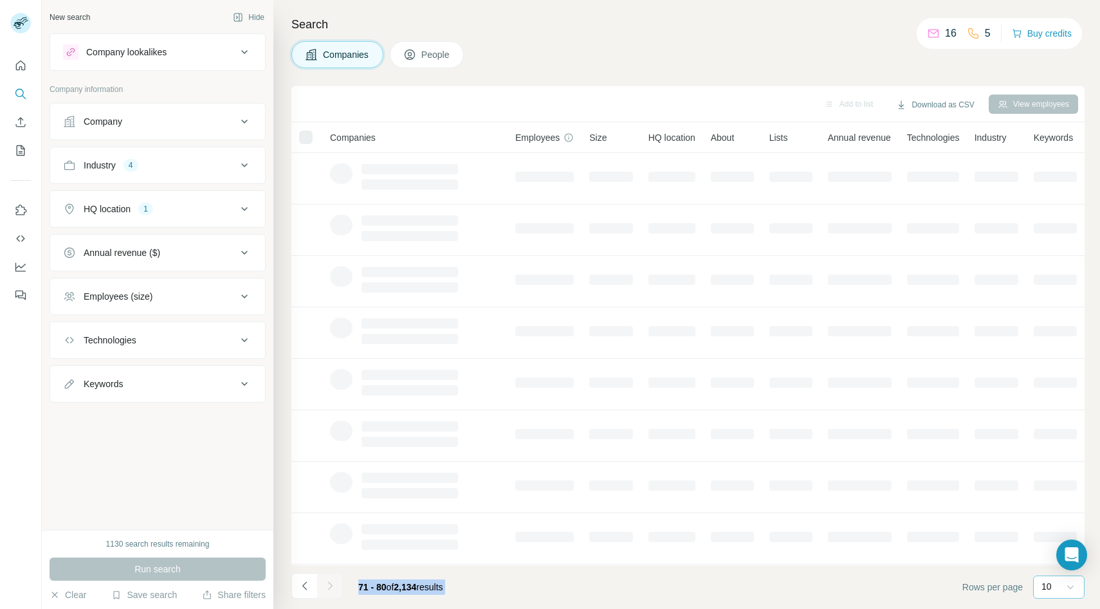
click at [333, 580] on div at bounding box center [330, 586] width 26 height 26
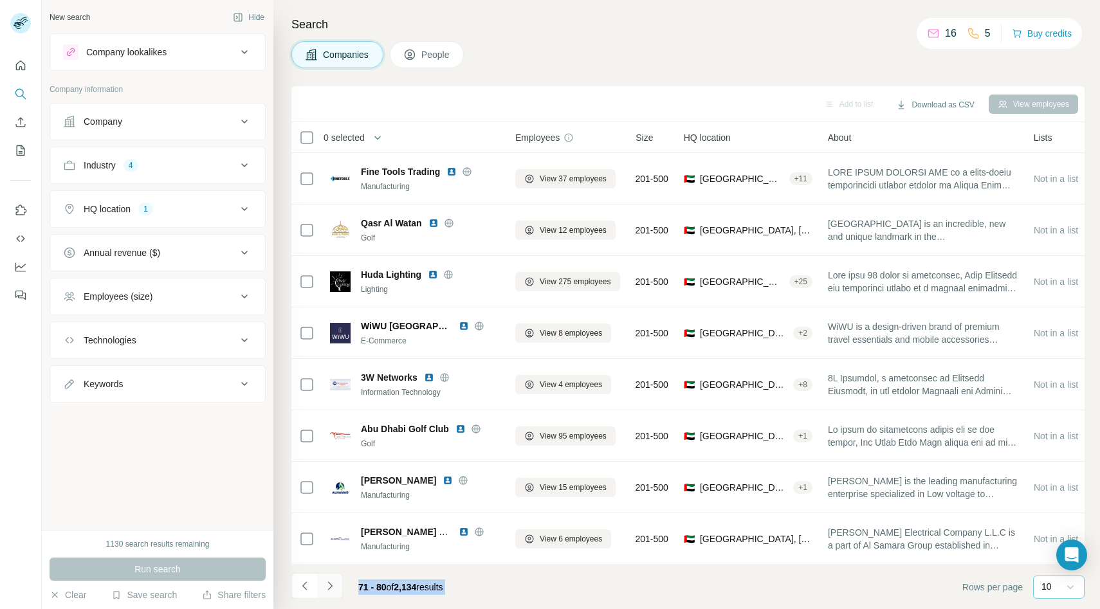
click at [333, 580] on icon "Navigate to next page" at bounding box center [329, 585] width 13 height 13
click at [333, 580] on div at bounding box center [330, 586] width 26 height 26
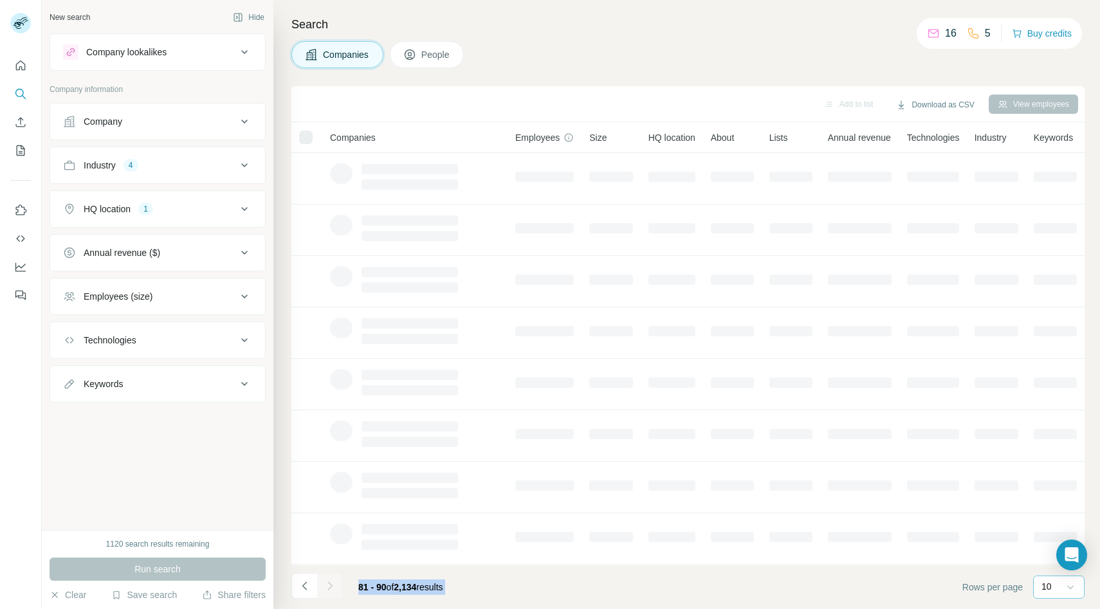
click at [333, 580] on div at bounding box center [330, 586] width 26 height 26
click at [333, 580] on icon "Navigate to next page" at bounding box center [329, 585] width 13 height 13
click at [333, 580] on div at bounding box center [330, 586] width 26 height 26
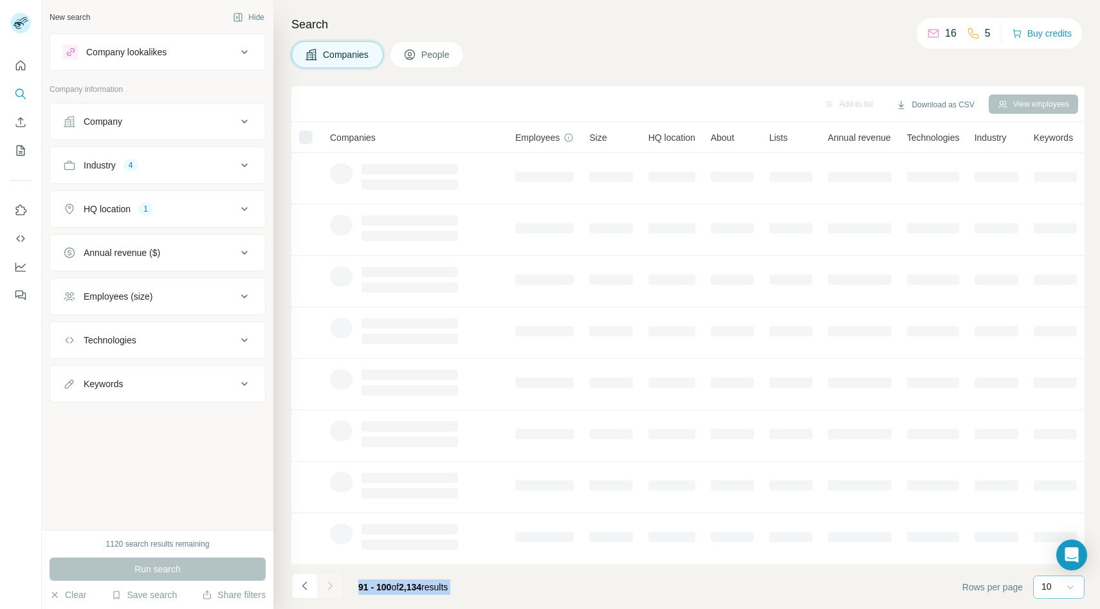
click at [333, 580] on div at bounding box center [330, 586] width 26 height 26
click at [333, 580] on icon "Navigate to next page" at bounding box center [329, 585] width 13 height 13
click at [333, 580] on div at bounding box center [330, 586] width 26 height 26
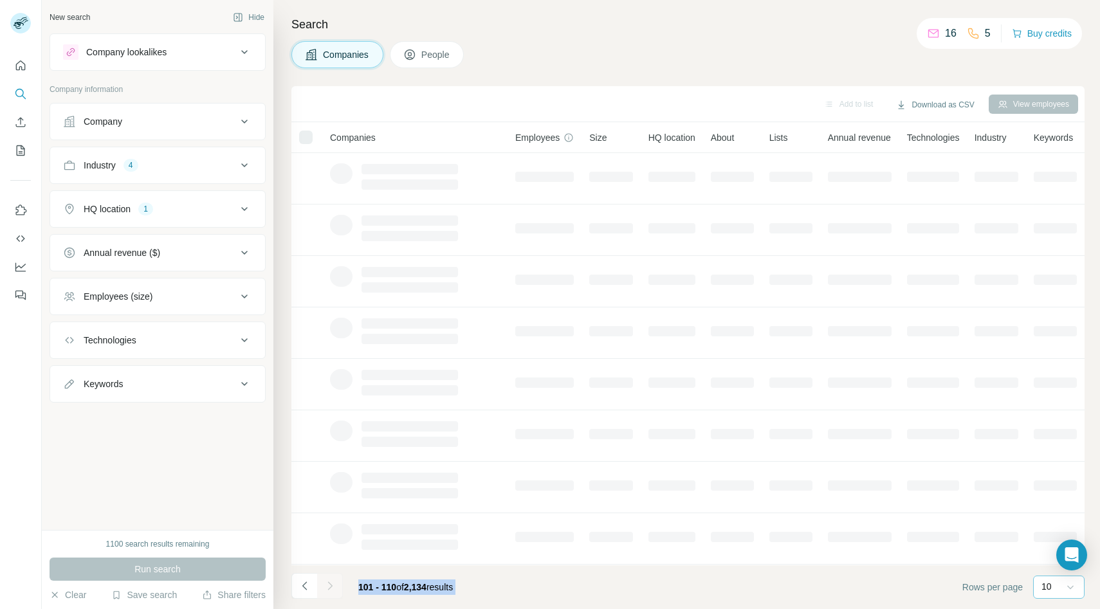
click at [333, 580] on icon "Navigate to next page" at bounding box center [329, 585] width 13 height 13
click at [333, 580] on div at bounding box center [330, 586] width 26 height 26
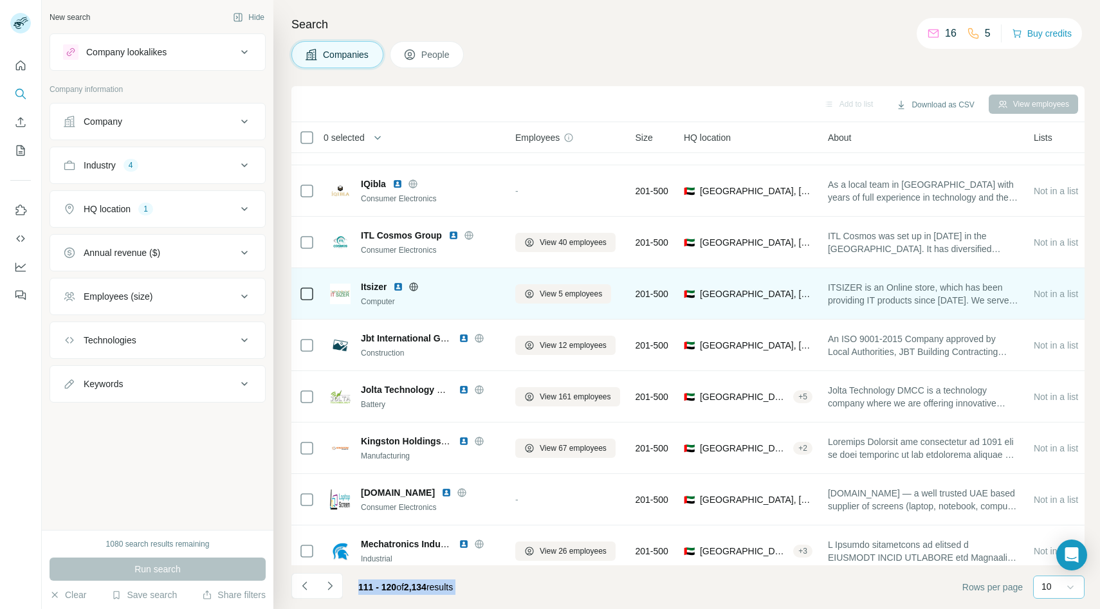
scroll to position [102, 0]
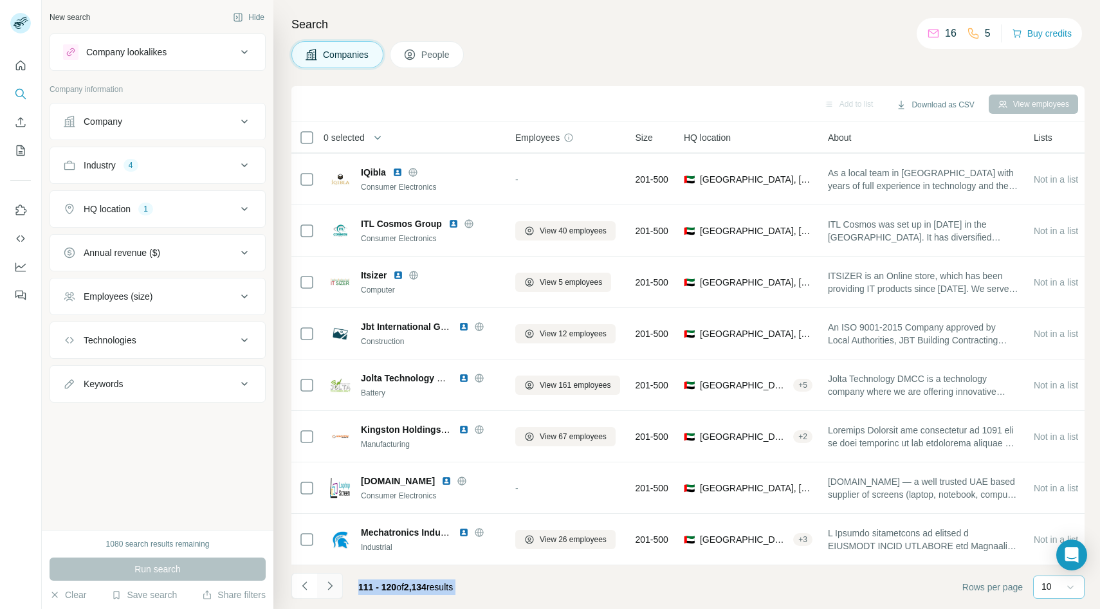
click at [324, 590] on icon "Navigate to next page" at bounding box center [329, 585] width 13 height 13
click at [324, 590] on div at bounding box center [330, 586] width 26 height 26
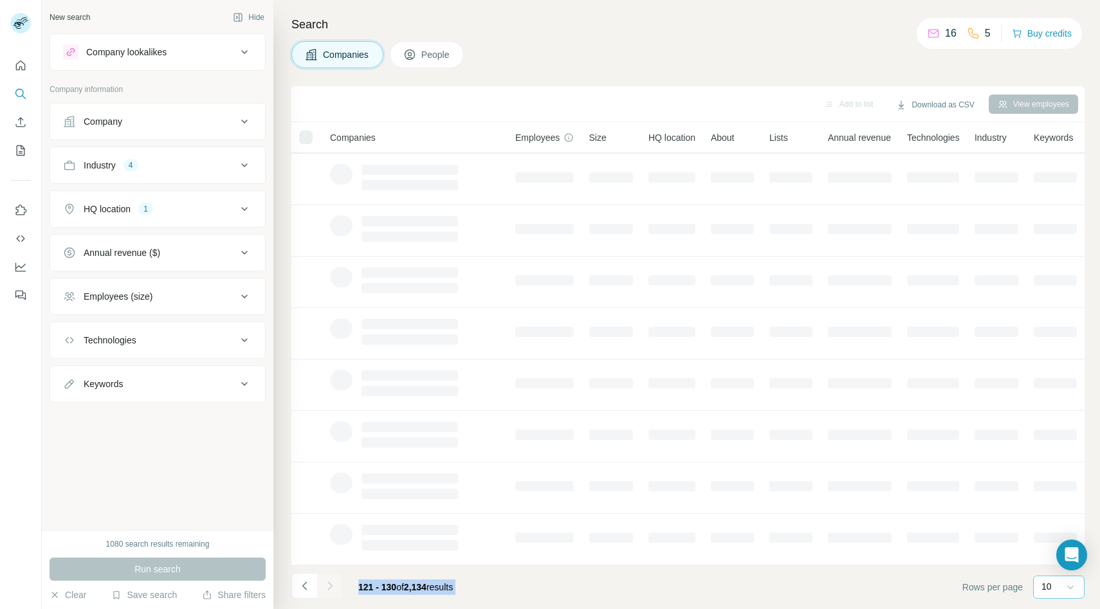
click at [324, 590] on div at bounding box center [330, 586] width 26 height 26
click at [323, 590] on div at bounding box center [330, 586] width 26 height 26
